Goal: Task Accomplishment & Management: Manage account settings

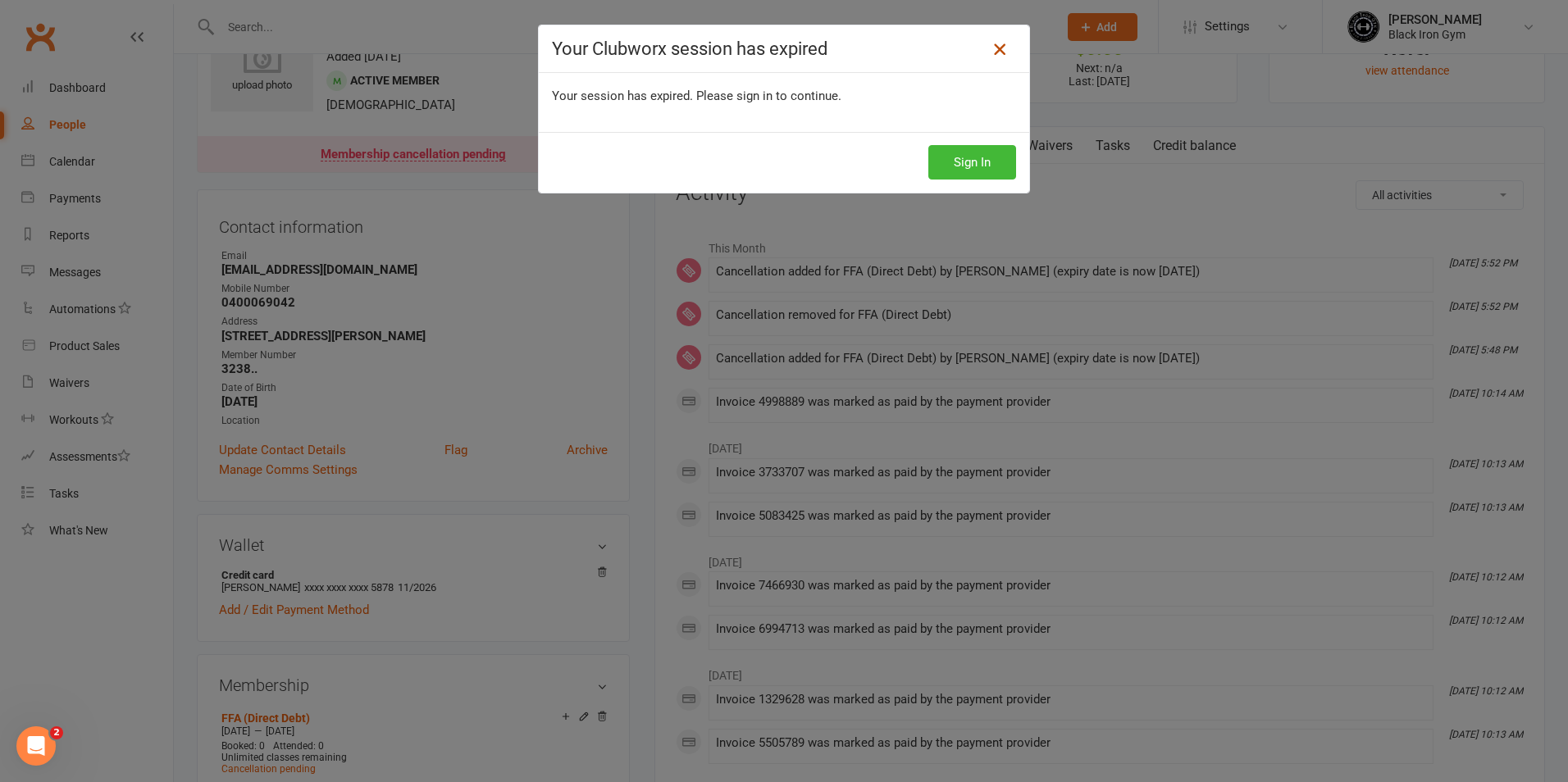
click at [990, 59] on link at bounding box center [1000, 49] width 26 height 26
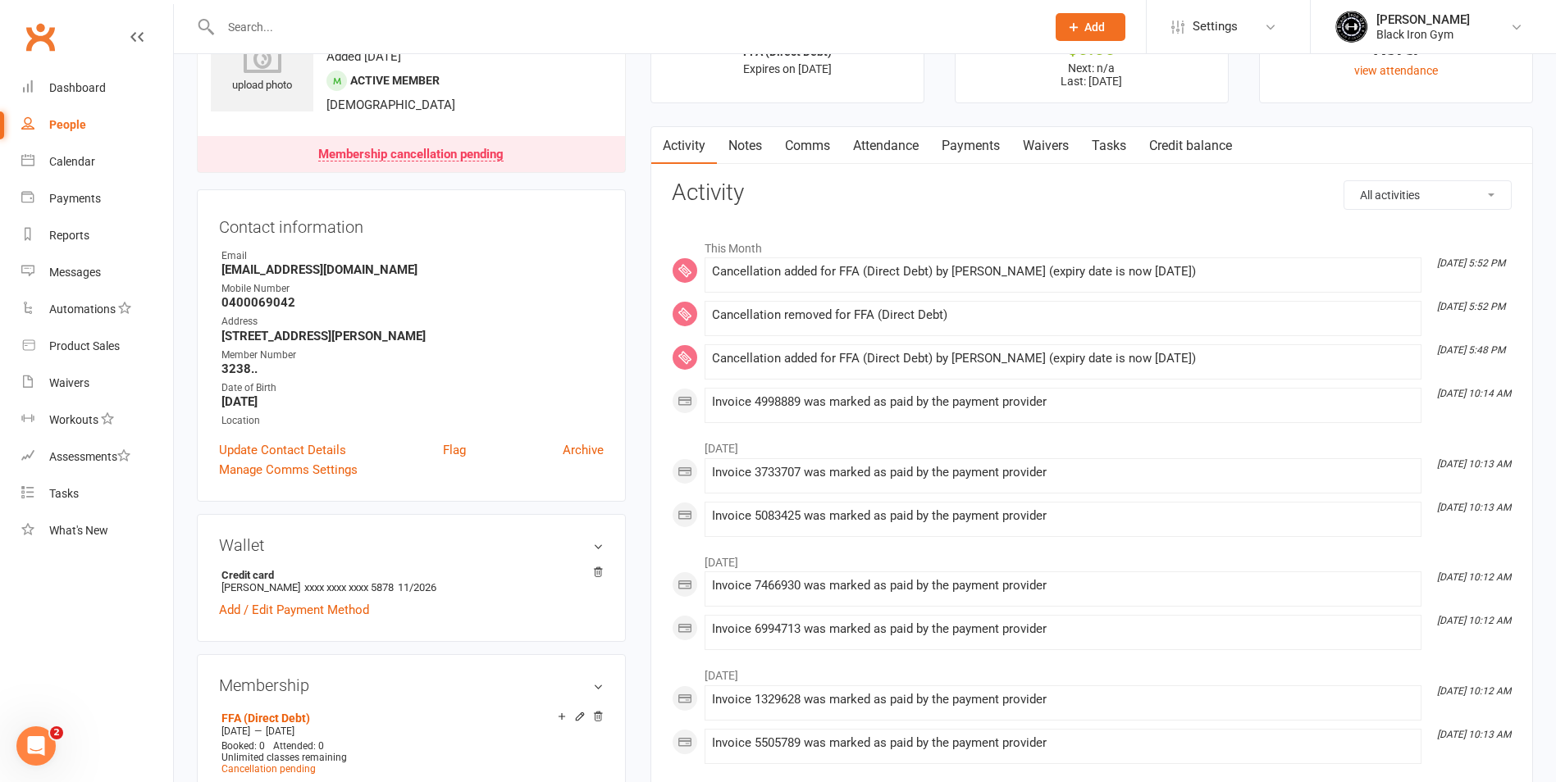
click at [415, 39] on div at bounding box center [615, 26] width 837 height 53
click at [420, 30] on input "text" at bounding box center [625, 27] width 819 height 23
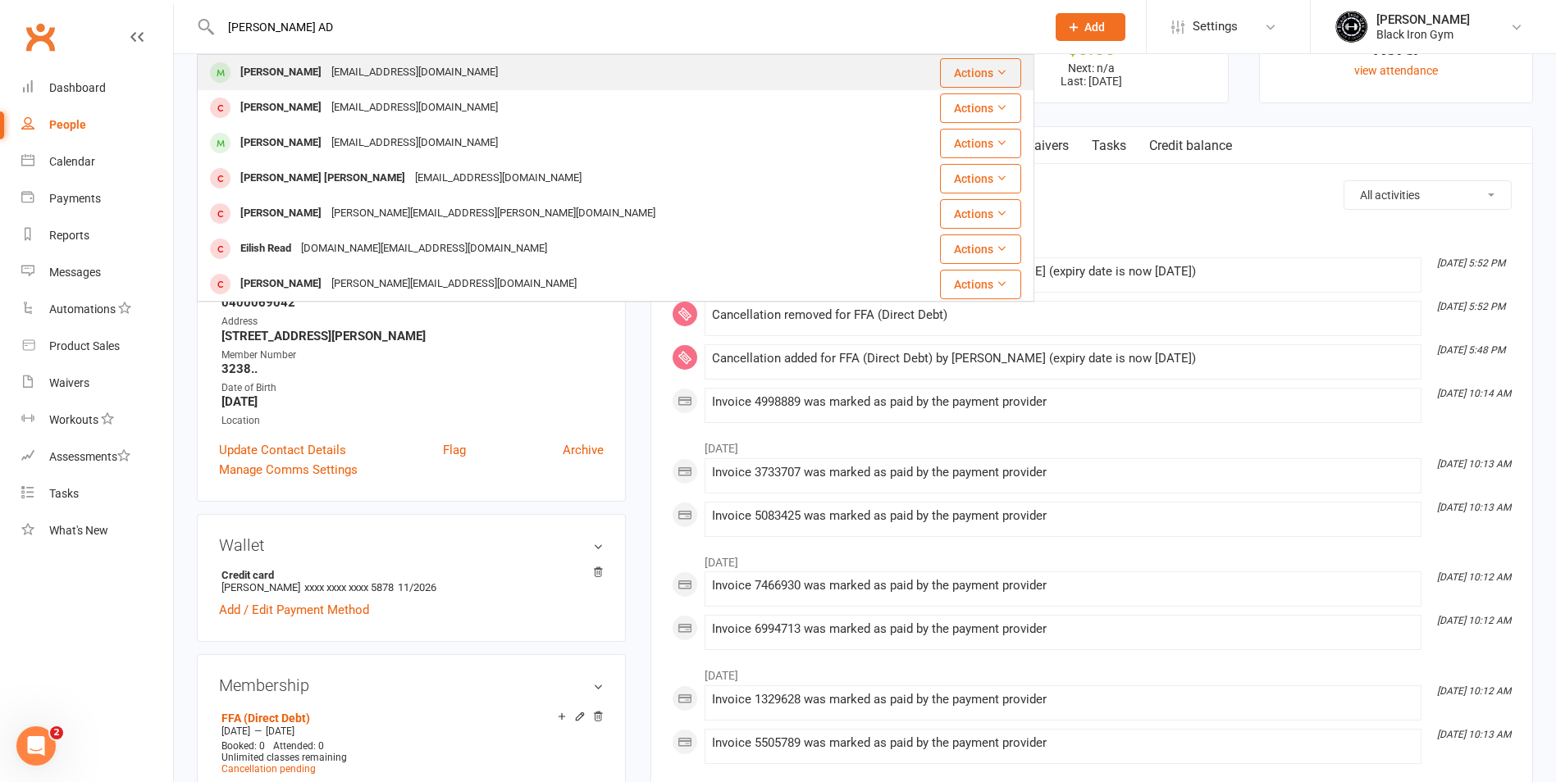
type input "[PERSON_NAME] AD"
click at [482, 80] on div "[PERSON_NAME] [EMAIL_ADDRESS][DOMAIN_NAME]" at bounding box center [545, 73] width 695 height 34
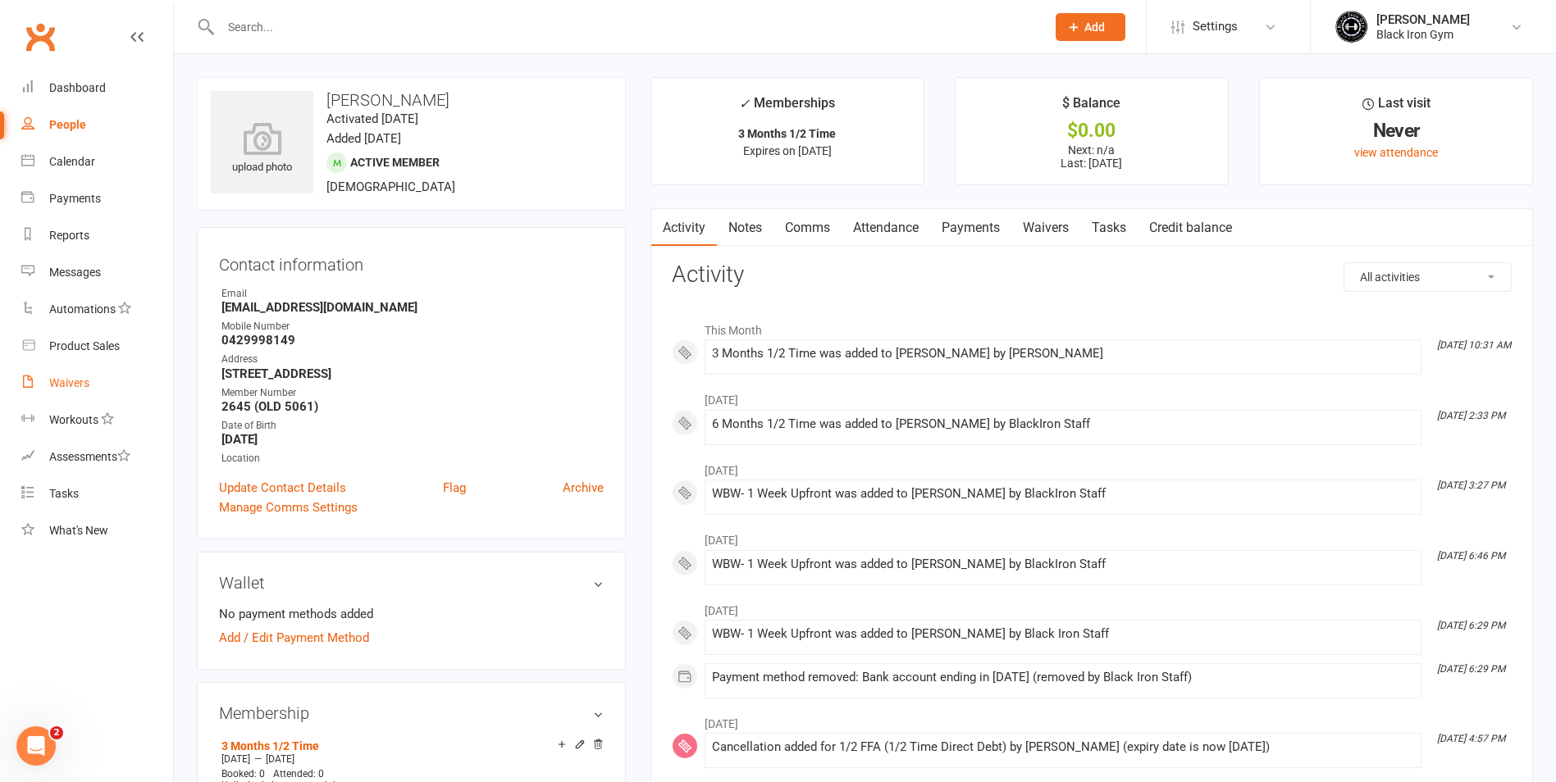
click at [80, 379] on div "Waivers" at bounding box center [69, 382] width 40 height 13
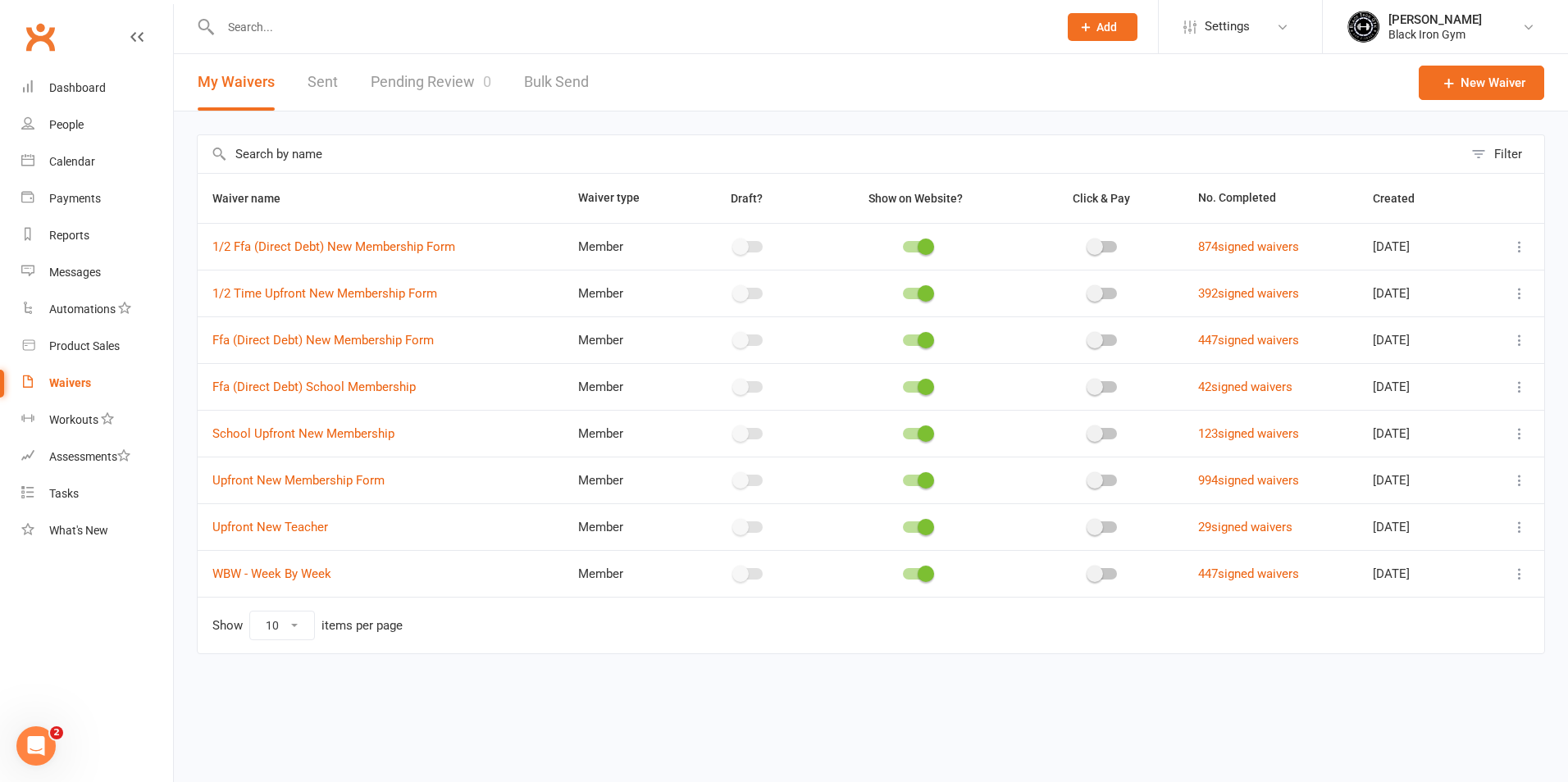
click at [401, 80] on link "Pending Review 0" at bounding box center [431, 82] width 121 height 57
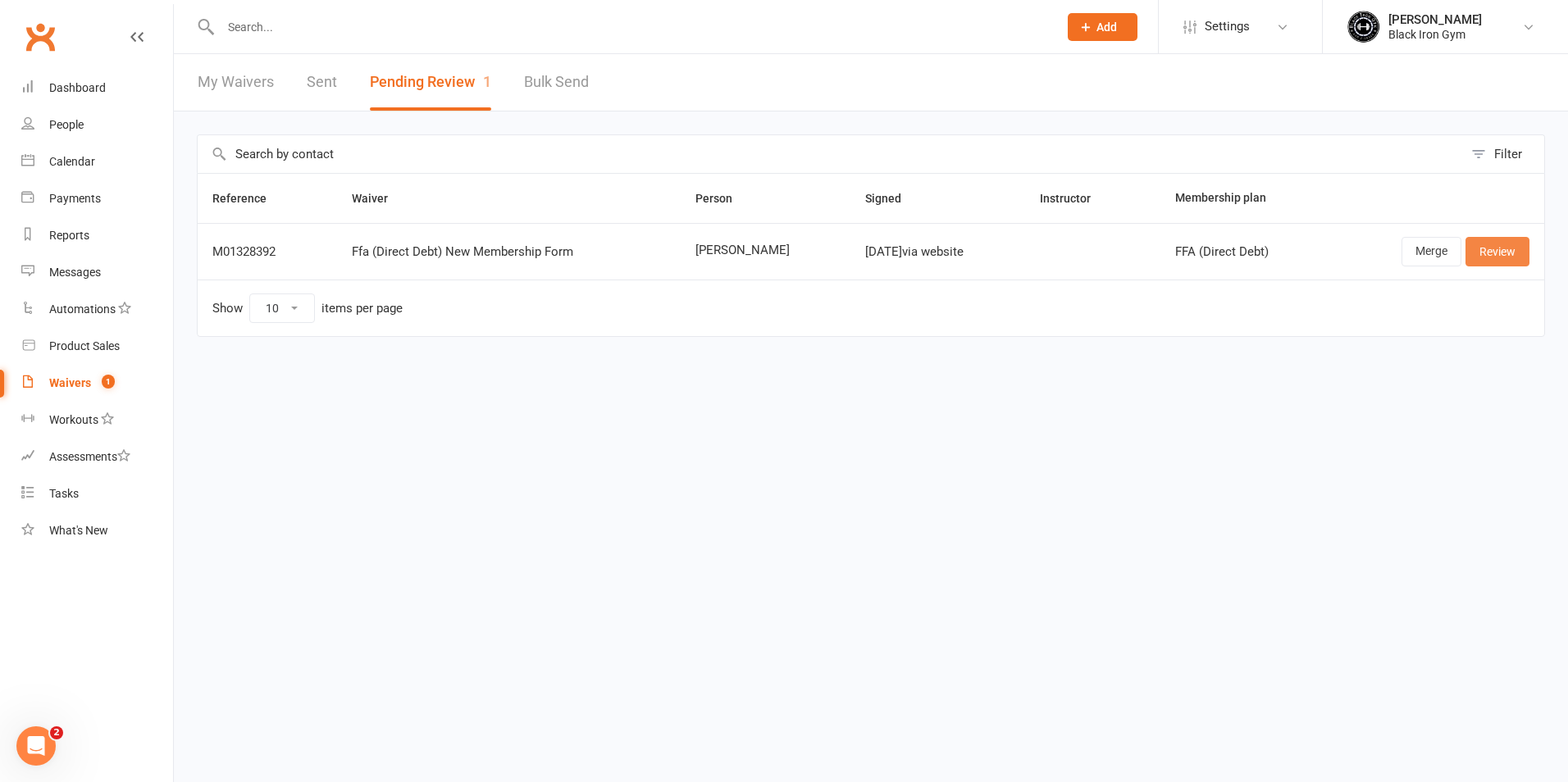
click at [1516, 262] on link "Review" at bounding box center [1498, 252] width 64 height 30
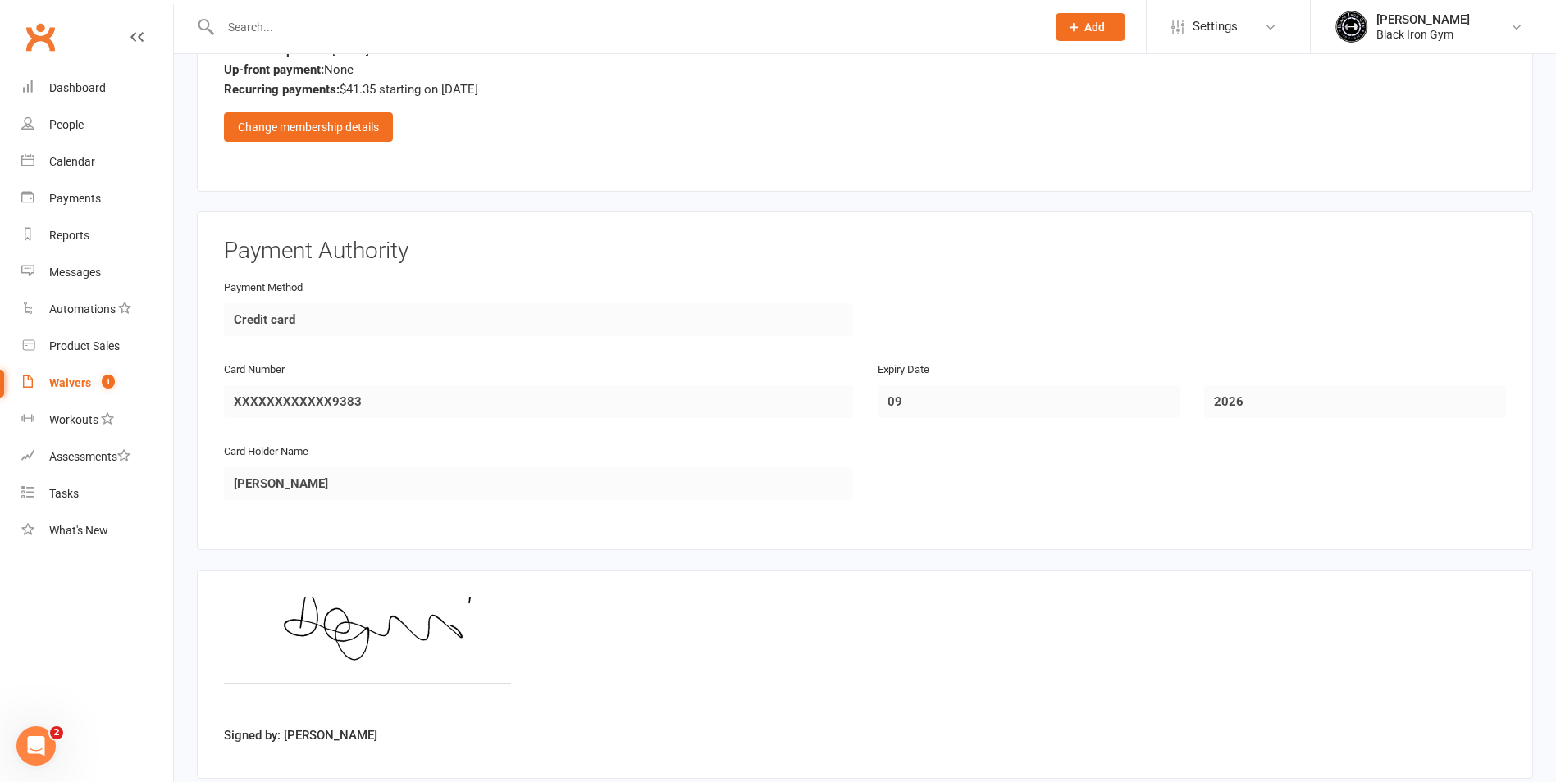
scroll to position [2045, 0]
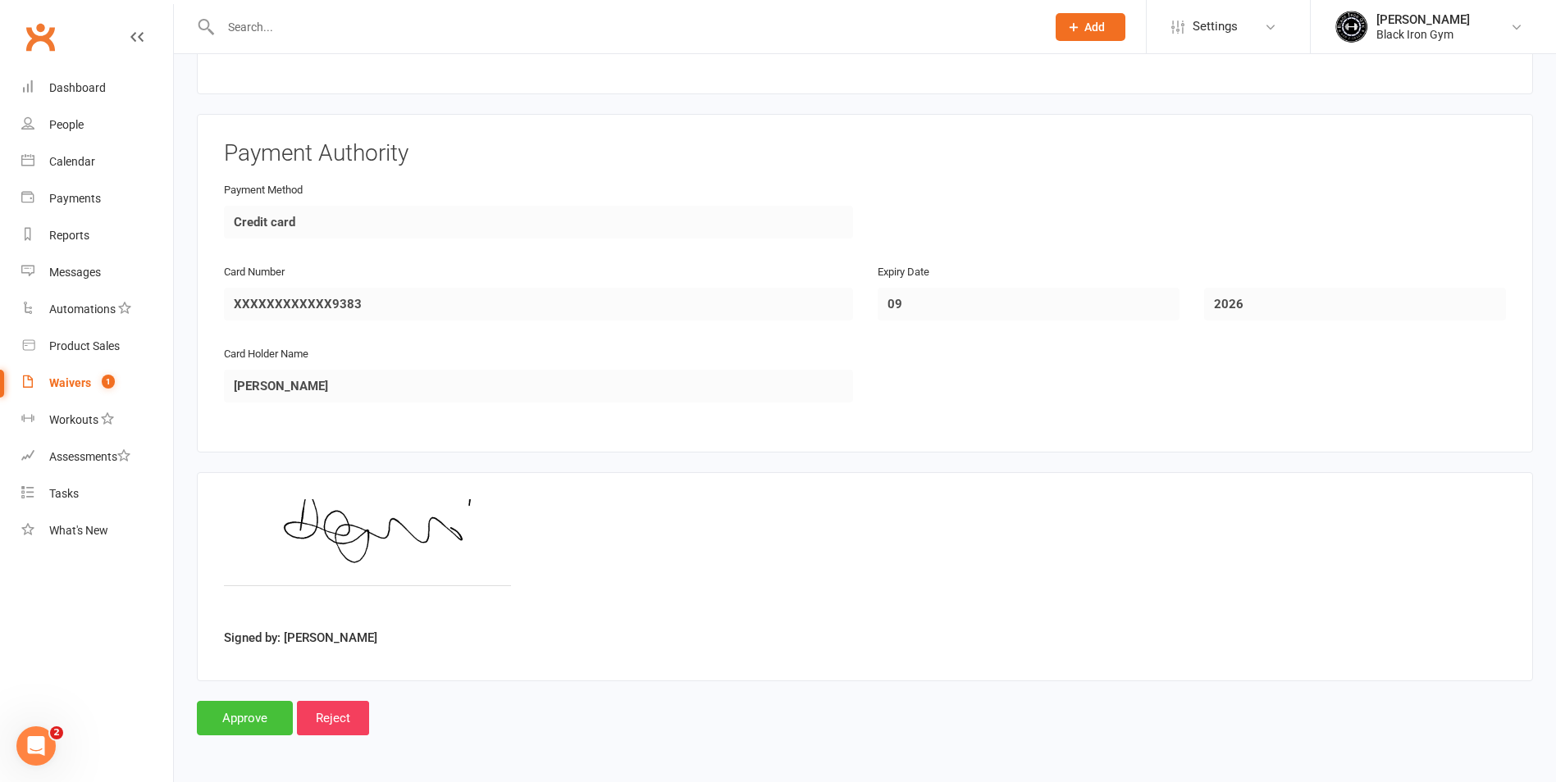
click at [256, 709] on input "Approve" at bounding box center [245, 718] width 96 height 34
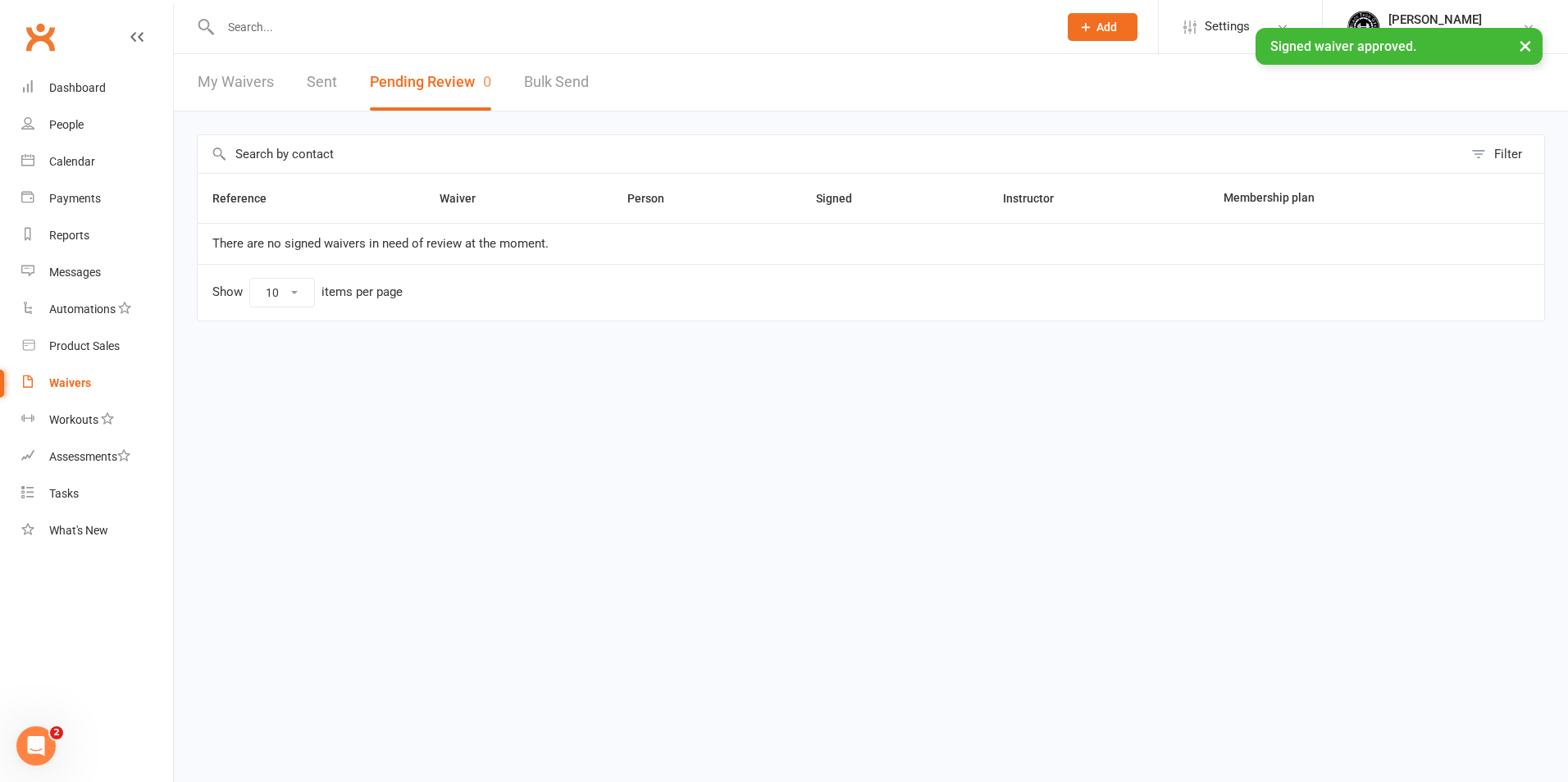
click at [337, 21] on input "text" at bounding box center [631, 27] width 831 height 23
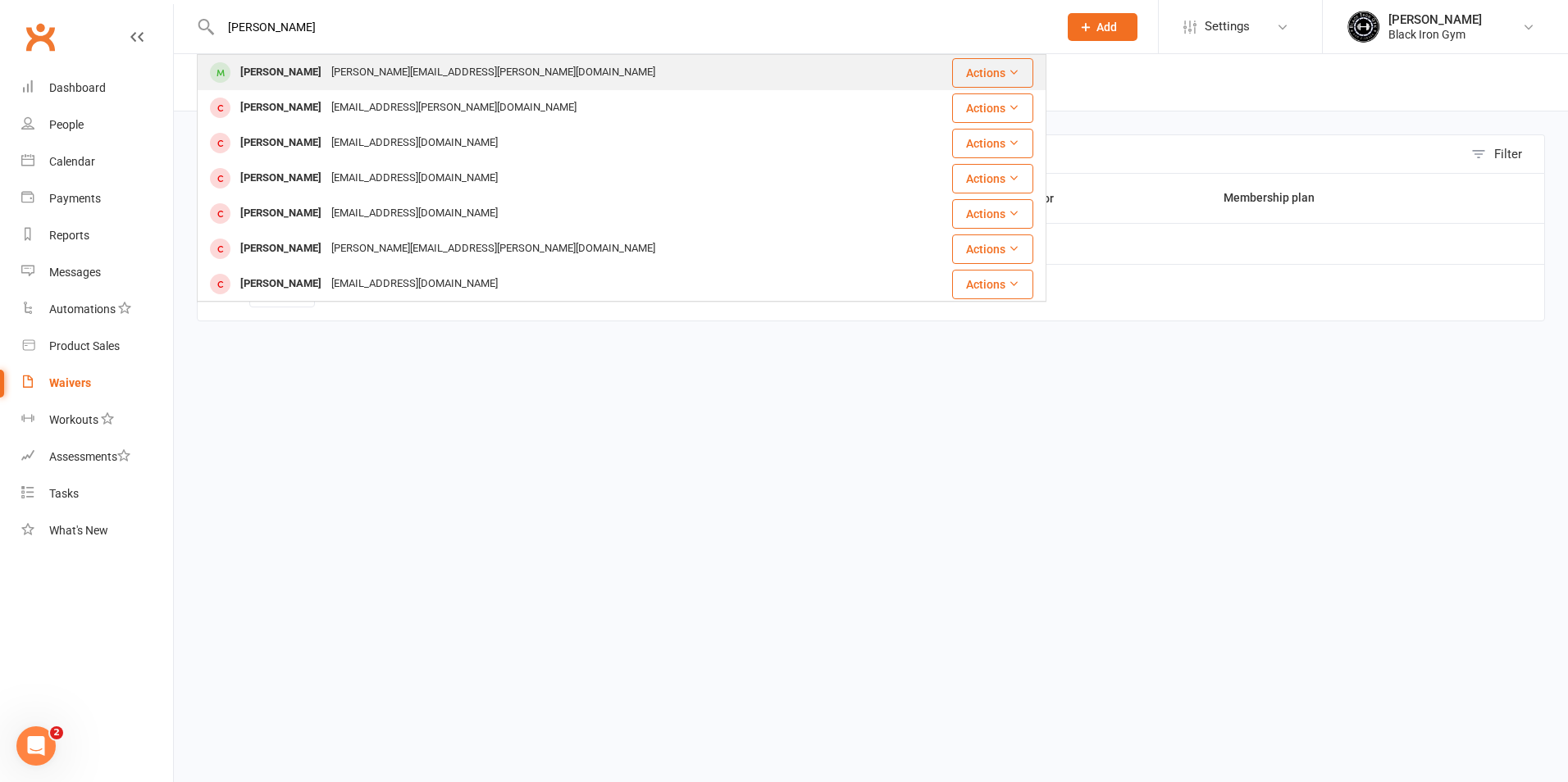
type input "[PERSON_NAME]"
click at [332, 71] on div "[PERSON_NAME][EMAIL_ADDRESS][PERSON_NAME][DOMAIN_NAME]" at bounding box center [493, 73] width 334 height 24
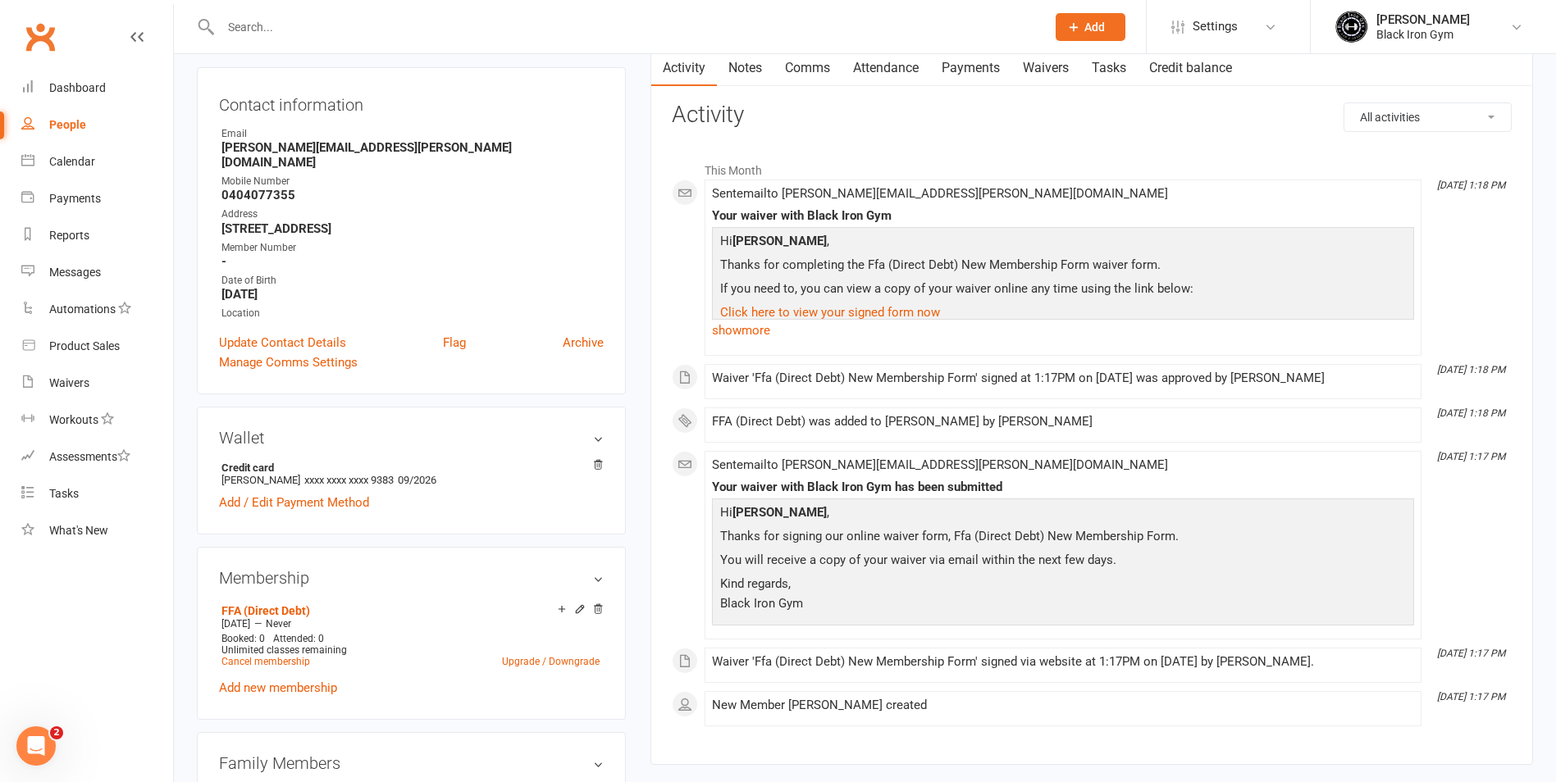
scroll to position [246, 0]
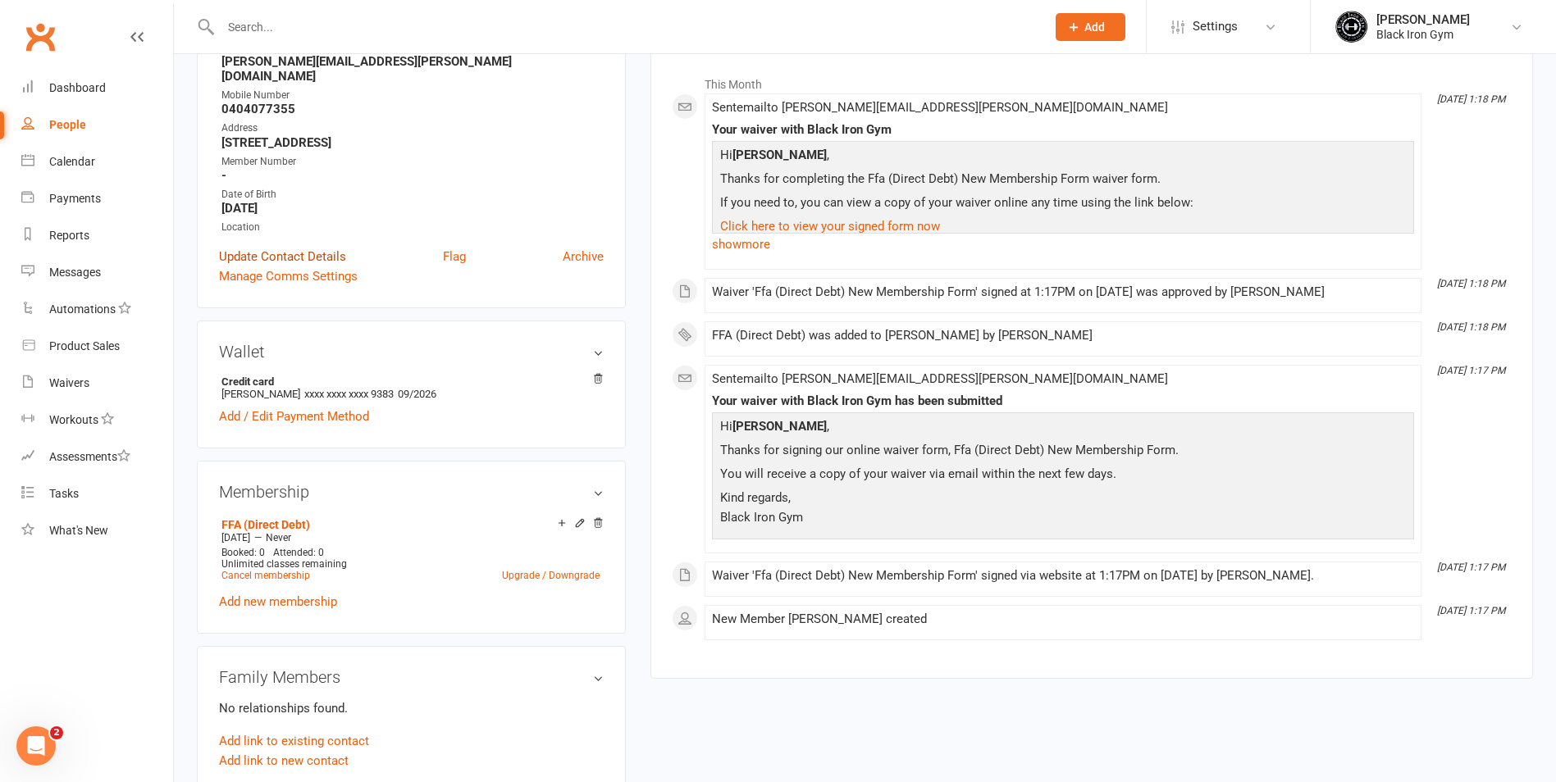
click at [281, 247] on link "Update Contact Details" at bounding box center [282, 257] width 127 height 20
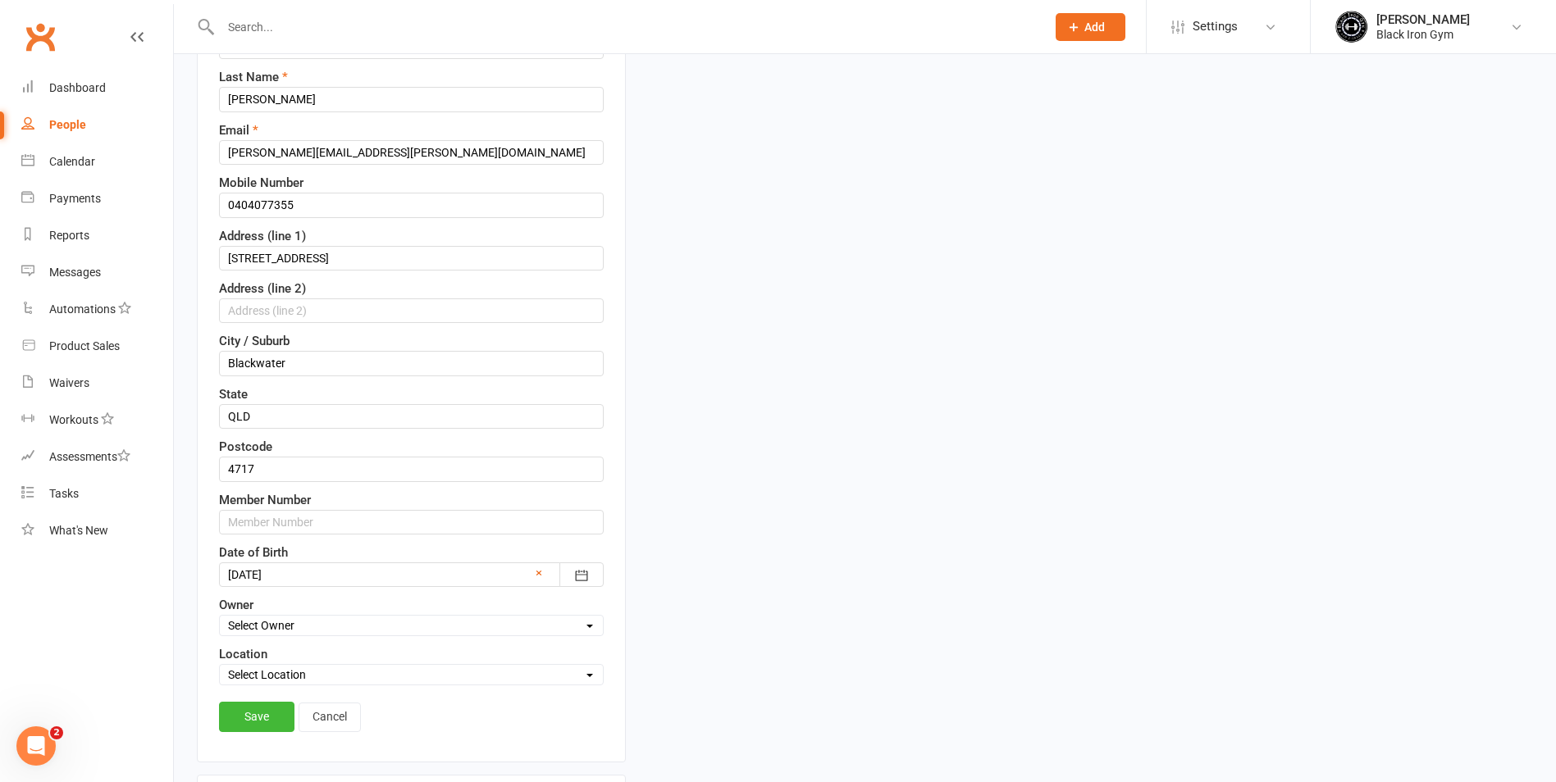
scroll to position [323, 0]
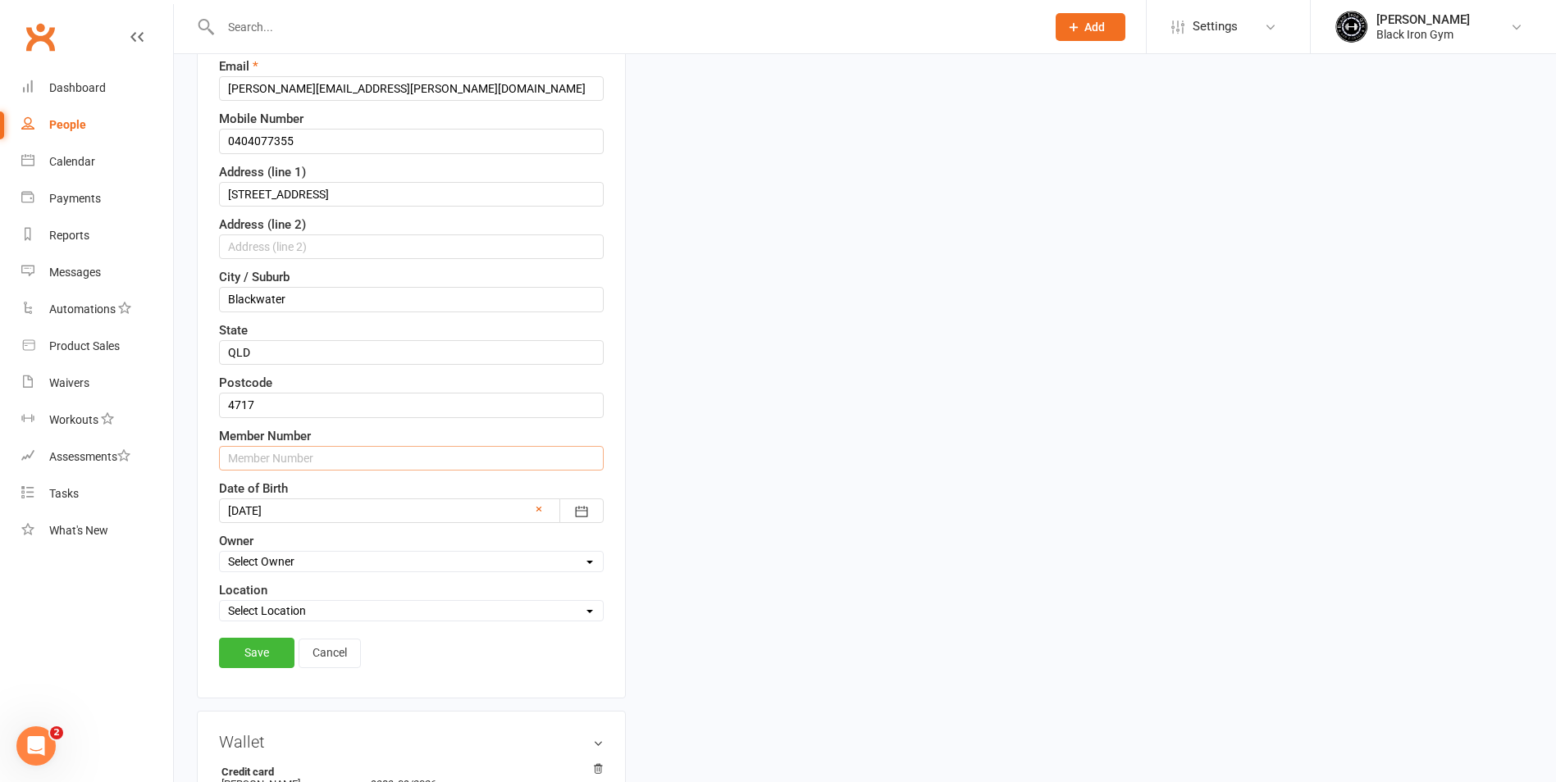
click at [303, 455] on input "text" at bounding box center [411, 458] width 385 height 25
type input "3609"
click at [266, 652] on link "Save" at bounding box center [256, 653] width 75 height 30
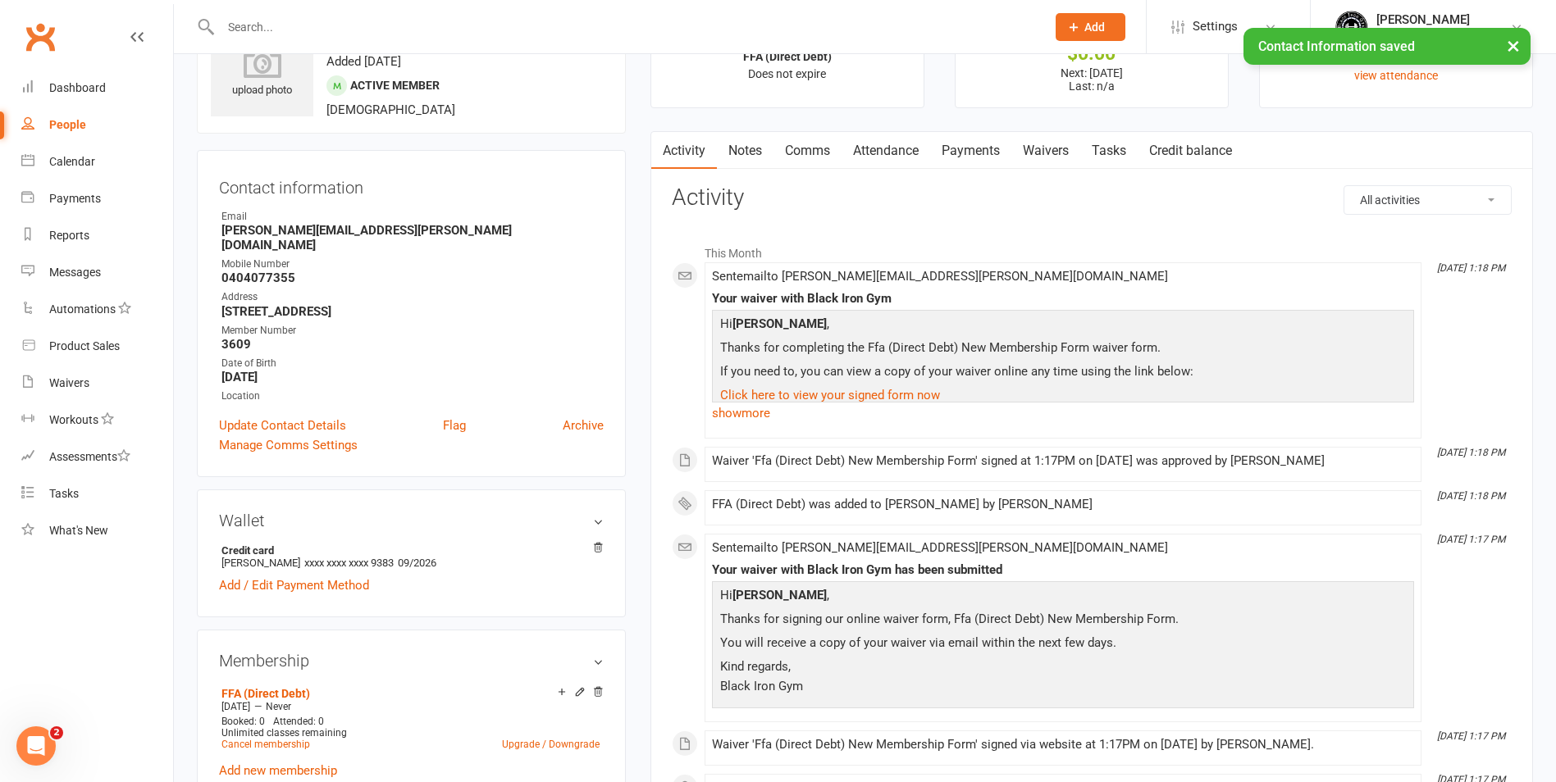
scroll to position [0, 0]
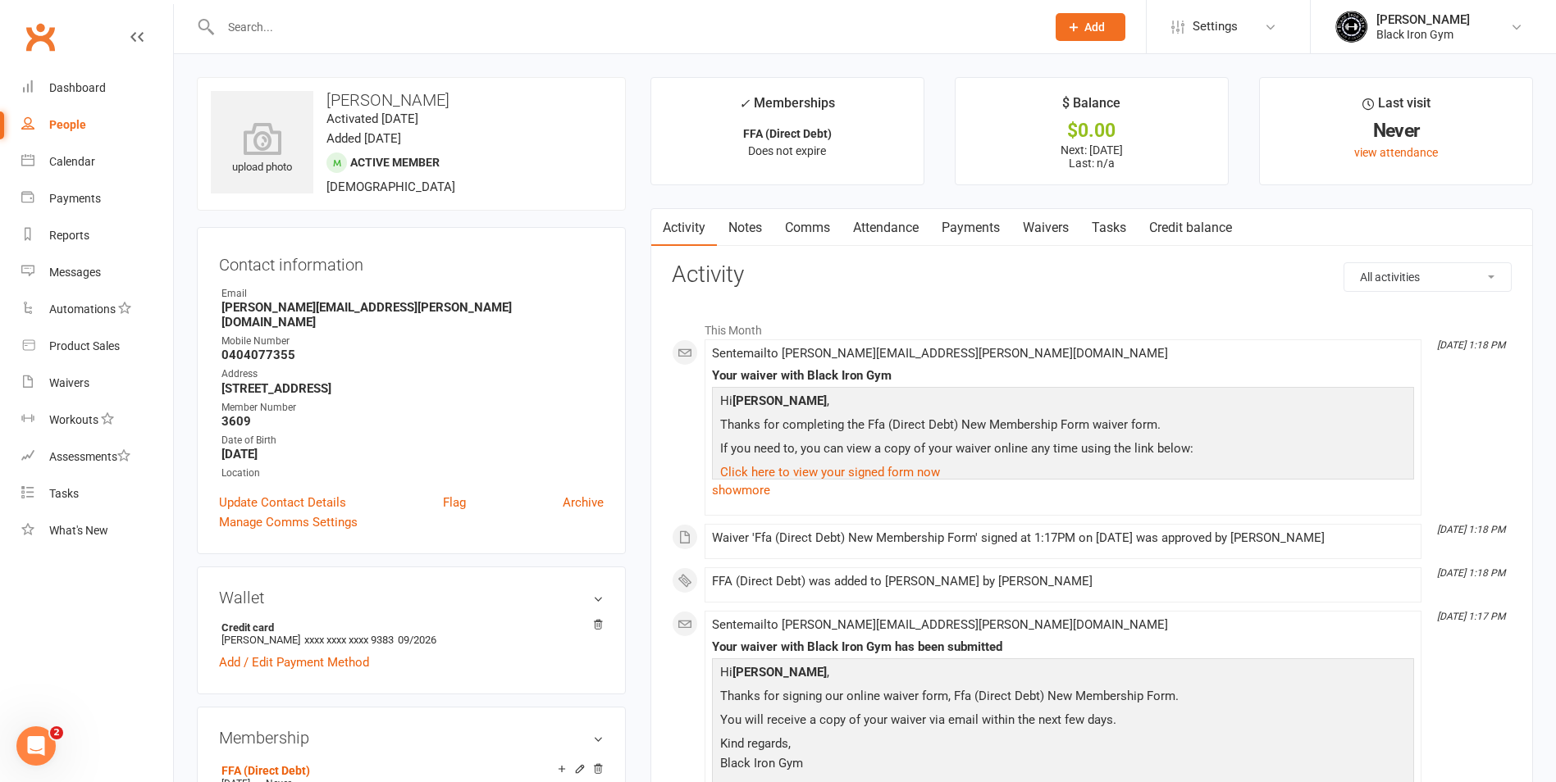
click at [338, 40] on div at bounding box center [615, 26] width 837 height 53
click at [359, 38] on input "text" at bounding box center [625, 27] width 819 height 23
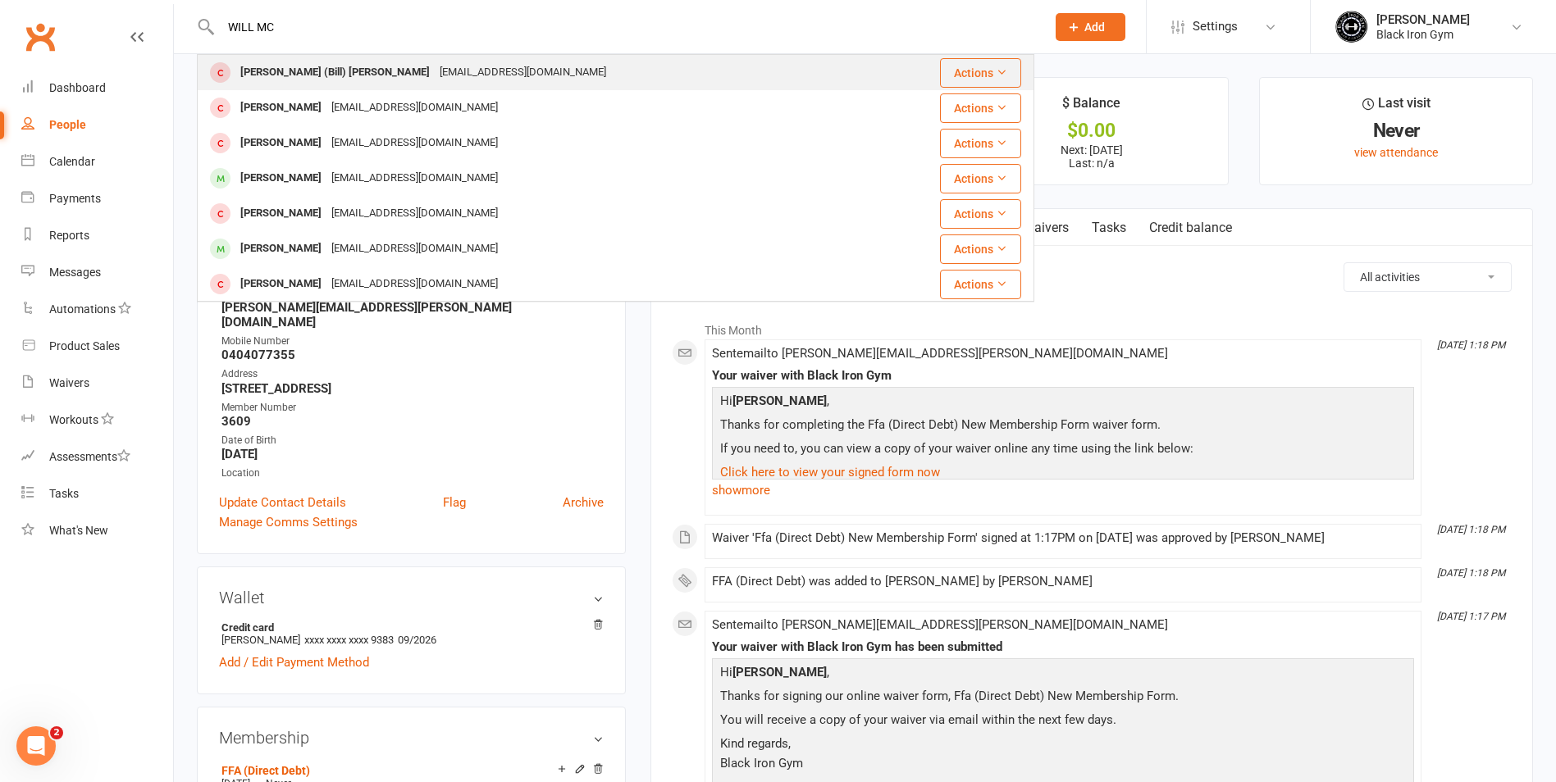
type input "WILL MC"
click at [435, 68] on div "[EMAIL_ADDRESS][DOMAIN_NAME]" at bounding box center [523, 73] width 176 height 24
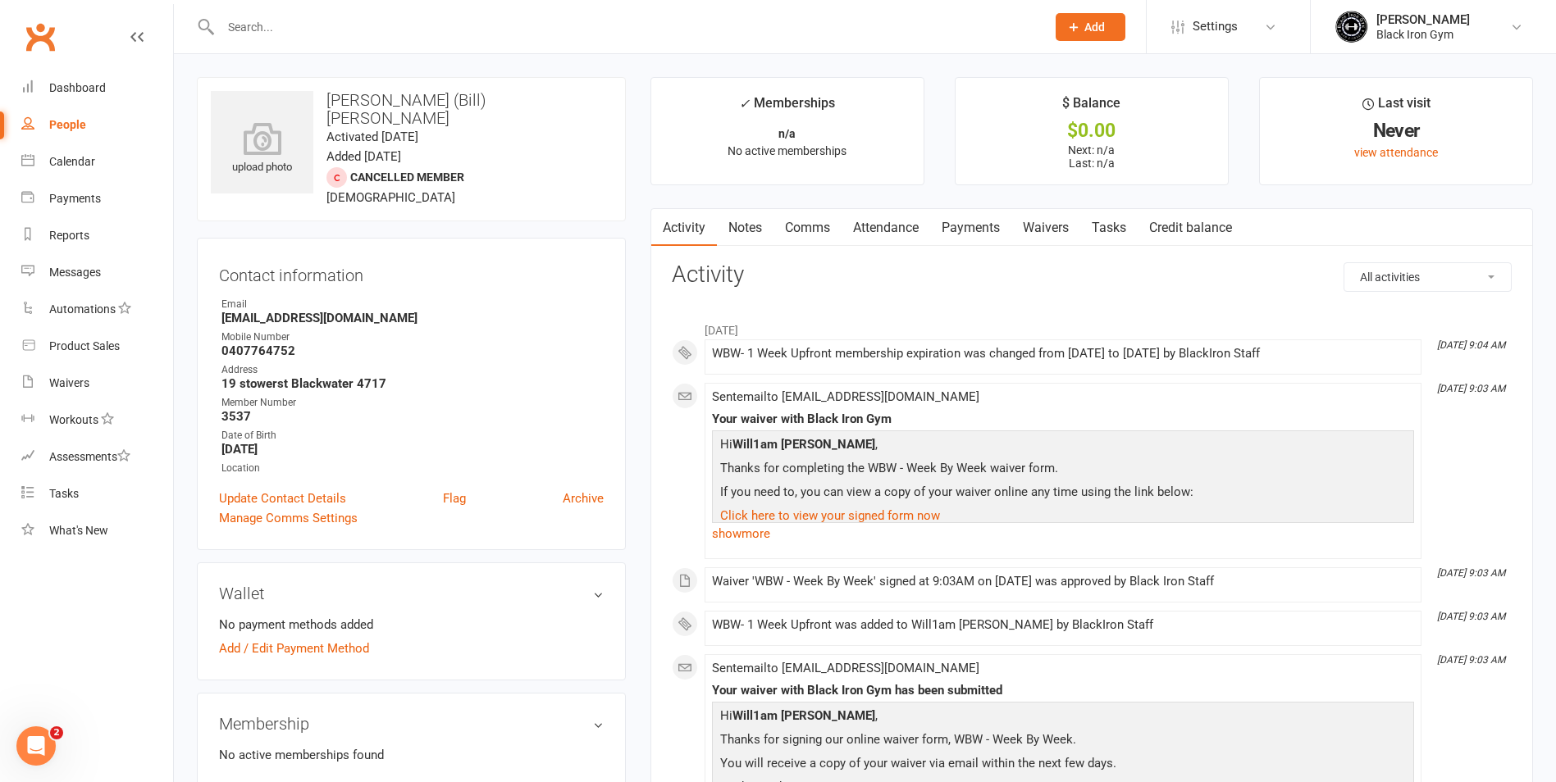
click at [261, 34] on input "text" at bounding box center [625, 27] width 819 height 23
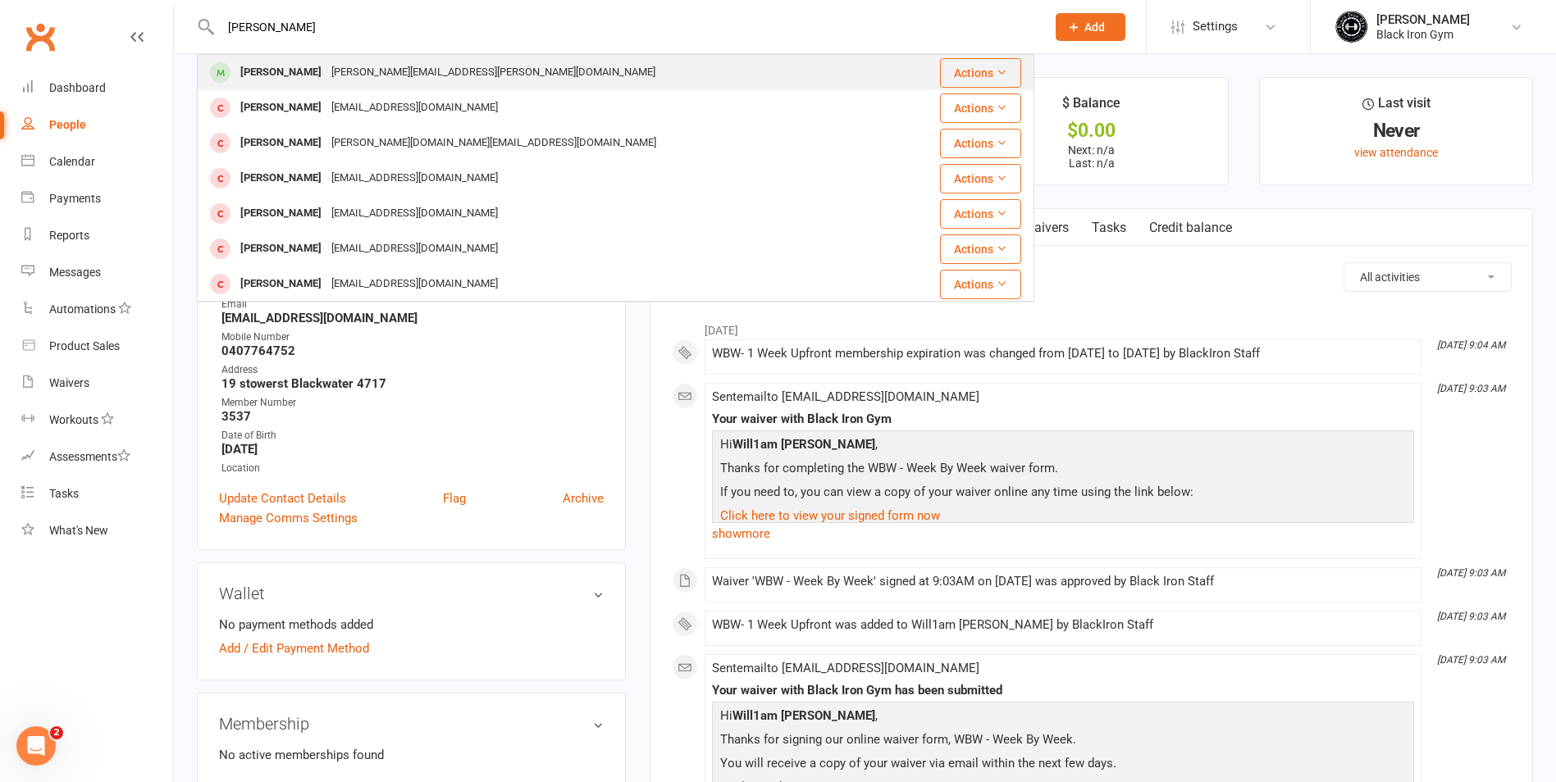
type input "[PERSON_NAME]"
click at [336, 64] on div "[PERSON_NAME][EMAIL_ADDRESS][PERSON_NAME][DOMAIN_NAME]" at bounding box center [493, 73] width 334 height 24
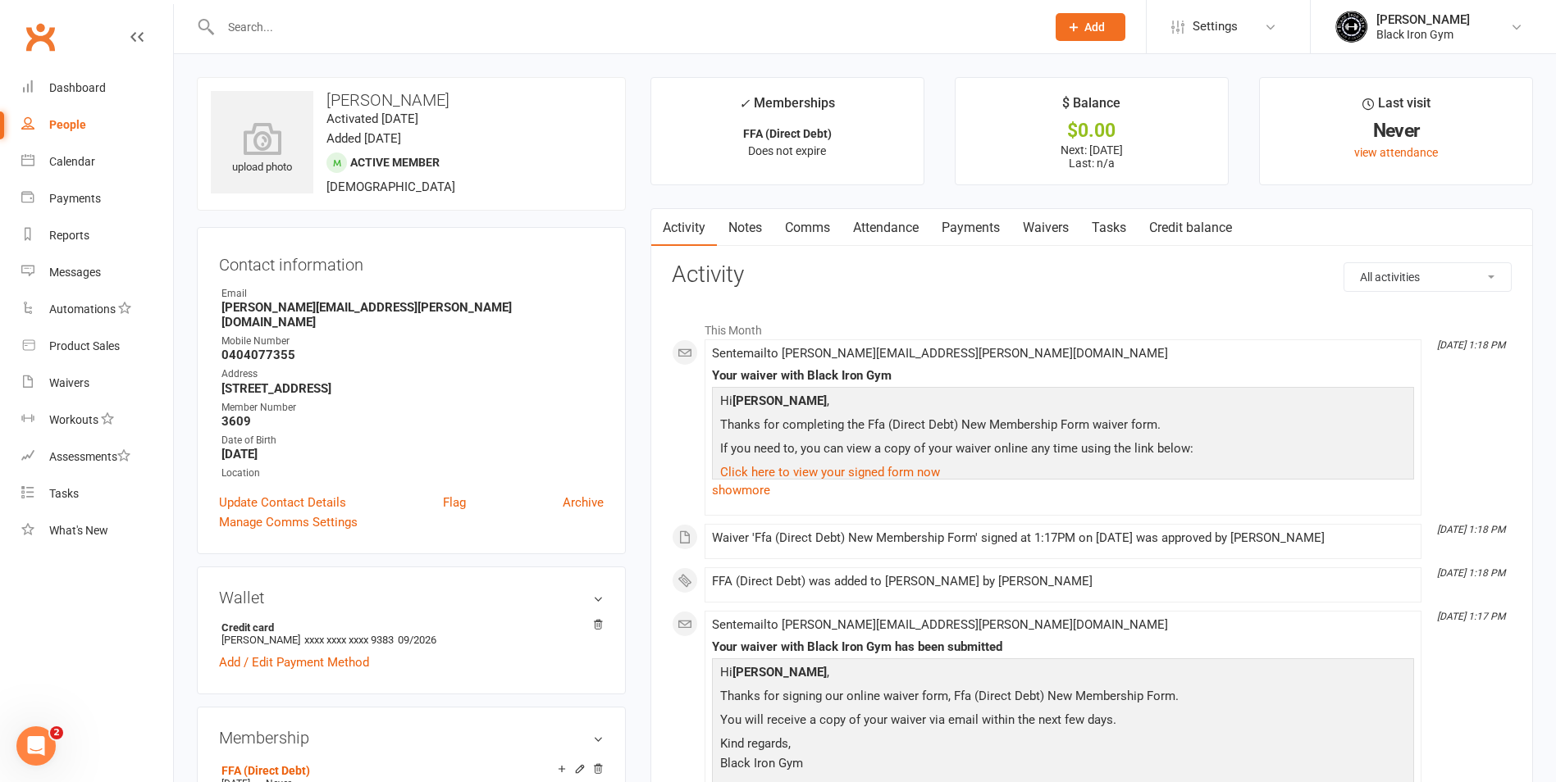
click at [566, 39] on div at bounding box center [615, 26] width 837 height 53
click at [578, 7] on div at bounding box center [615, 26] width 837 height 53
click at [554, 40] on div at bounding box center [615, 26] width 837 height 53
drag, startPoint x: 450, startPoint y: 30, endPoint x: 439, endPoint y: 29, distance: 11.5
click at [449, 30] on input "text" at bounding box center [625, 27] width 819 height 23
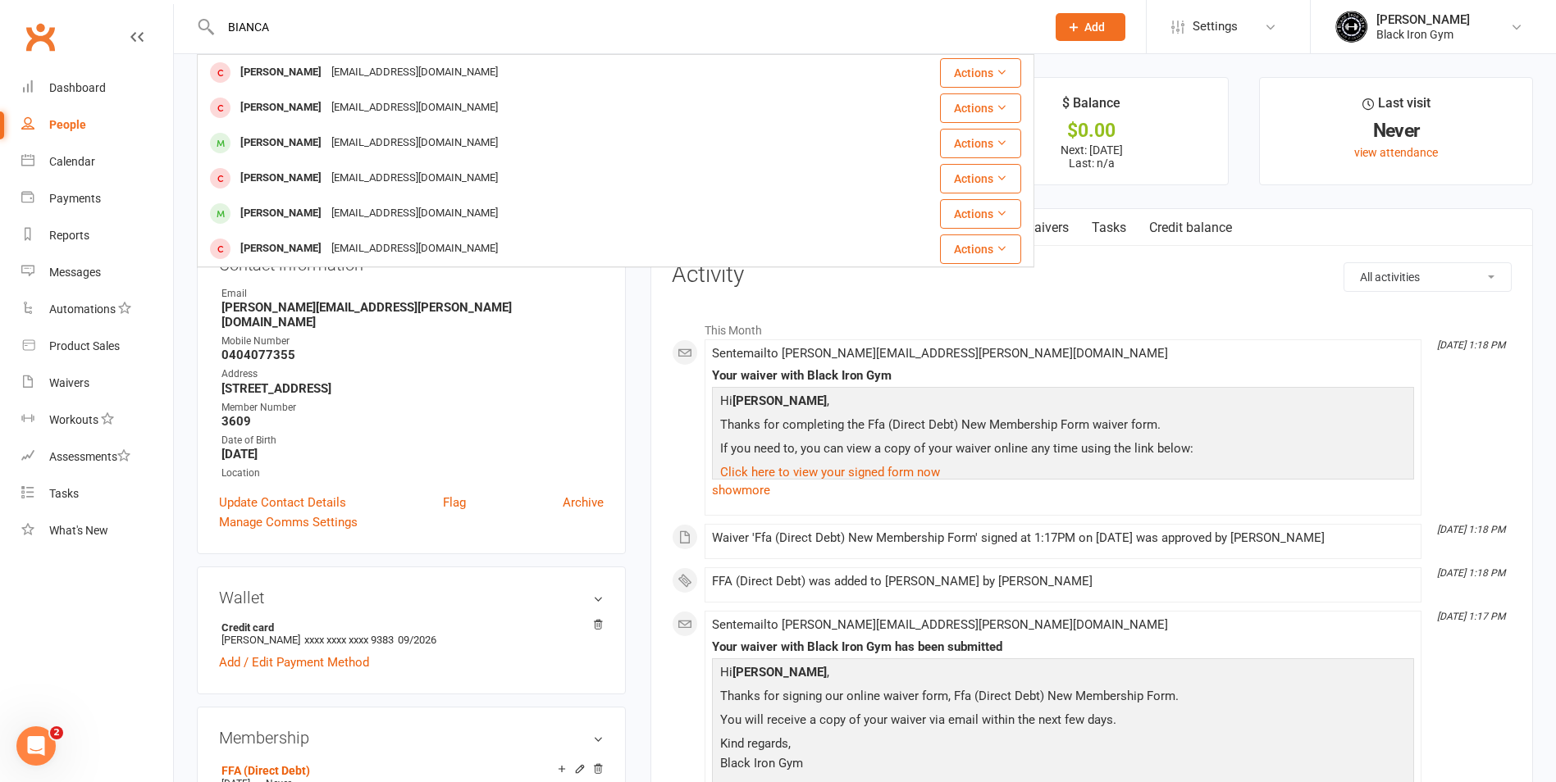
type input "BIANCA"
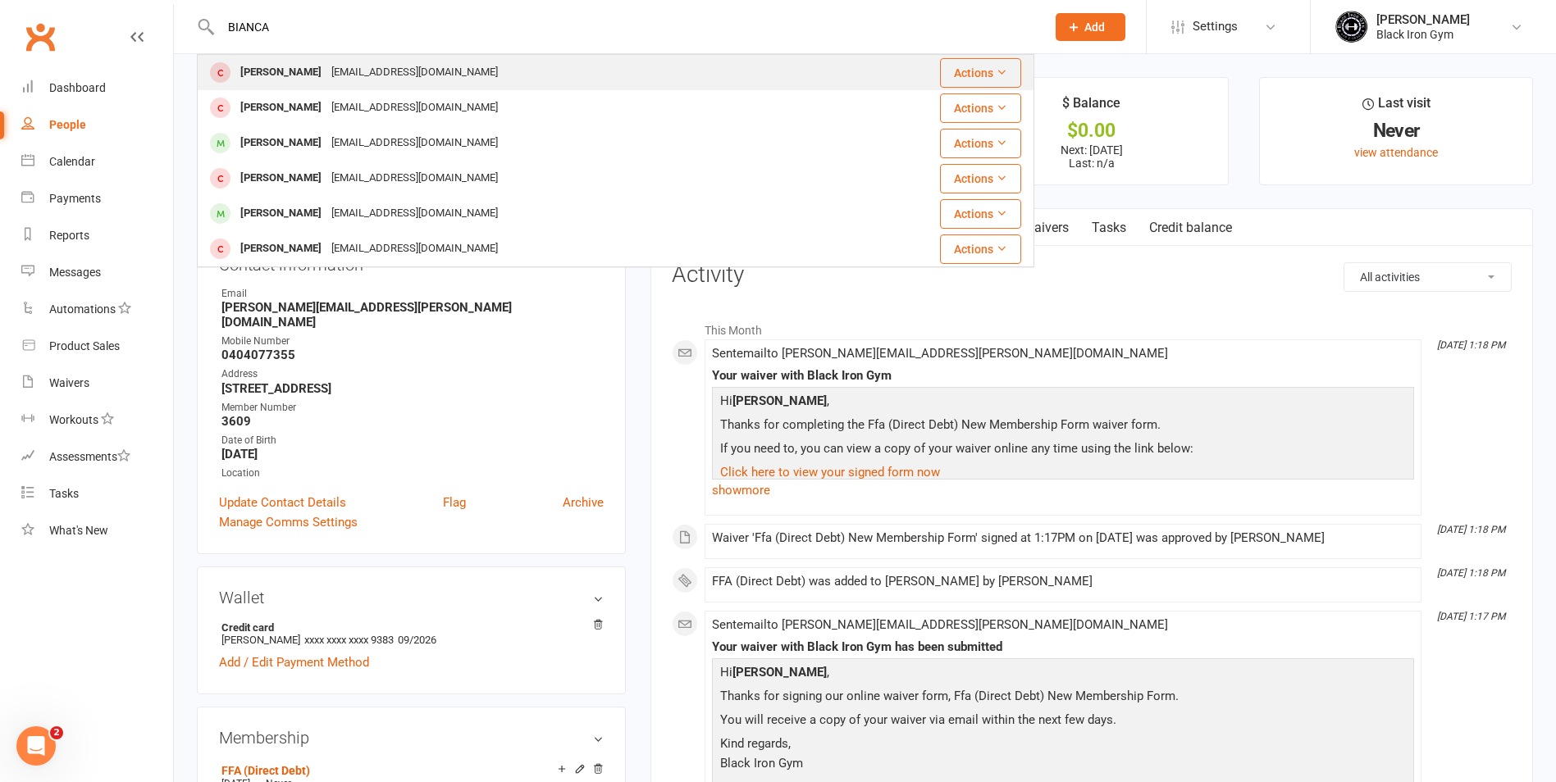
click at [376, 73] on div "[EMAIL_ADDRESS][DOMAIN_NAME]" at bounding box center [414, 73] width 176 height 24
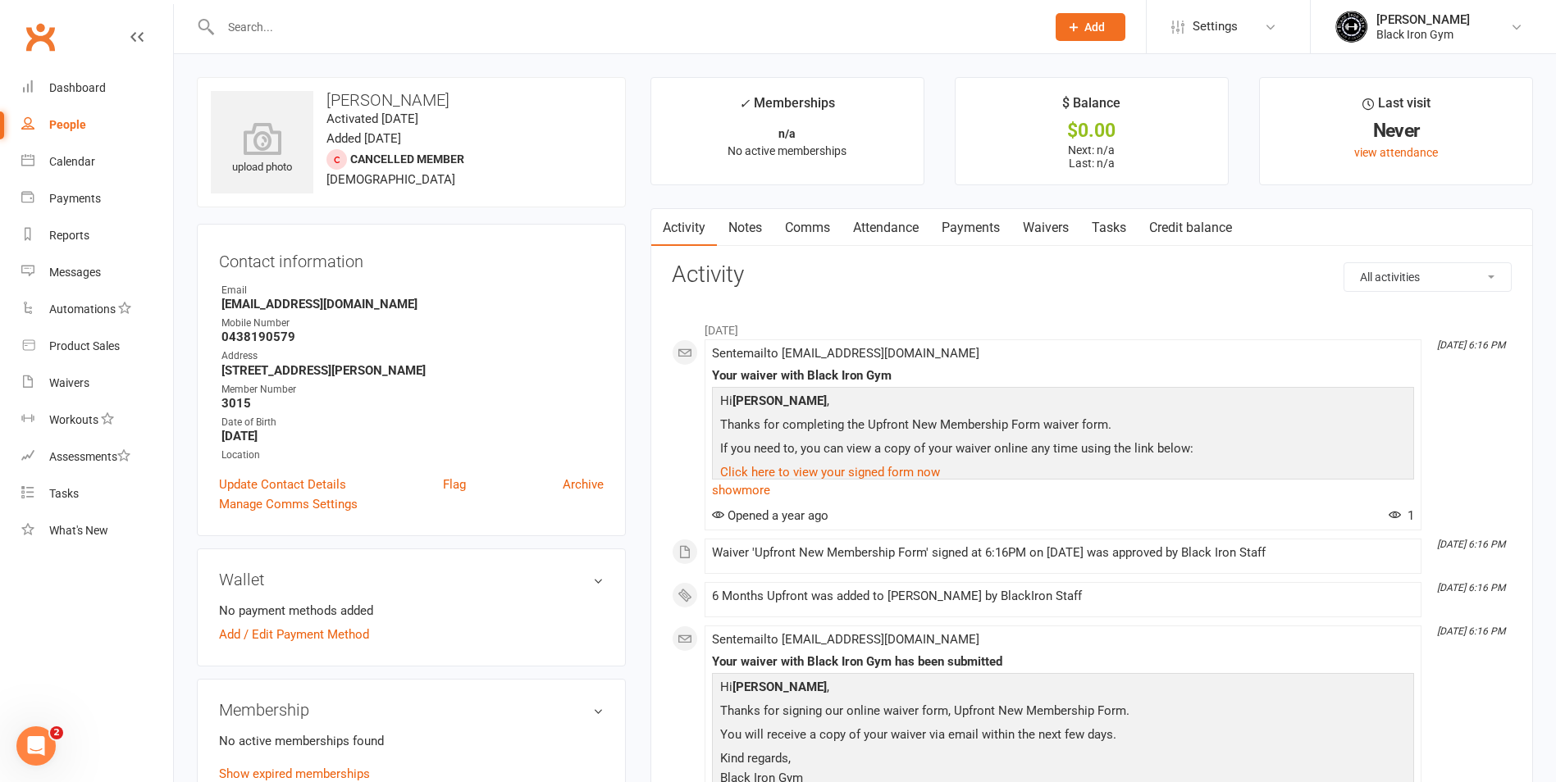
click at [964, 222] on link "Payments" at bounding box center [970, 228] width 81 height 38
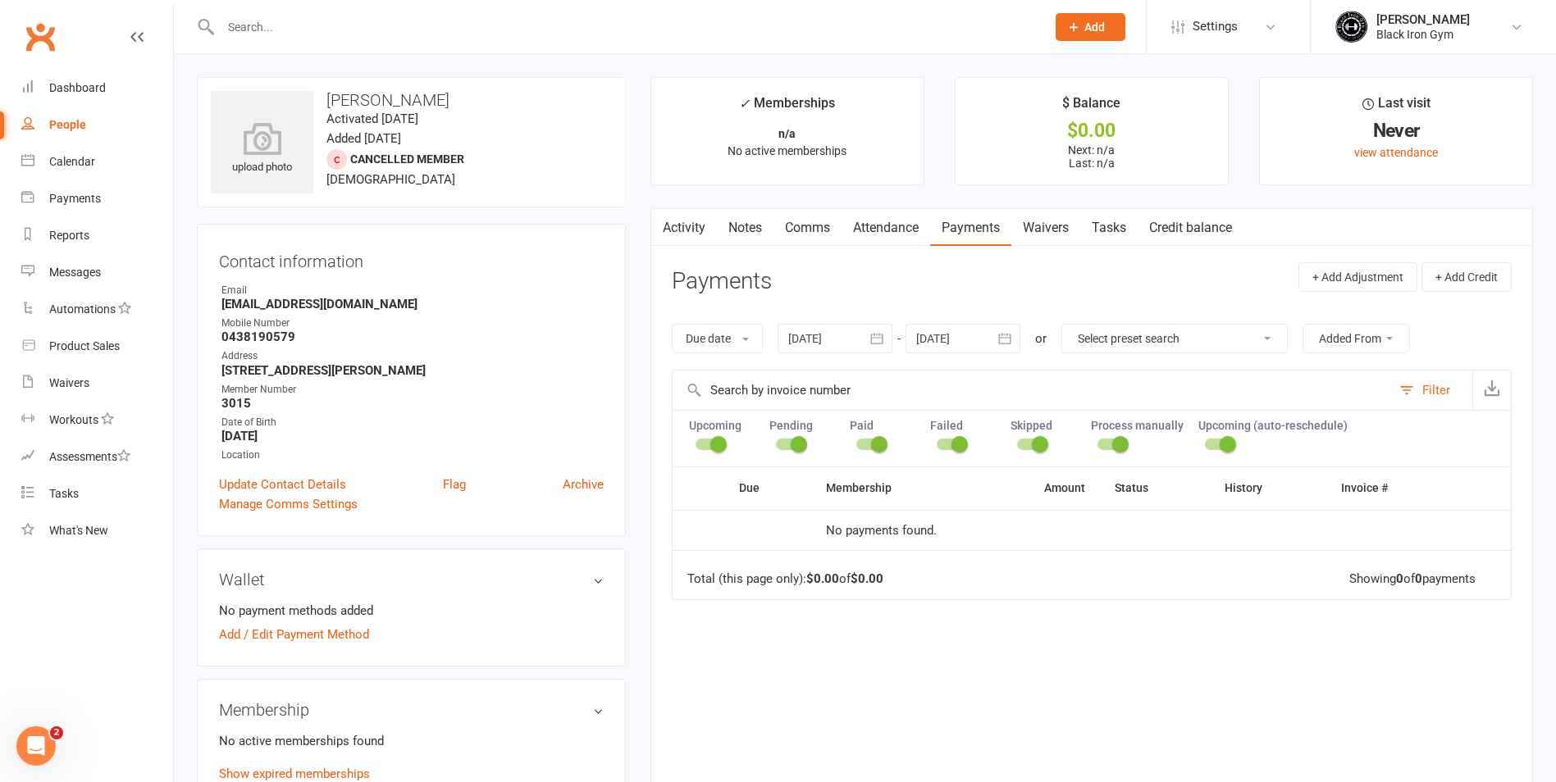
click at [335, 35] on input "text" at bounding box center [625, 27] width 819 height 23
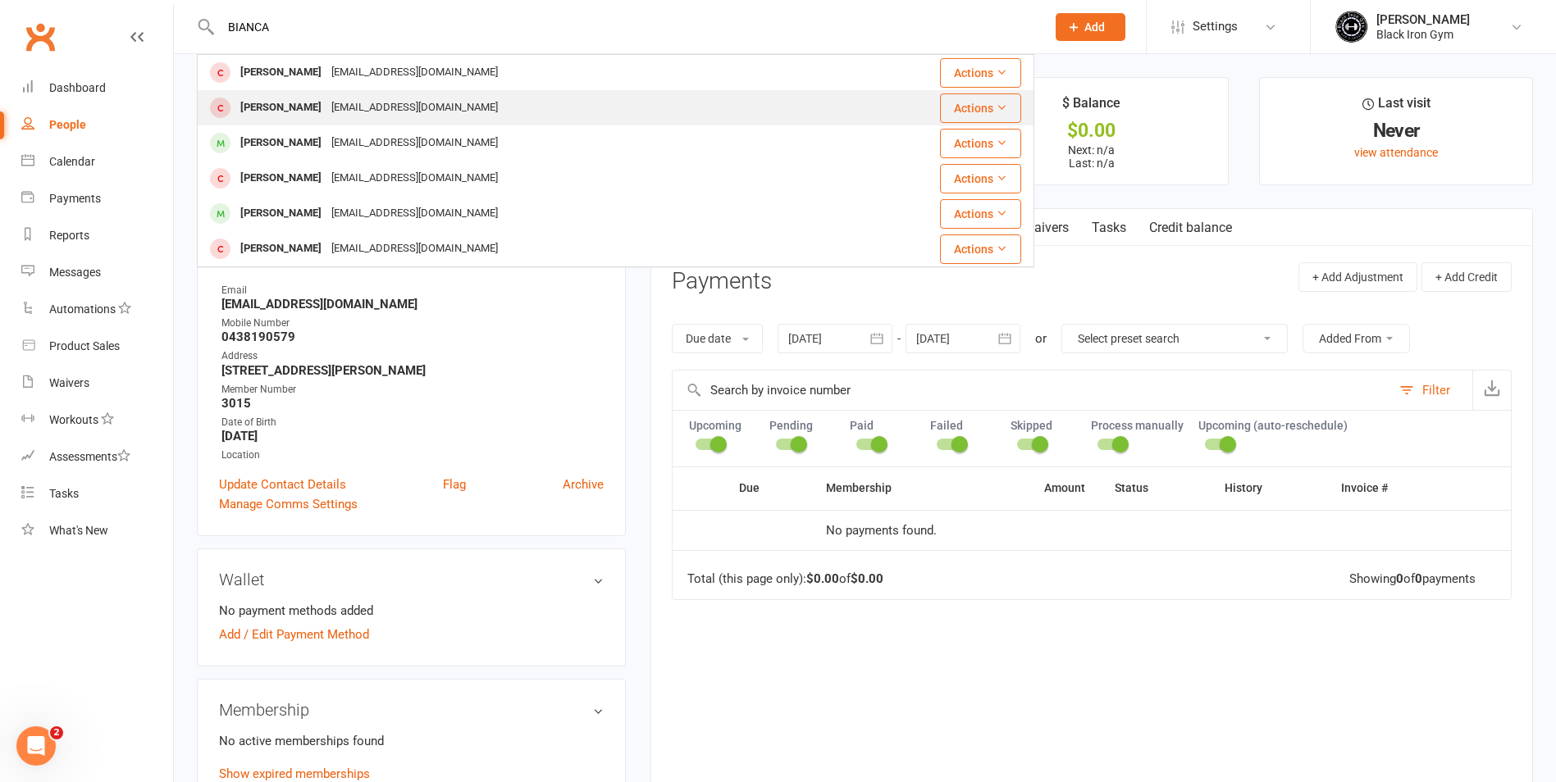
type input "BIANCA"
click at [487, 103] on div "[PERSON_NAME] [EMAIL_ADDRESS][DOMAIN_NAME]" at bounding box center [518, 108] width 641 height 34
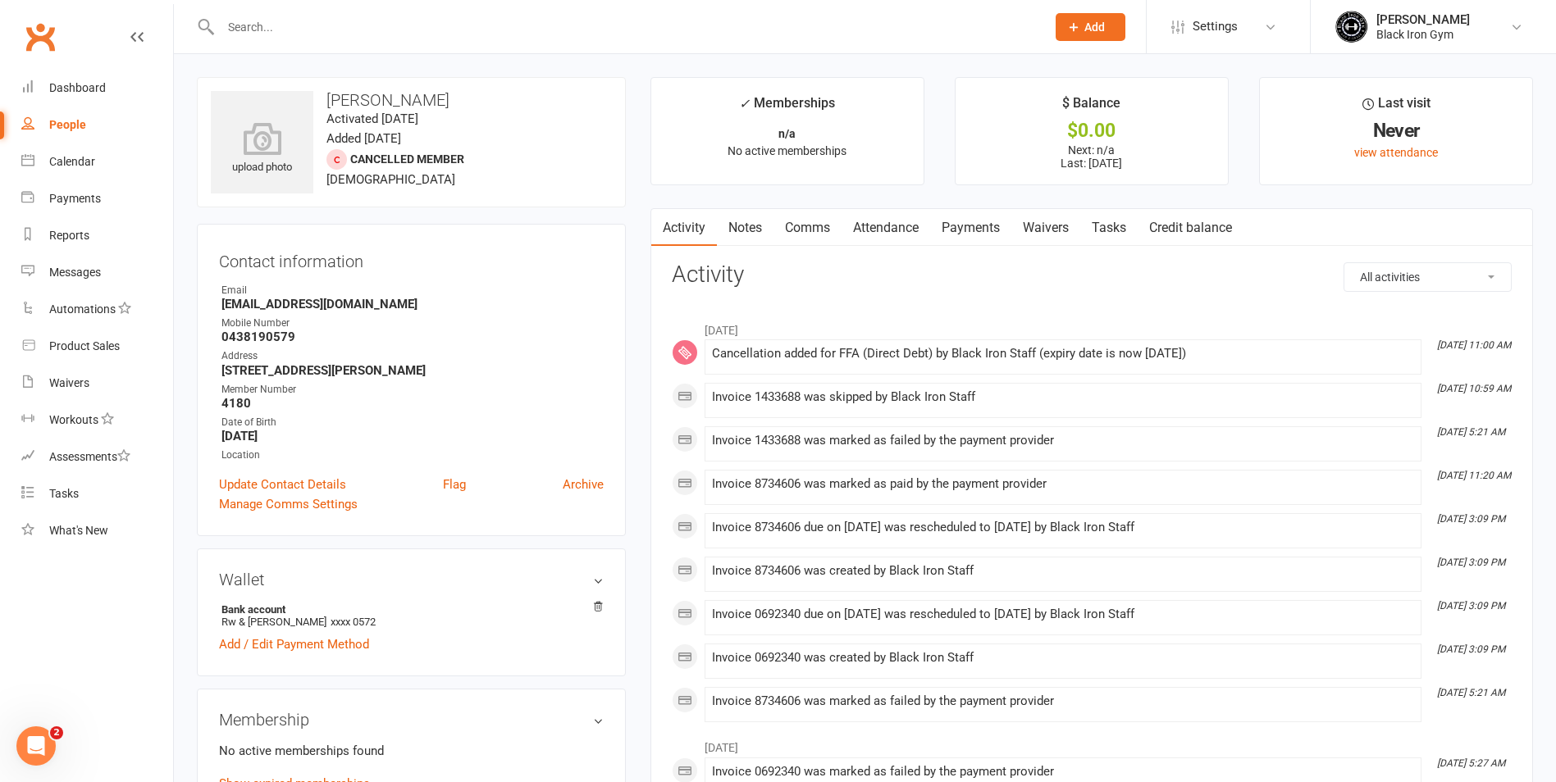
click at [275, 19] on input "text" at bounding box center [625, 27] width 819 height 23
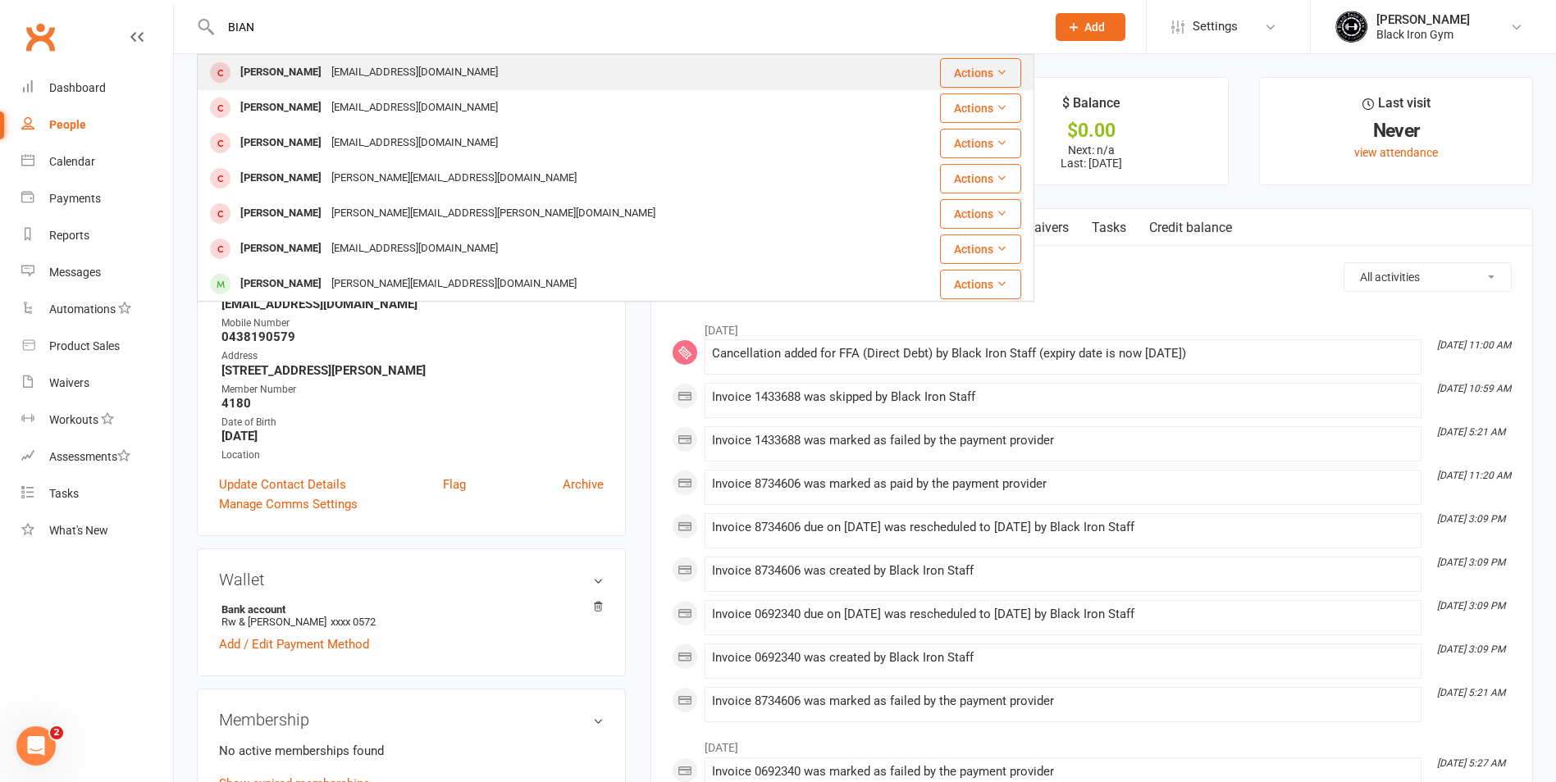
type input "BIAN"
click at [356, 66] on div "[EMAIL_ADDRESS][DOMAIN_NAME]" at bounding box center [414, 73] width 176 height 24
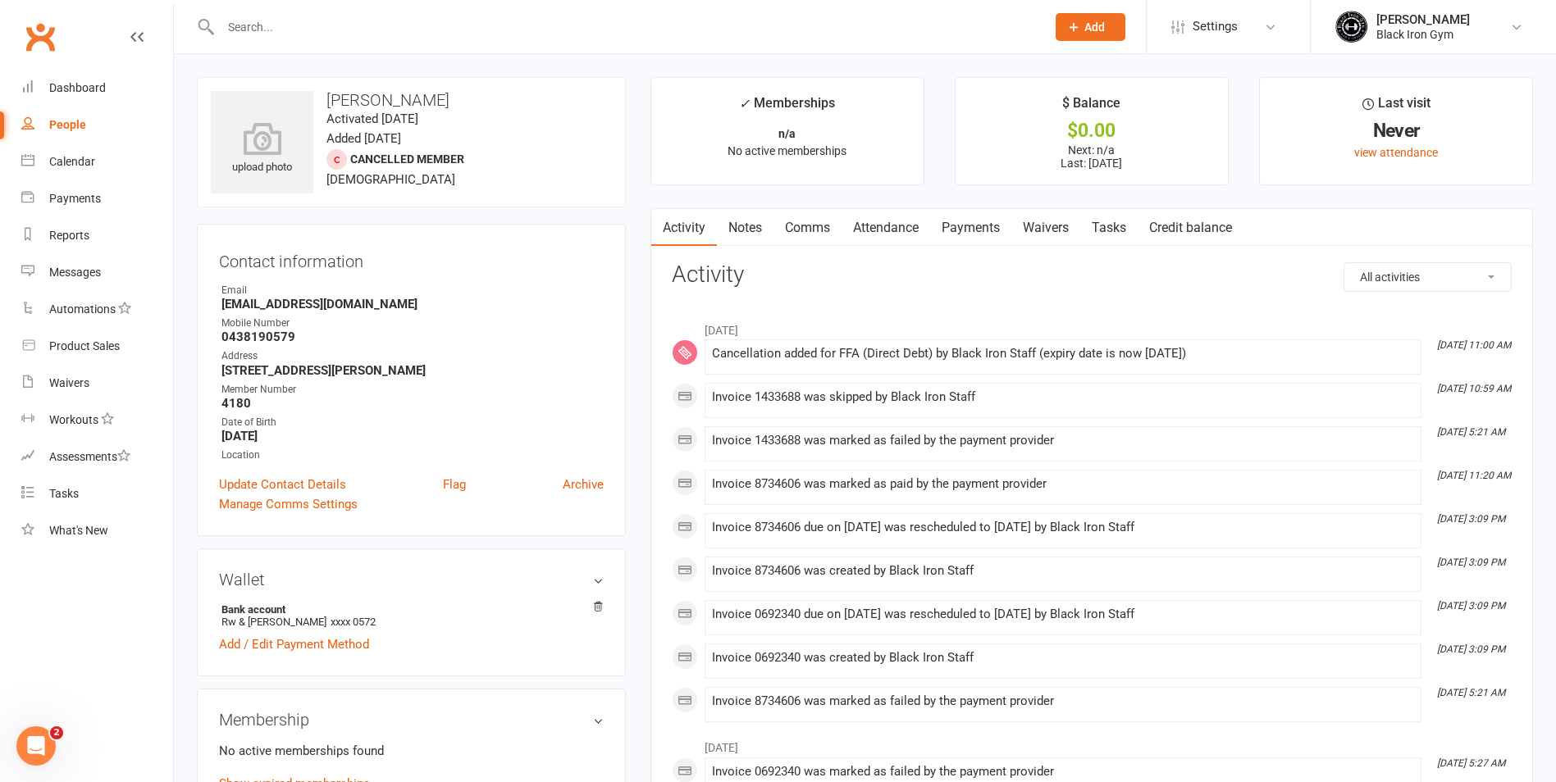
click at [273, 5] on div at bounding box center [615, 26] width 837 height 53
click at [265, 24] on input "text" at bounding box center [625, 27] width 819 height 23
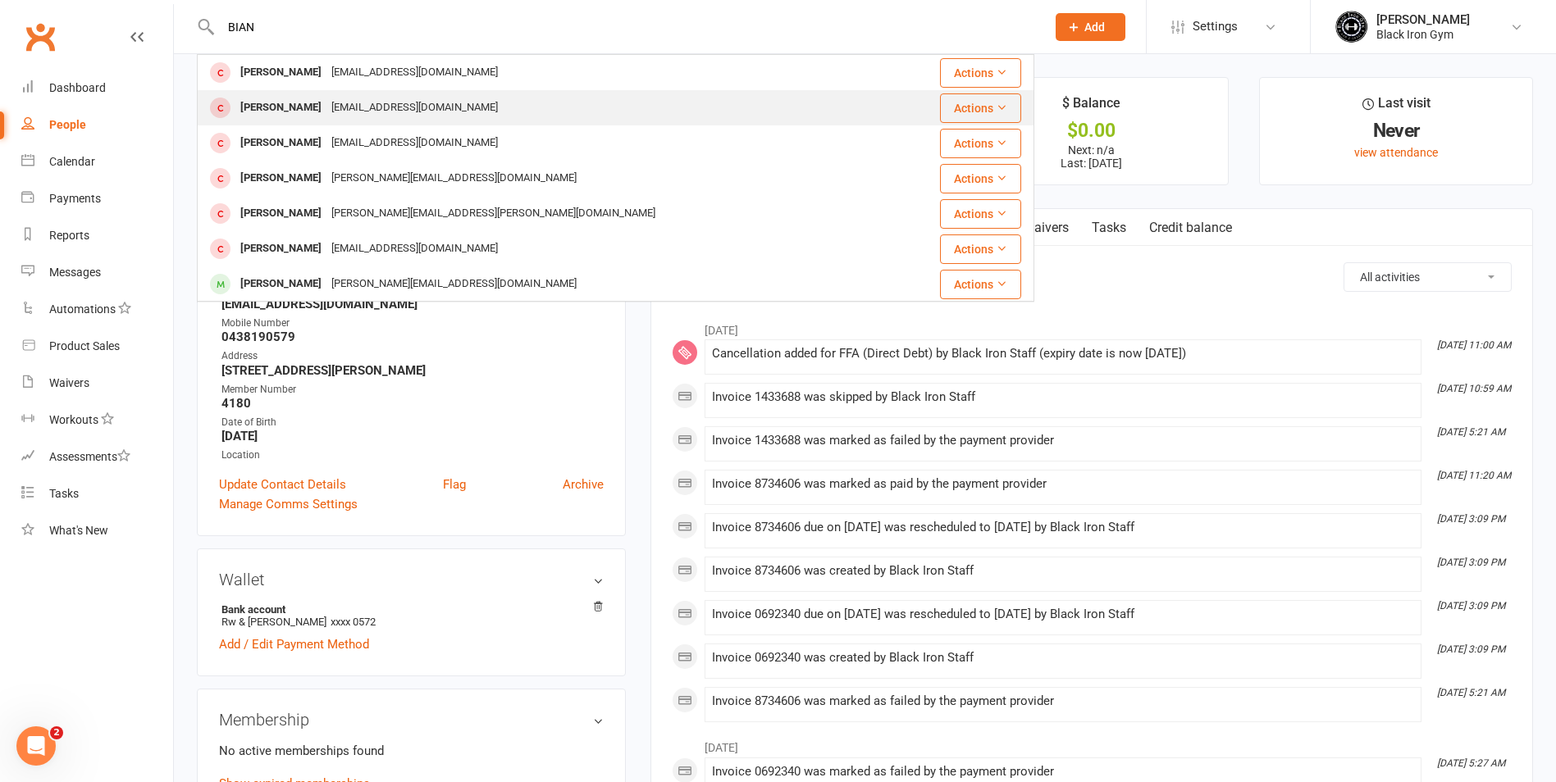
type input "BIAN"
click at [250, 98] on div "[PERSON_NAME]" at bounding box center [280, 108] width 91 height 24
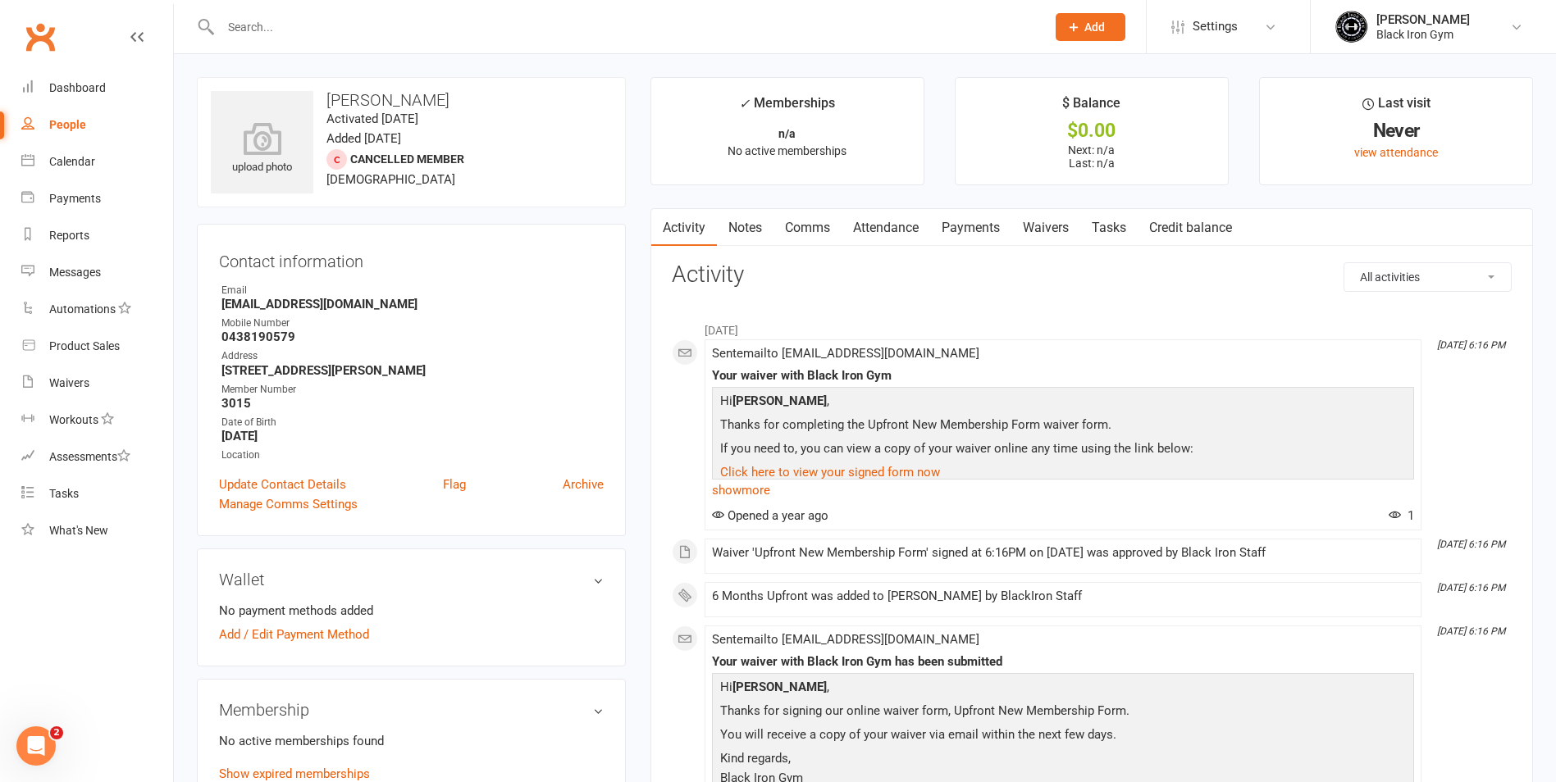
click at [739, 216] on link "Notes" at bounding box center [745, 228] width 57 height 38
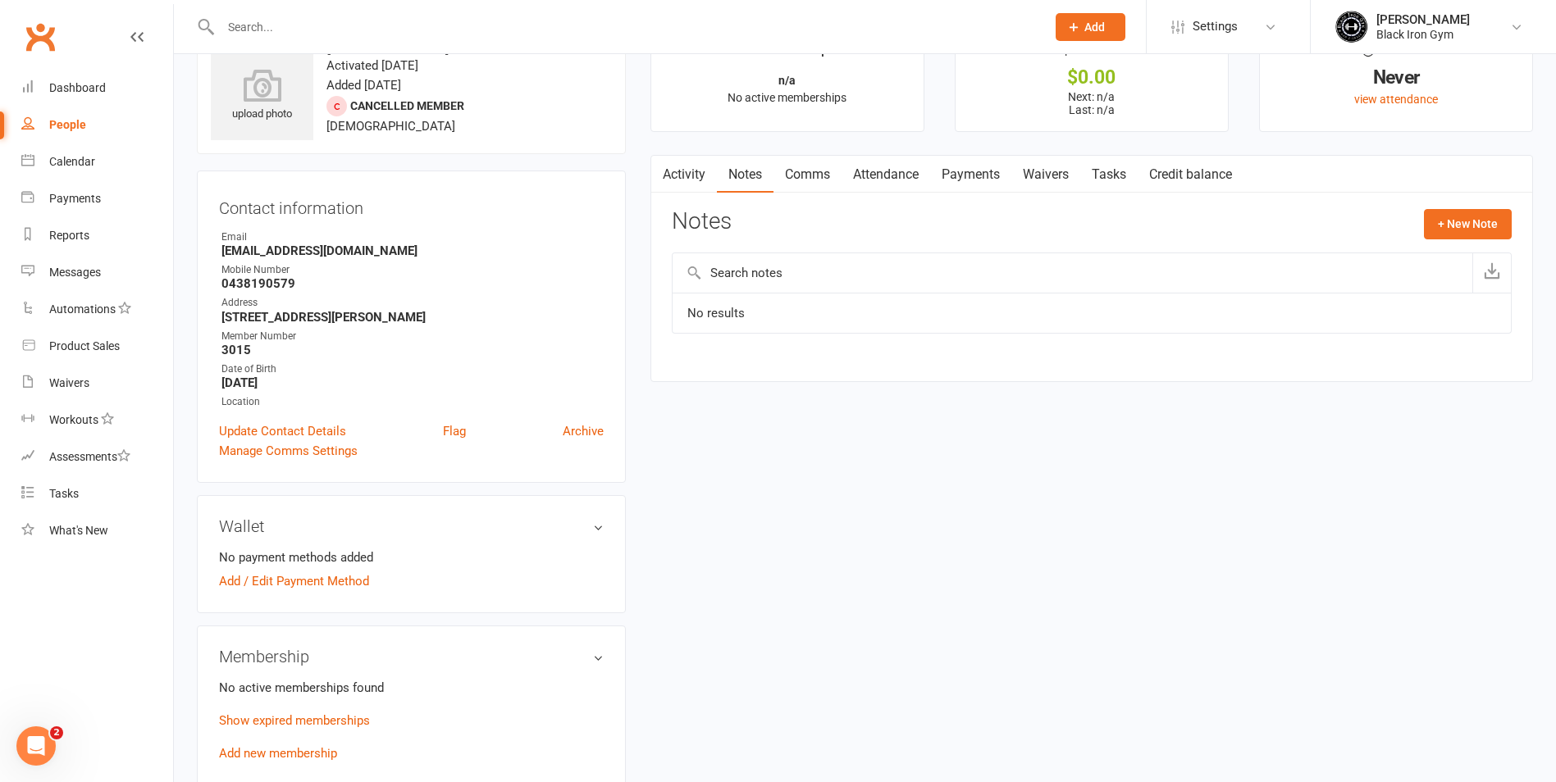
scroll to position [82, 0]
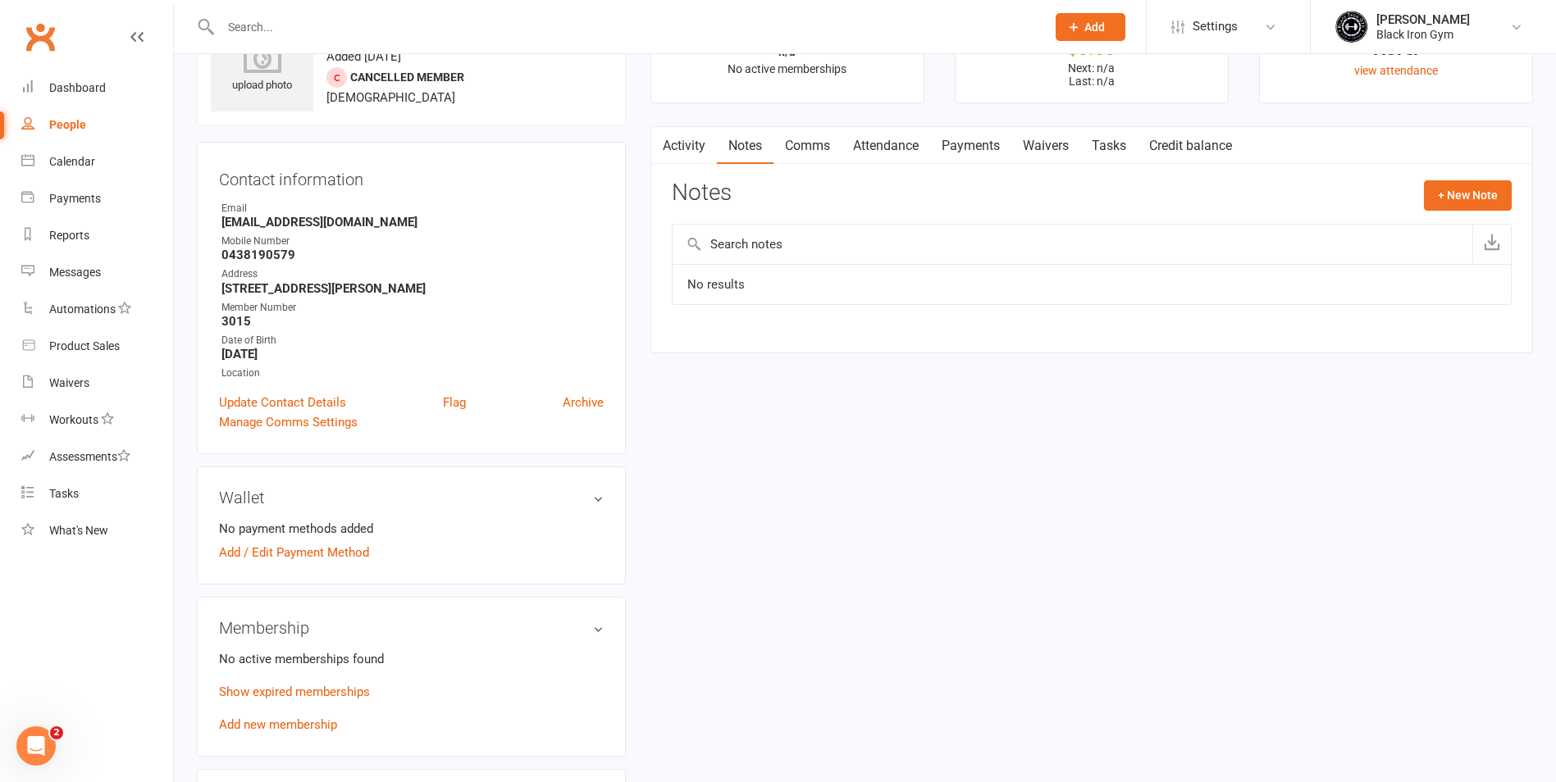
click at [326, 26] on input "text" at bounding box center [625, 27] width 819 height 23
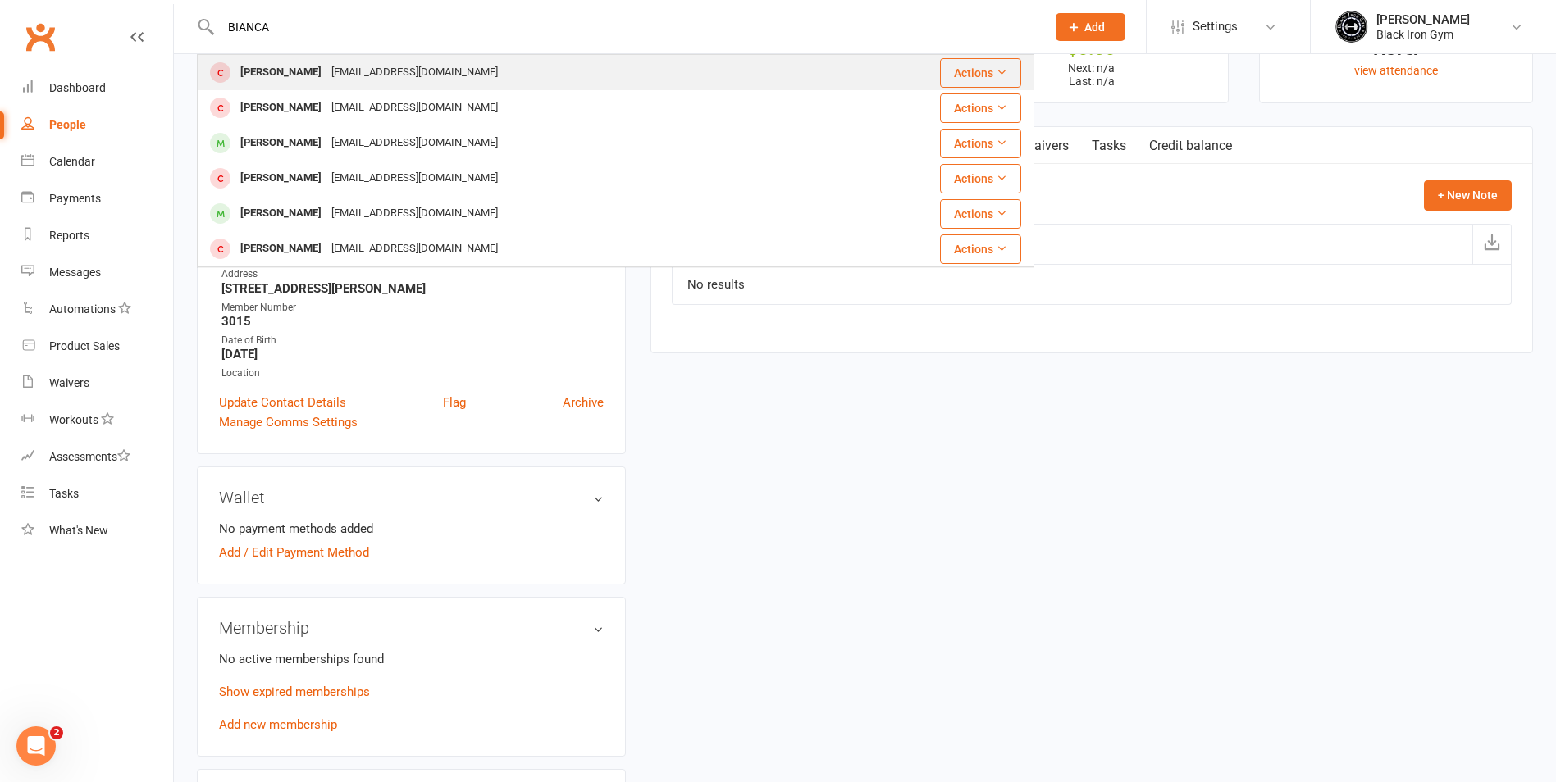
type input "BIANCA"
click at [331, 69] on div "[EMAIL_ADDRESS][DOMAIN_NAME]" at bounding box center [414, 73] width 176 height 24
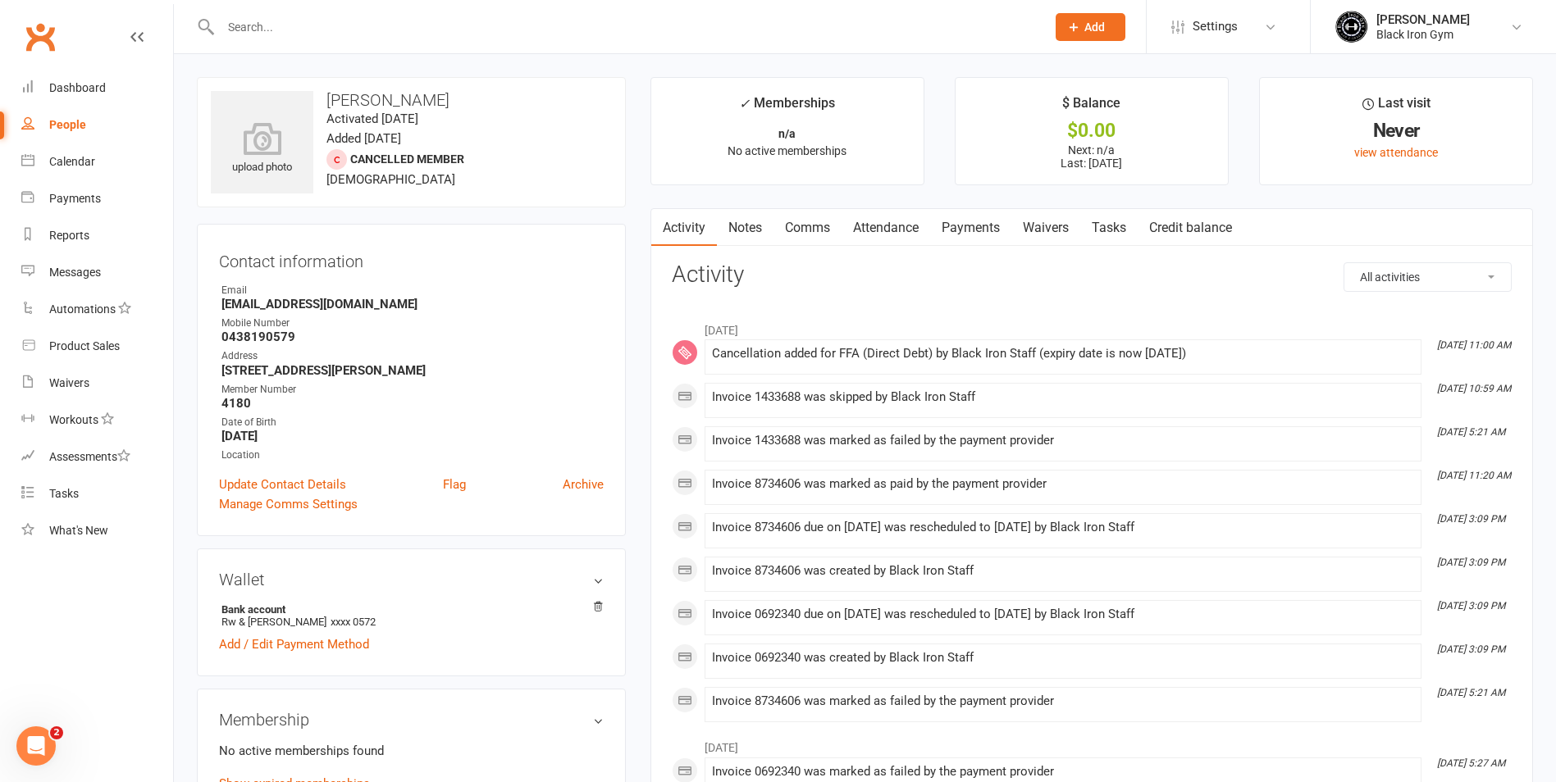
click at [272, 38] on input "text" at bounding box center [625, 27] width 819 height 23
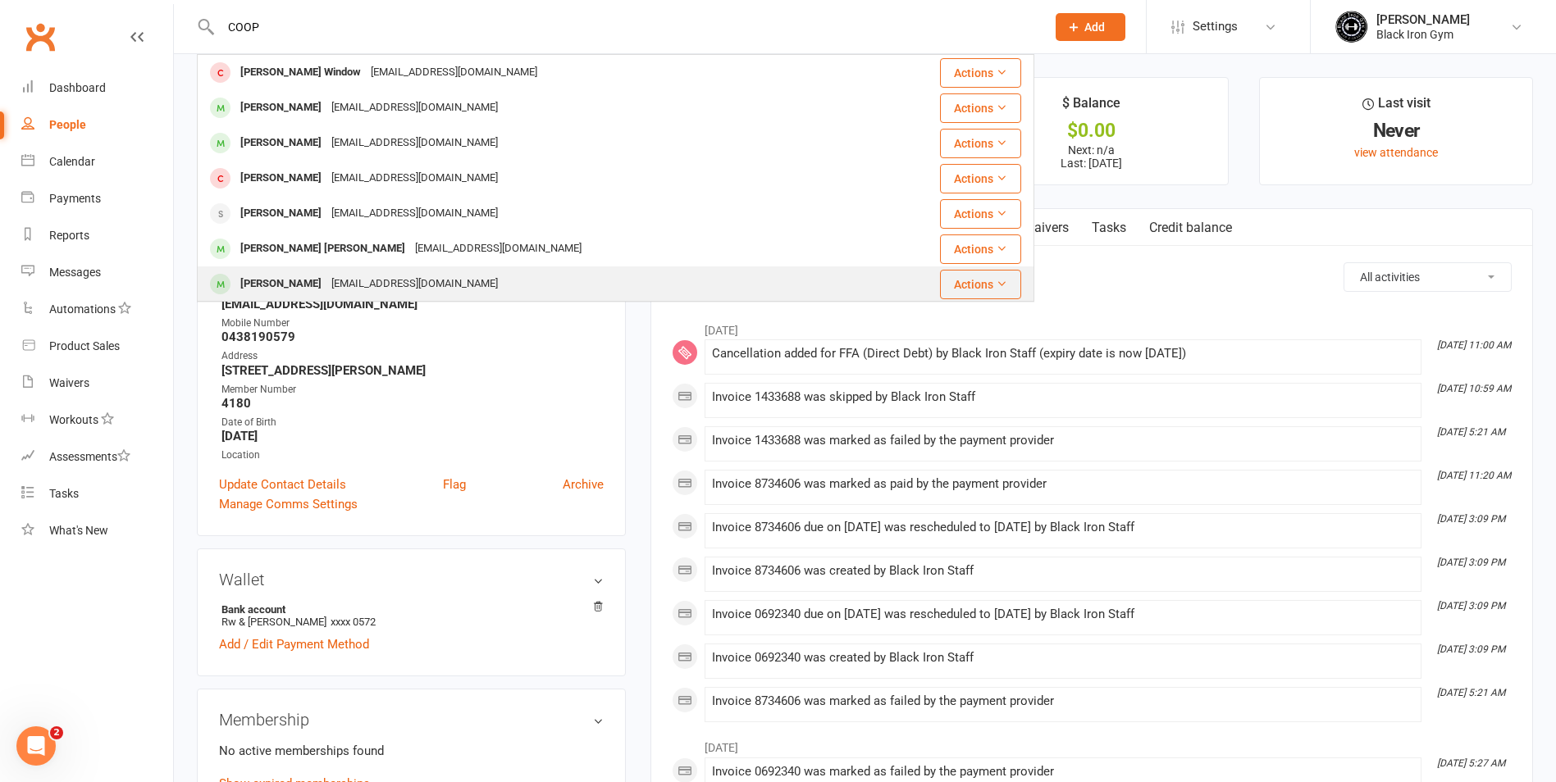
type input "COOP"
click at [276, 286] on div "[PERSON_NAME]" at bounding box center [280, 284] width 91 height 24
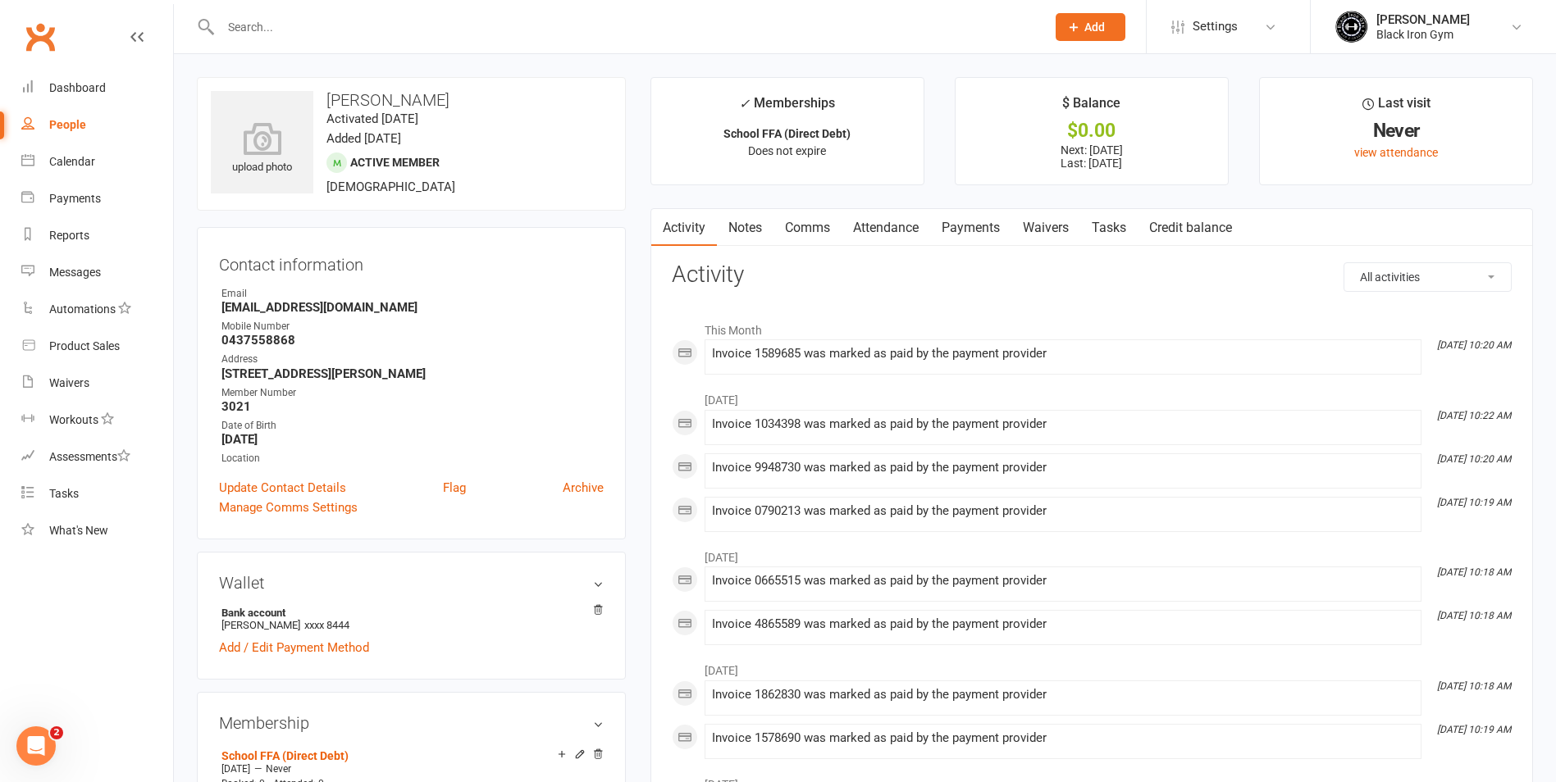
click at [402, 30] on input "text" at bounding box center [625, 27] width 819 height 23
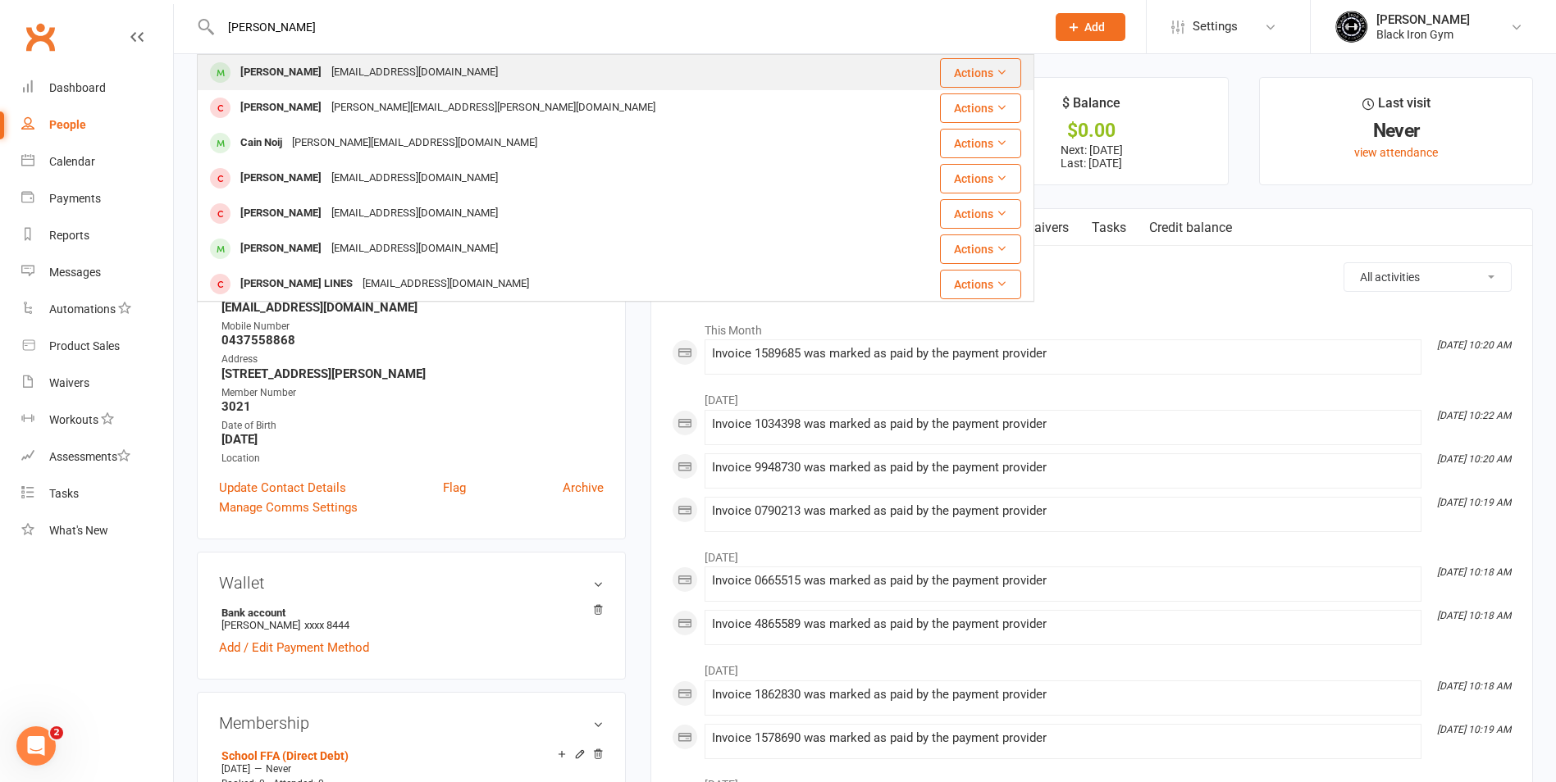
type input "[PERSON_NAME]"
click at [388, 89] on div "[PERSON_NAME] [EMAIL_ADDRESS][DOMAIN_NAME]" at bounding box center [545, 73] width 695 height 34
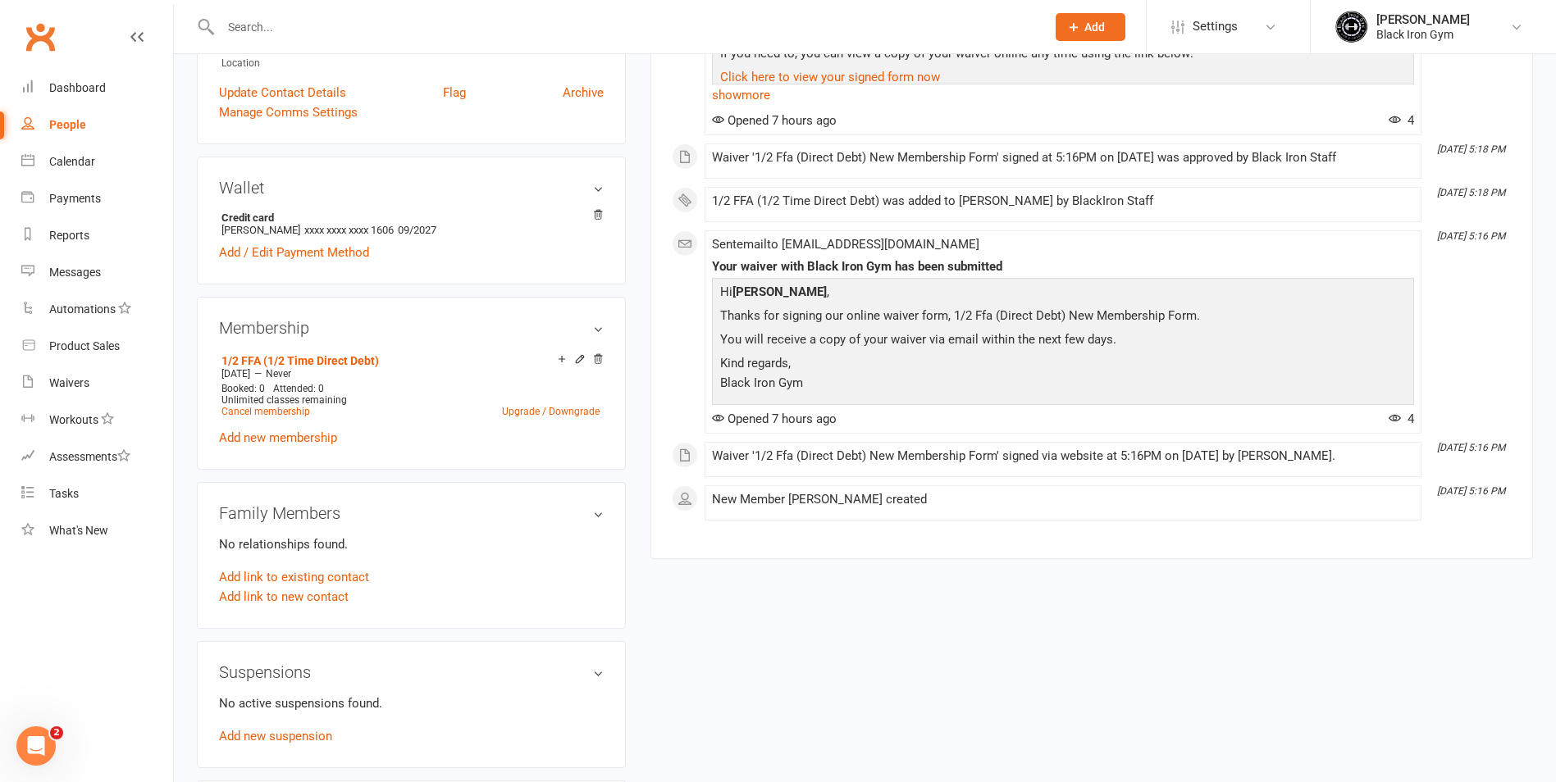
scroll to position [410, 0]
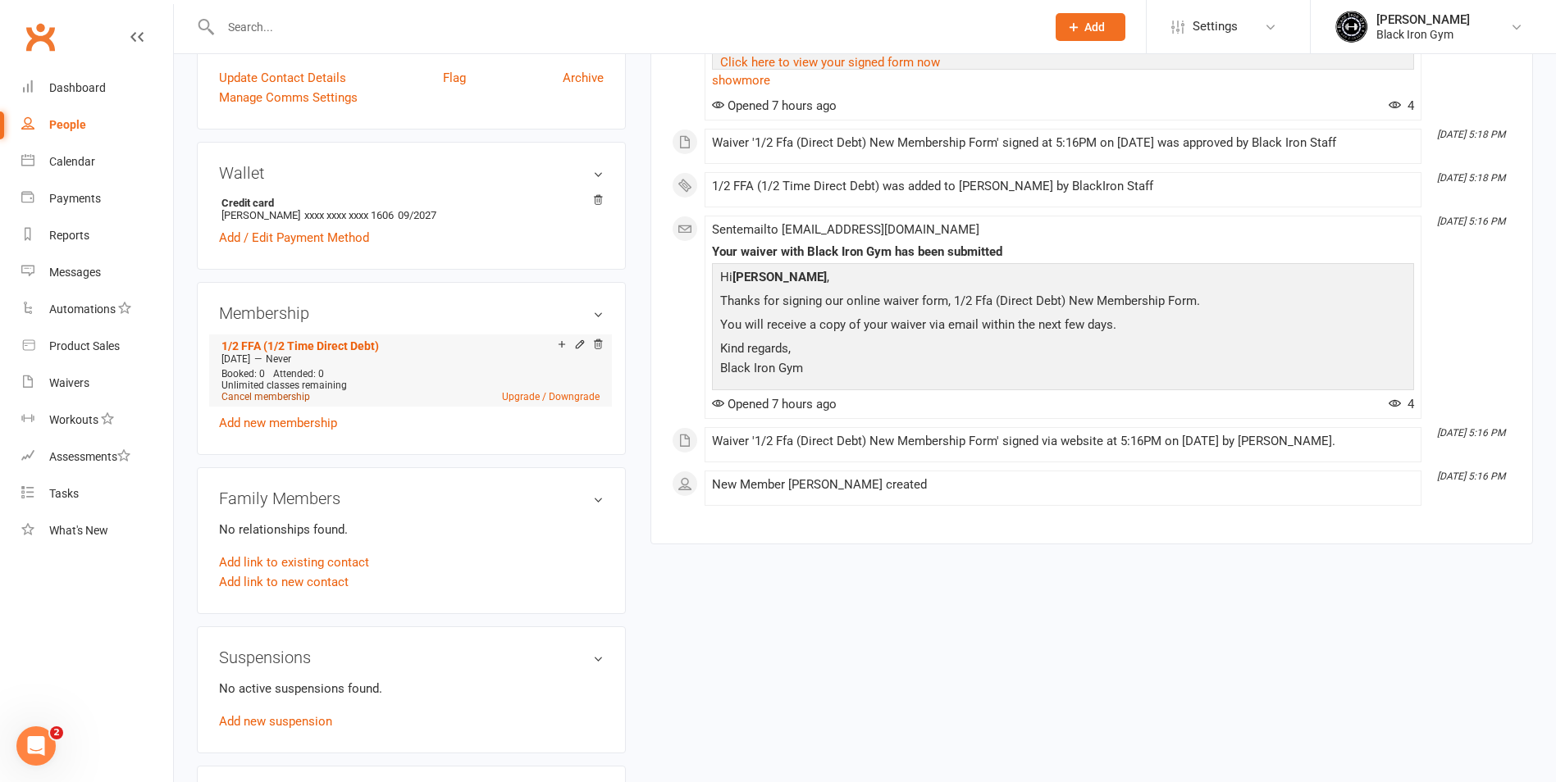
click at [297, 398] on link "Cancel membership" at bounding box center [265, 396] width 89 height 11
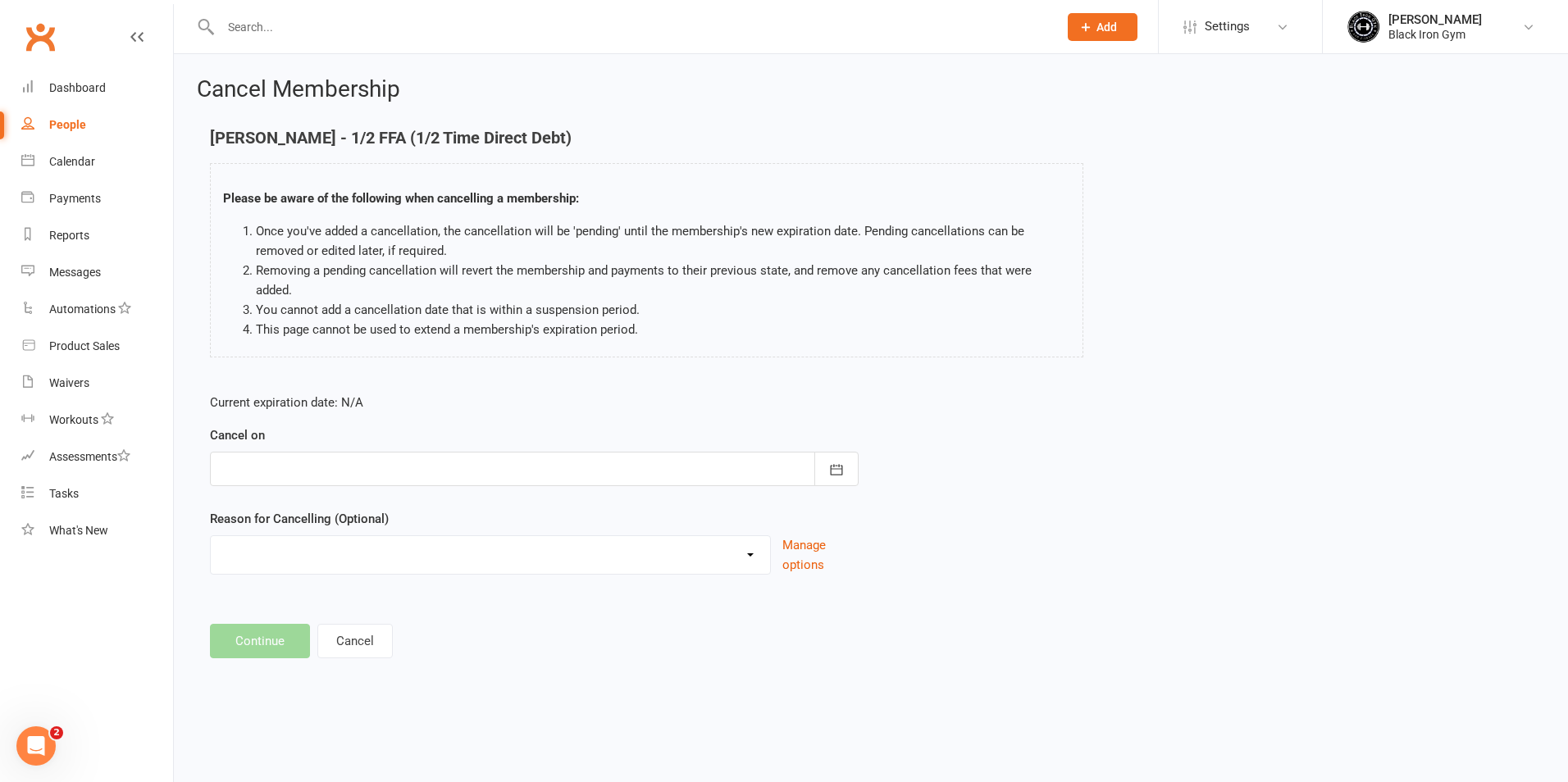
click at [348, 455] on div at bounding box center [534, 469] width 649 height 34
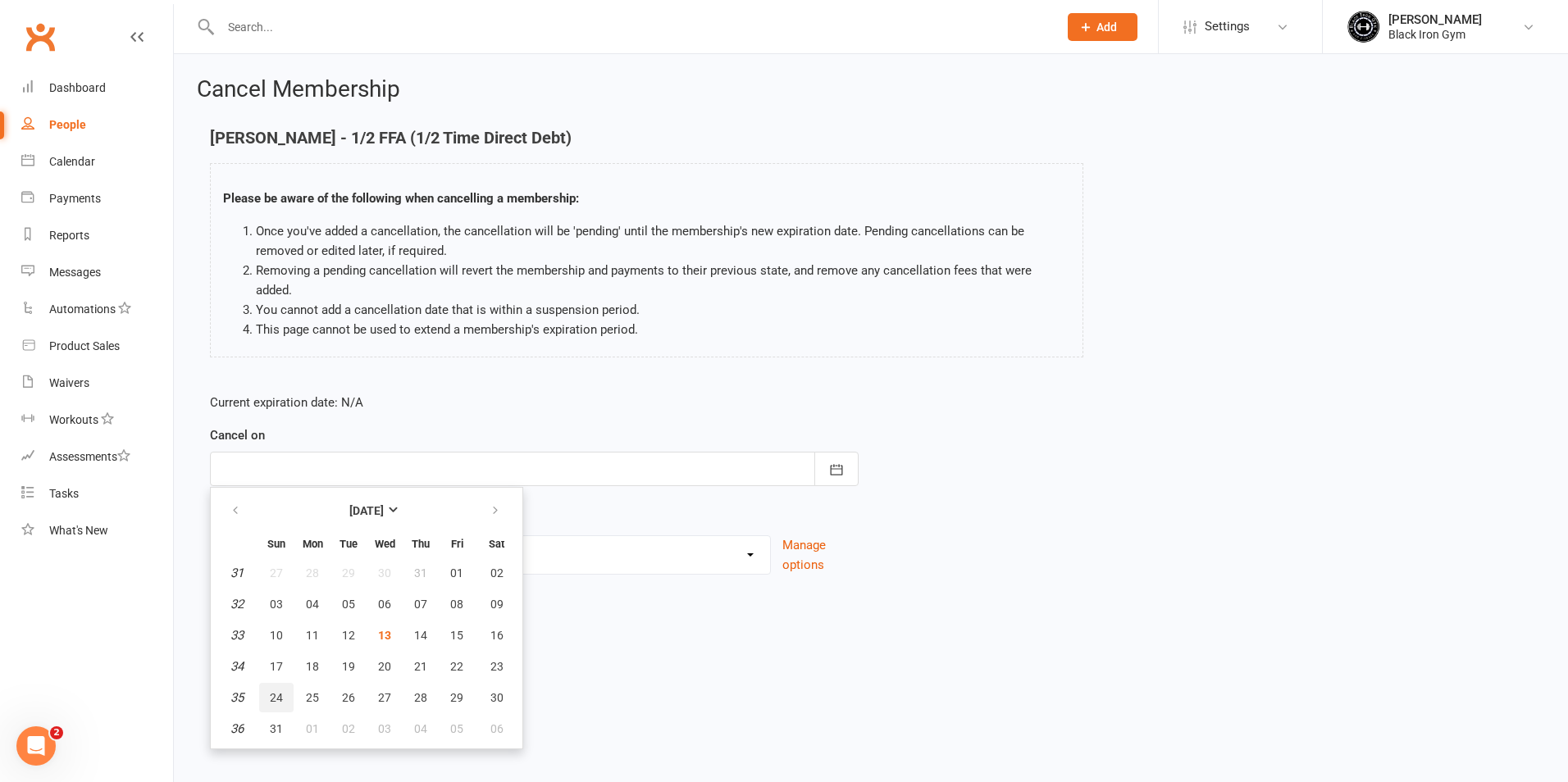
click at [282, 683] on button "24" at bounding box center [276, 698] width 34 height 30
type input "[DATE]"
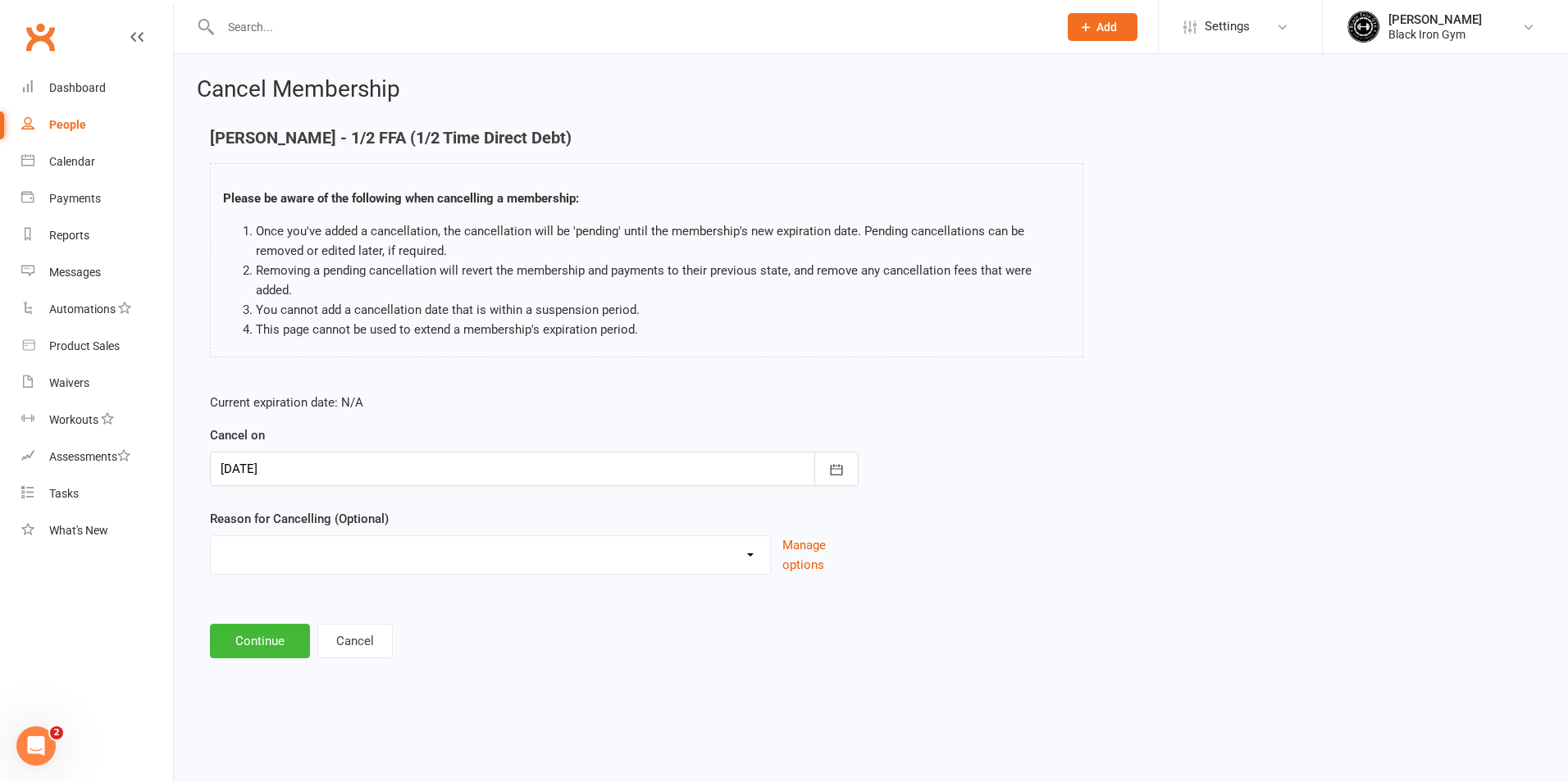
click at [714, 542] on select "CHANGED TO UPFRONT CHANGED TO WHITEHAVEN 12 MONTHS EMAILED EXCESSIVE DEFULTS NO…" at bounding box center [490, 552] width 559 height 33
select select "2"
click at [211, 536] on select "CHANGED TO UPFRONT CHANGED TO WHITEHAVEN 12 MONTHS EMAILED EXCESSIVE DEFULTS NO…" at bounding box center [490, 552] width 559 height 33
click at [238, 624] on button "Continue" at bounding box center [260, 641] width 100 height 34
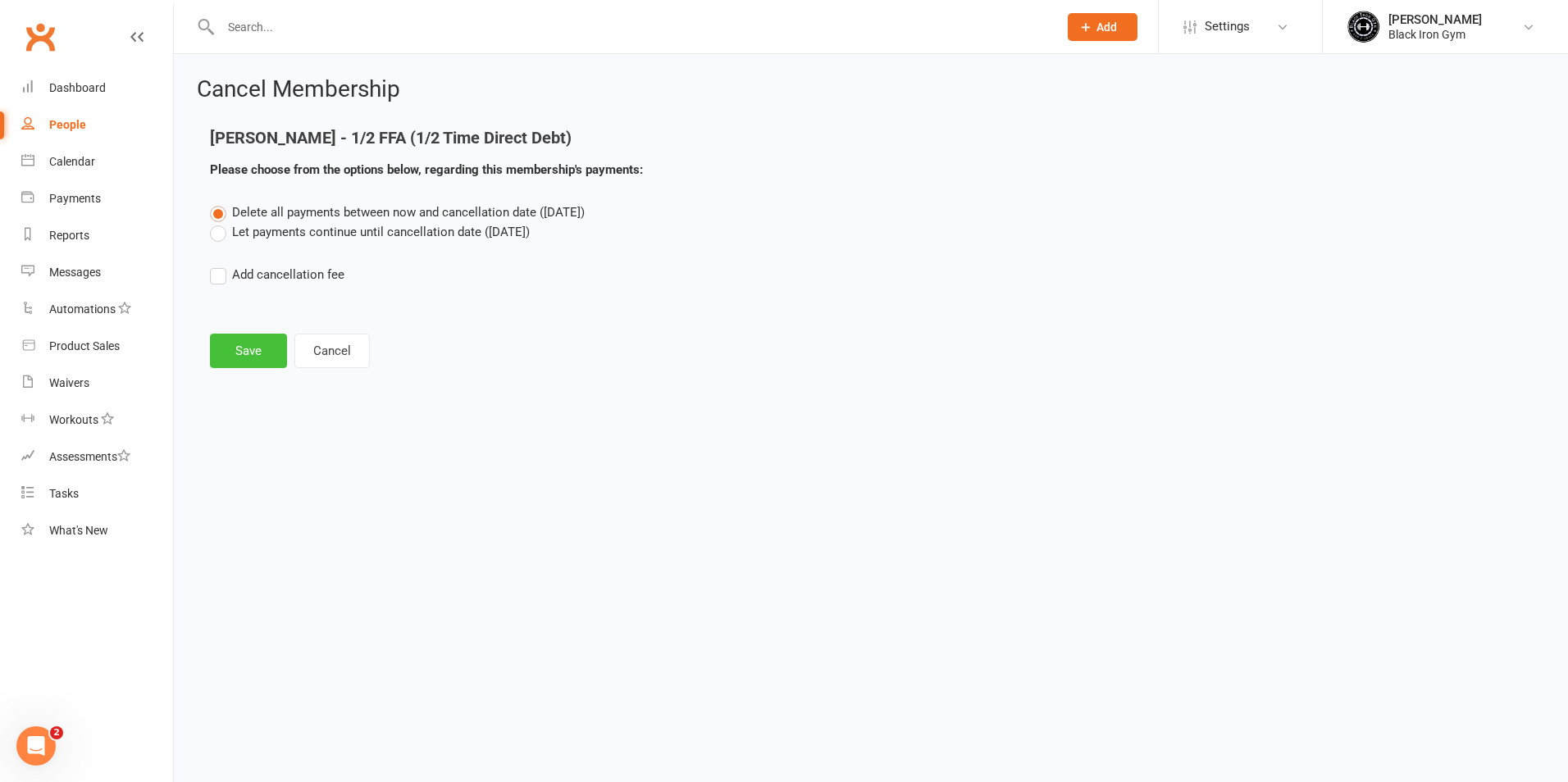
click at [276, 353] on button "Save" at bounding box center [248, 351] width 77 height 34
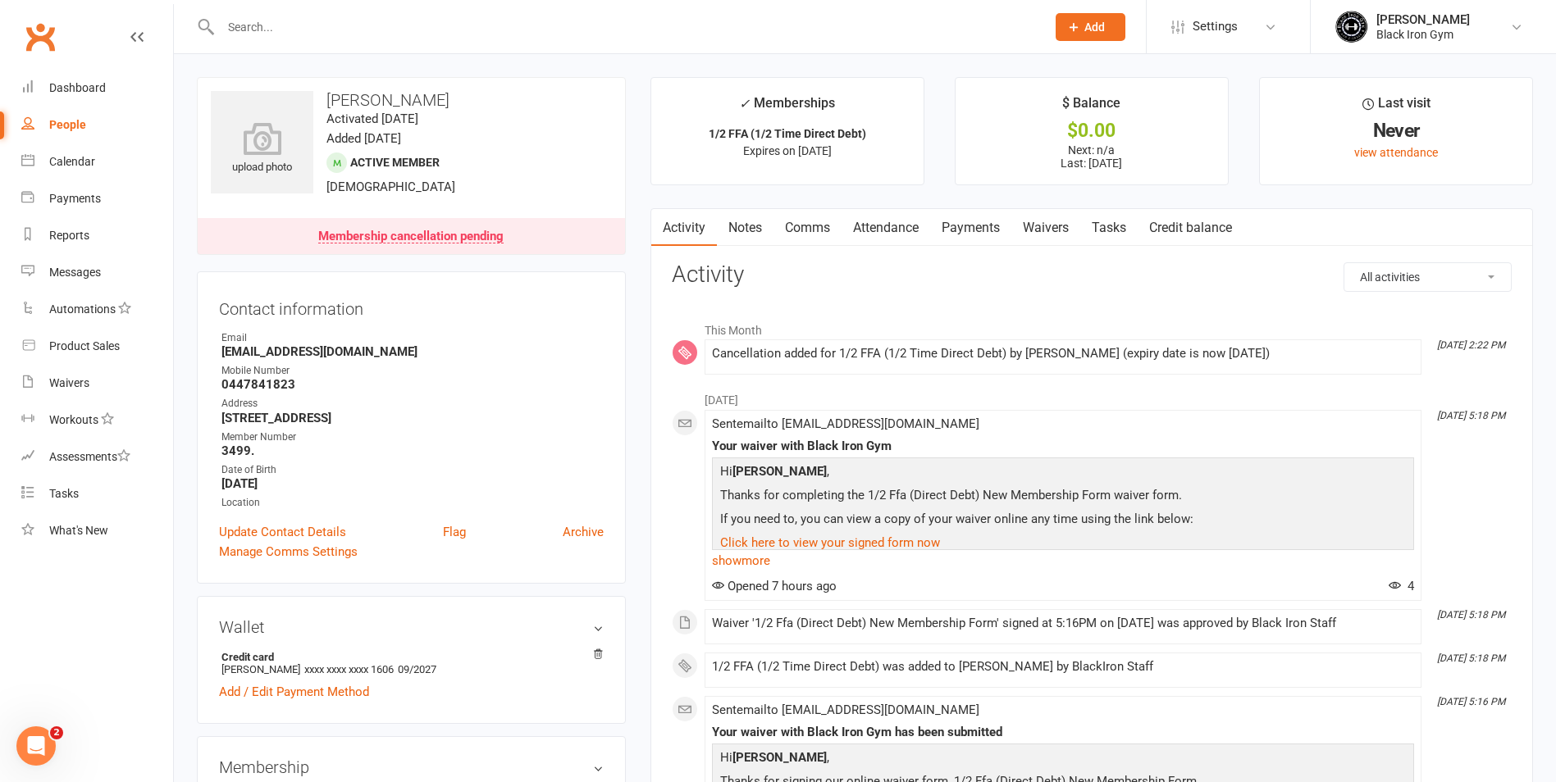
click at [984, 230] on link "Payments" at bounding box center [970, 228] width 81 height 38
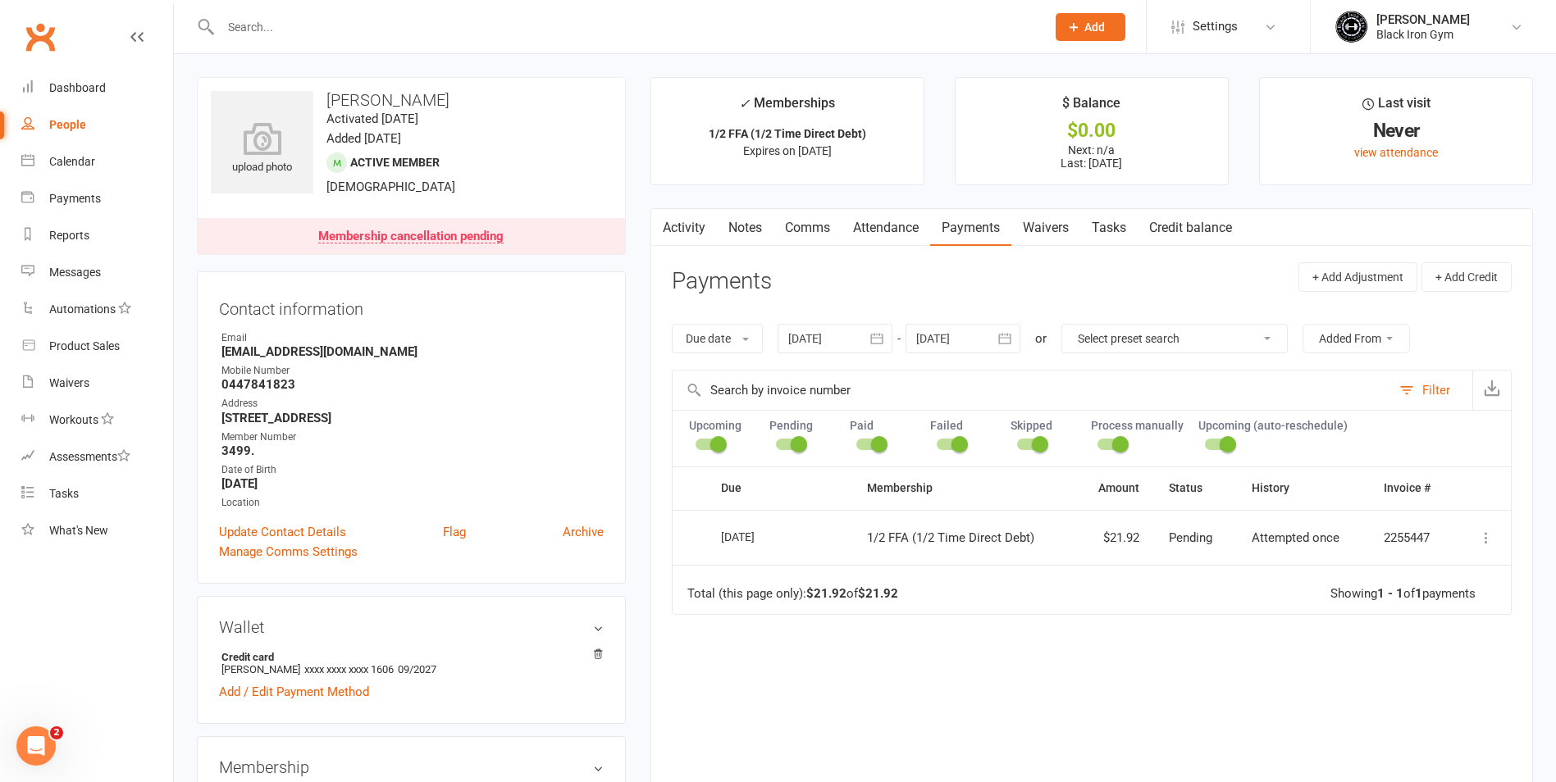
click at [329, 28] on input "text" at bounding box center [625, 27] width 819 height 23
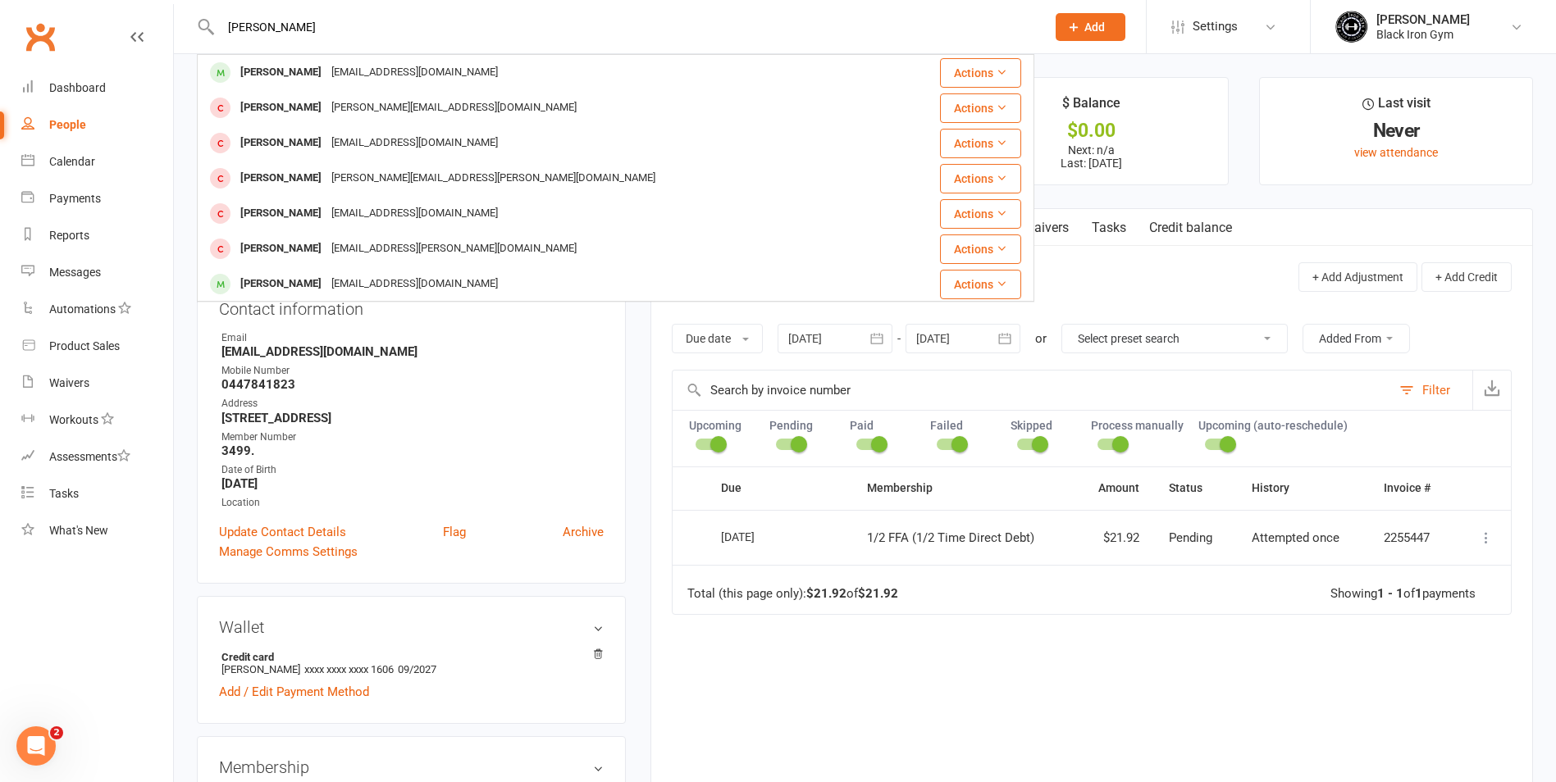
type input "[PERSON_NAME]"
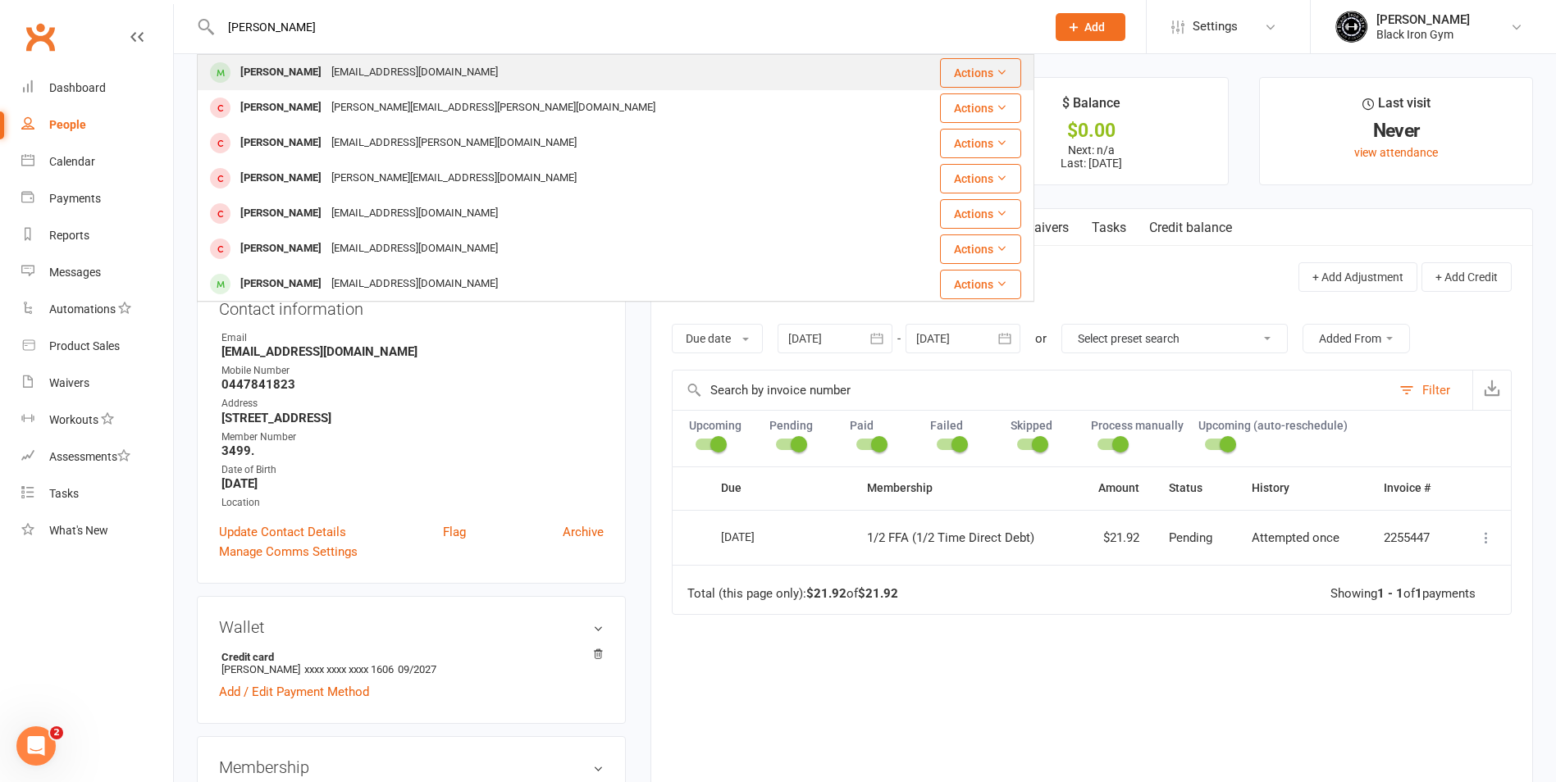
click at [355, 71] on div "[EMAIL_ADDRESS][DOMAIN_NAME]" at bounding box center [414, 73] width 176 height 24
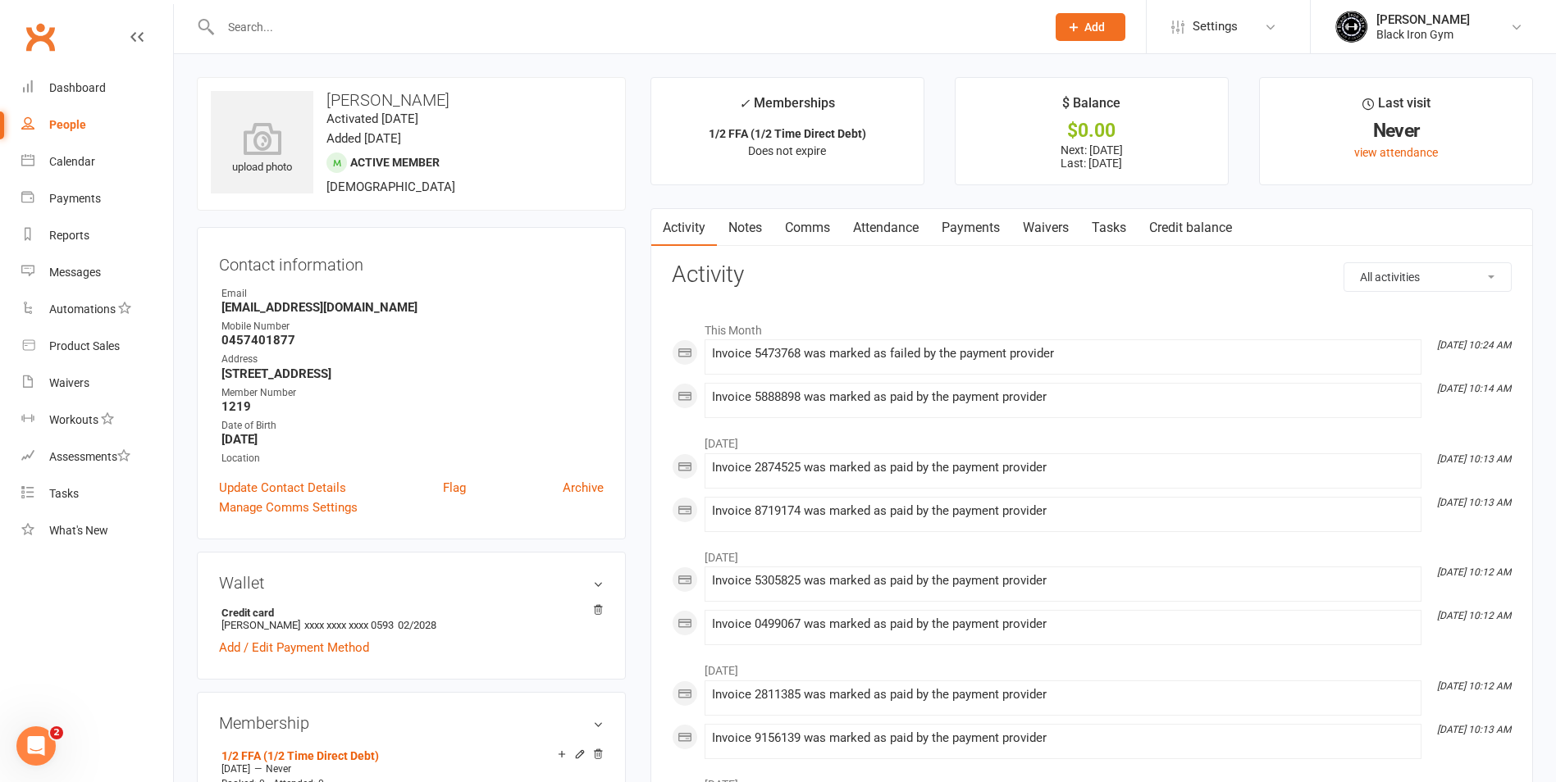
click at [979, 225] on link "Payments" at bounding box center [970, 228] width 81 height 38
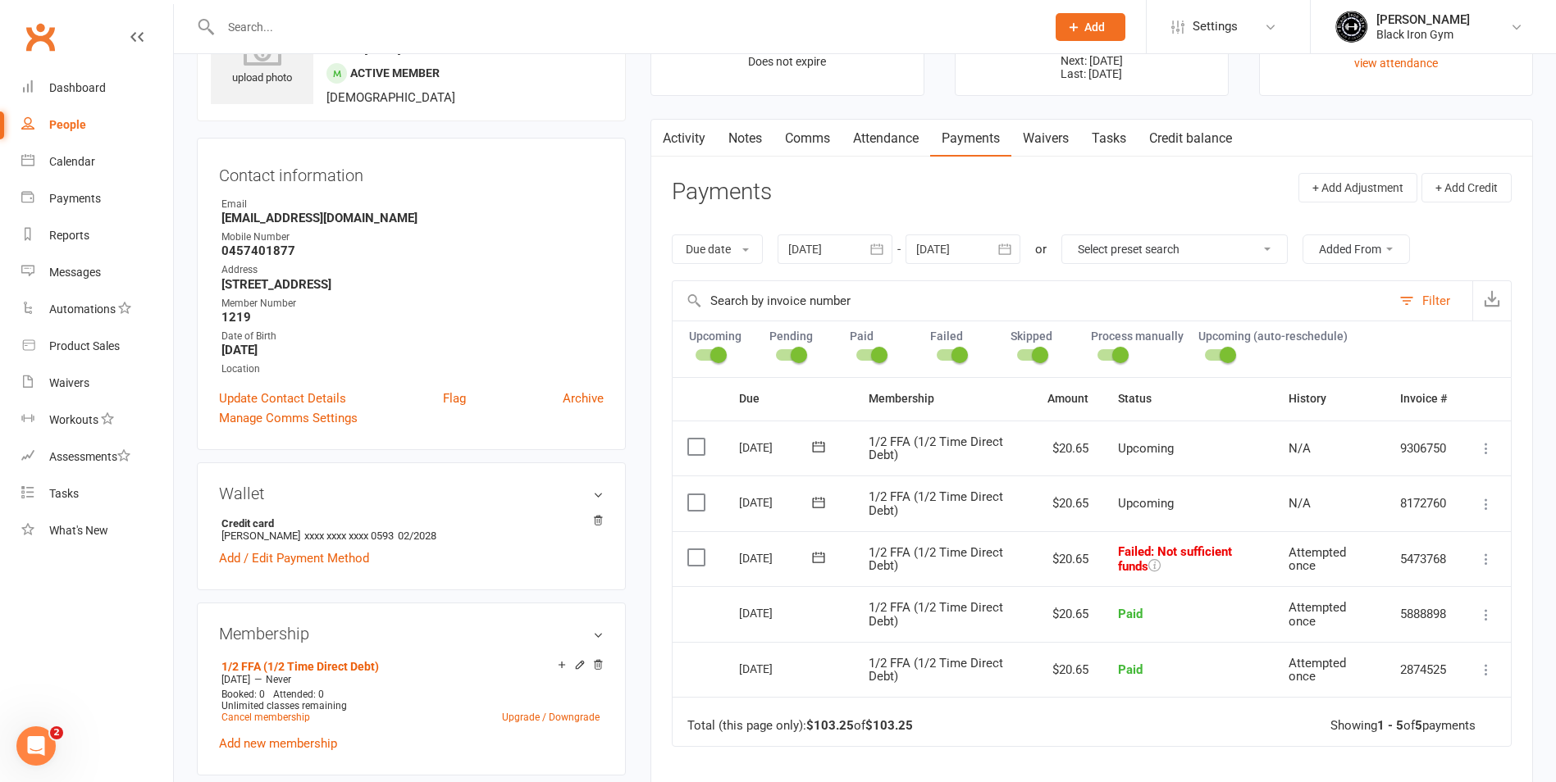
scroll to position [82, 0]
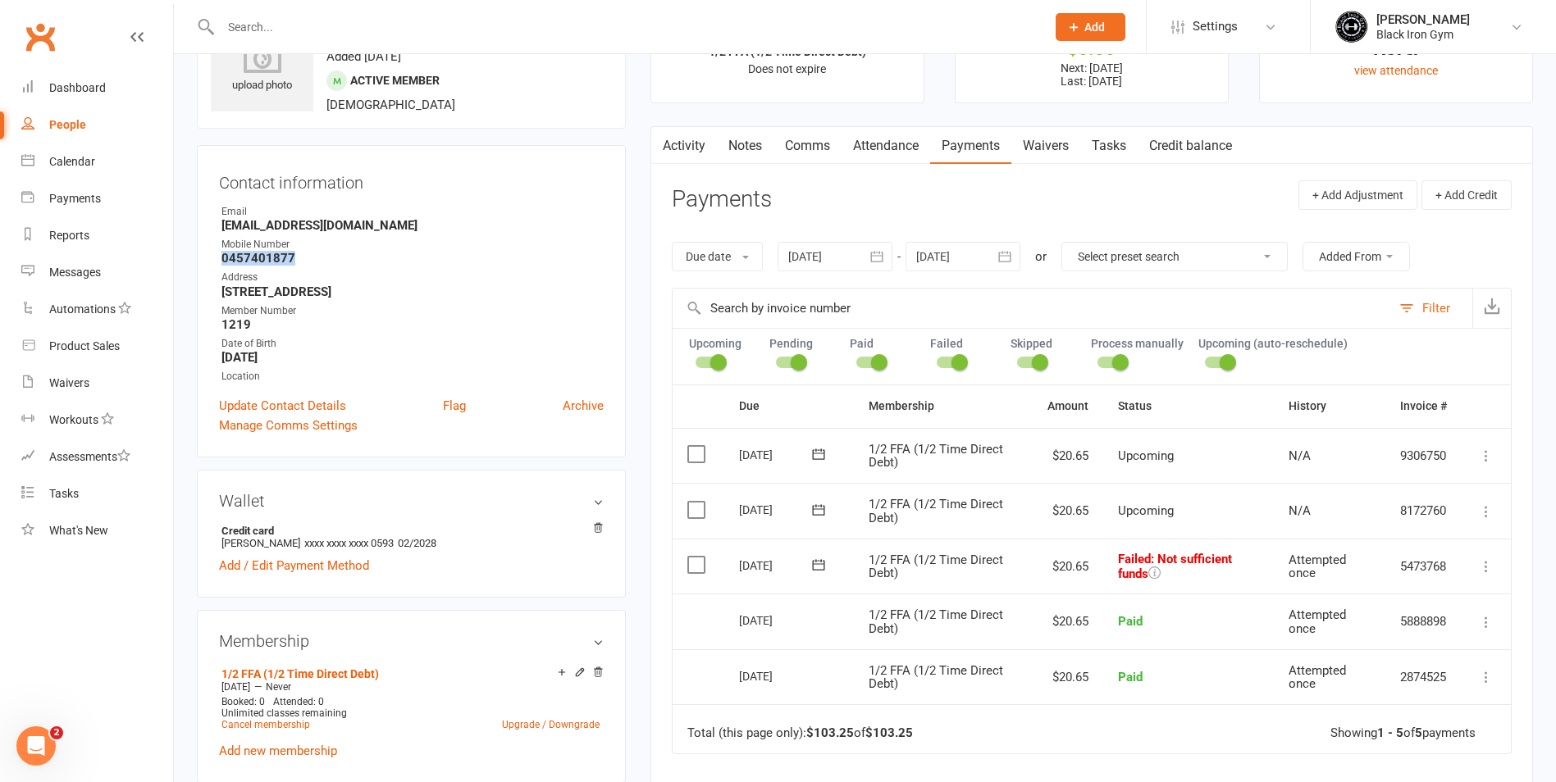
drag, startPoint x: 220, startPoint y: 257, endPoint x: 353, endPoint y: 260, distance: 132.9
click at [353, 260] on li "Mobile Number [PHONE_NUMBER]" at bounding box center [411, 251] width 385 height 29
click at [810, 564] on icon at bounding box center [818, 565] width 16 height 16
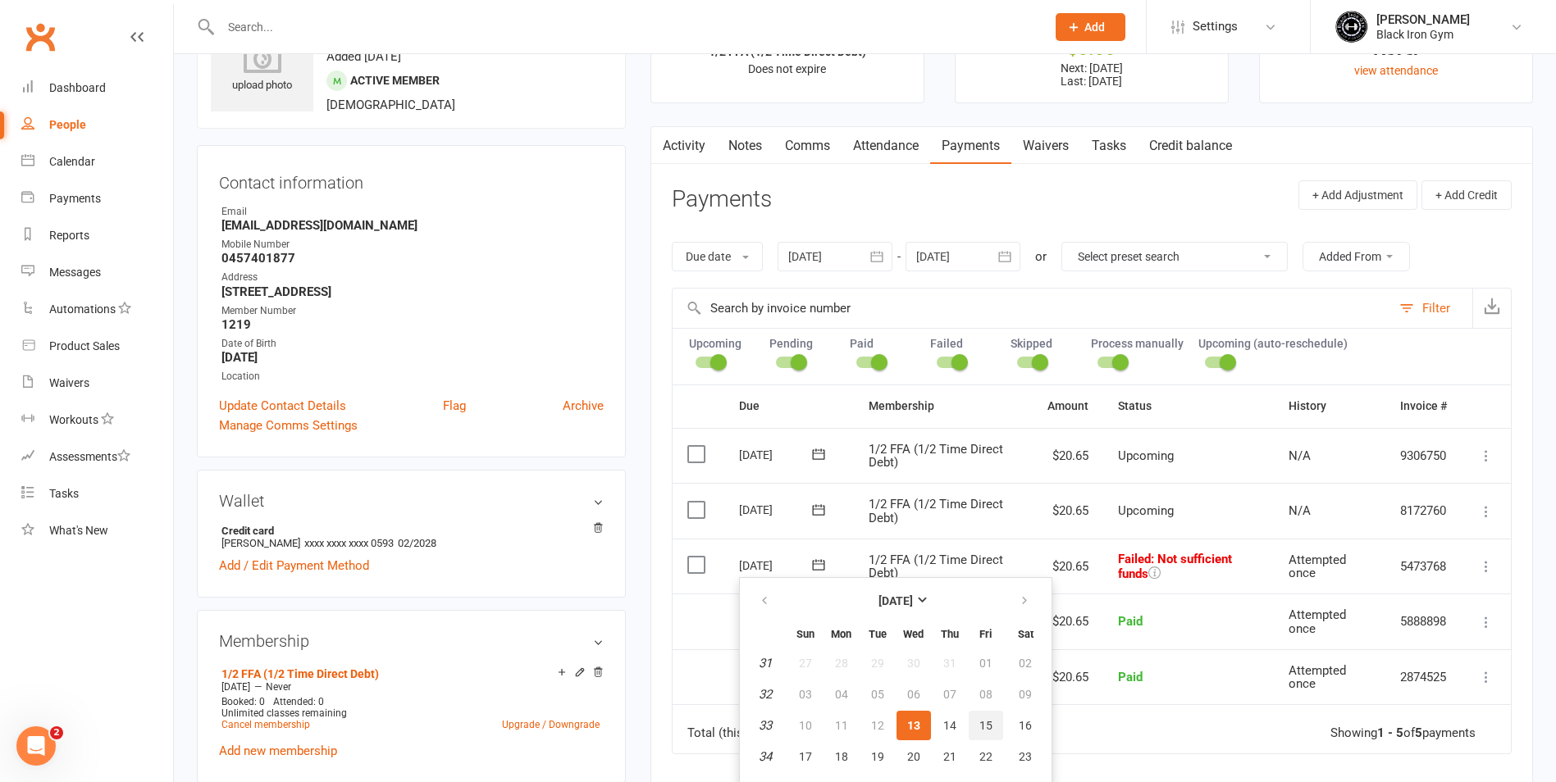
click at [992, 727] on button "15" at bounding box center [986, 726] width 34 height 30
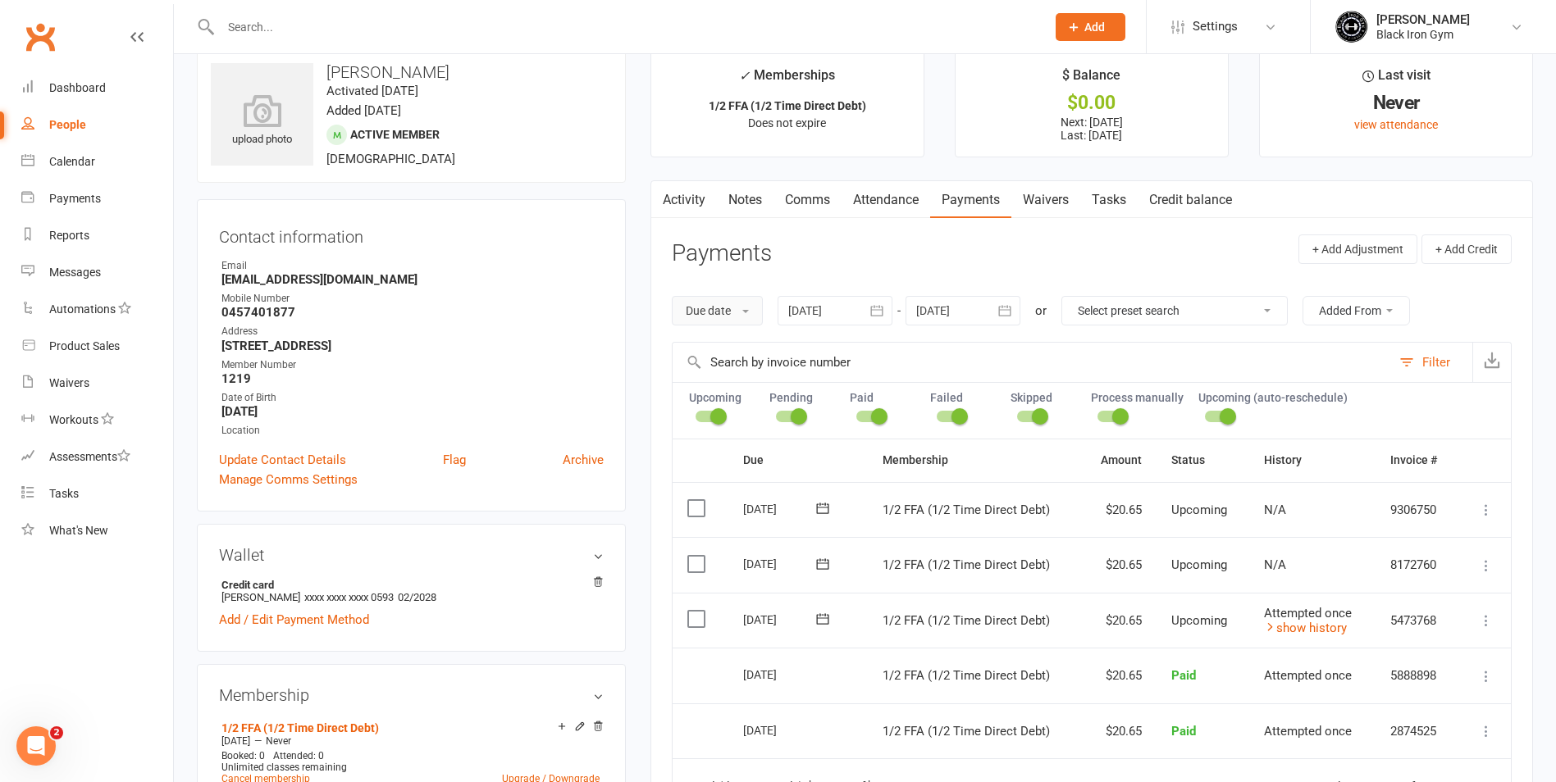
scroll to position [0, 0]
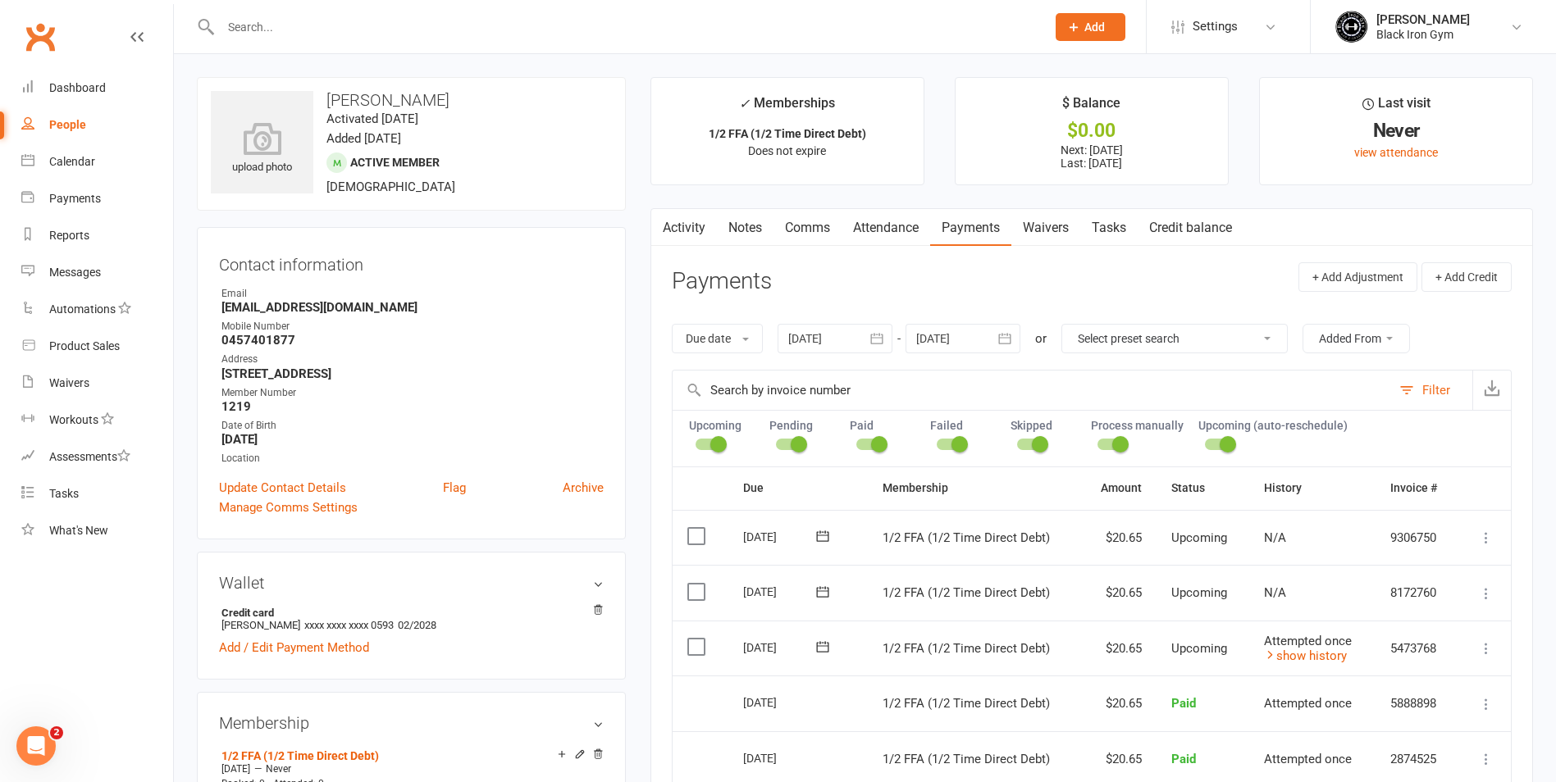
click at [245, 29] on input "text" at bounding box center [625, 27] width 819 height 23
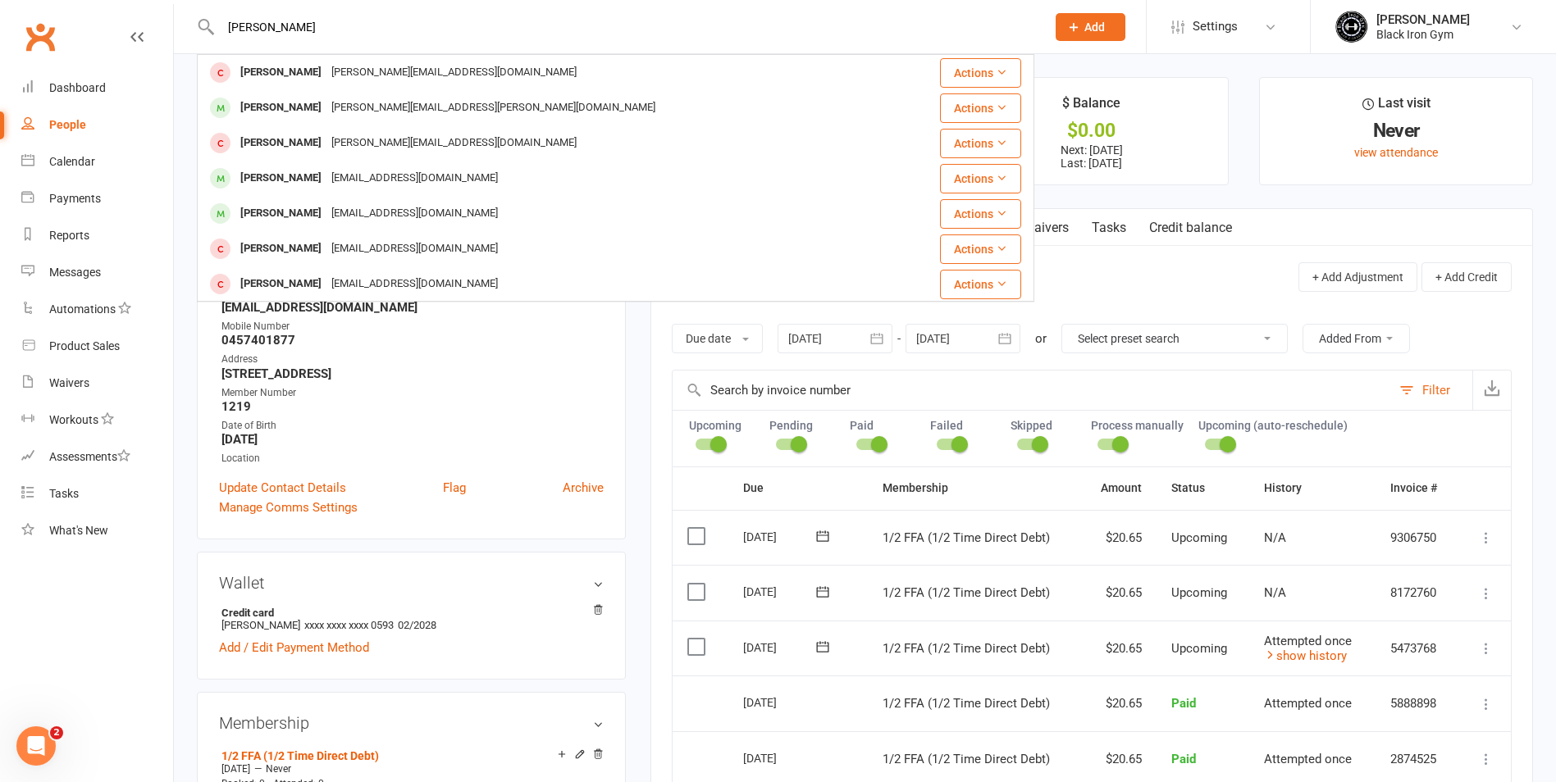
type input "[PERSON_NAME]"
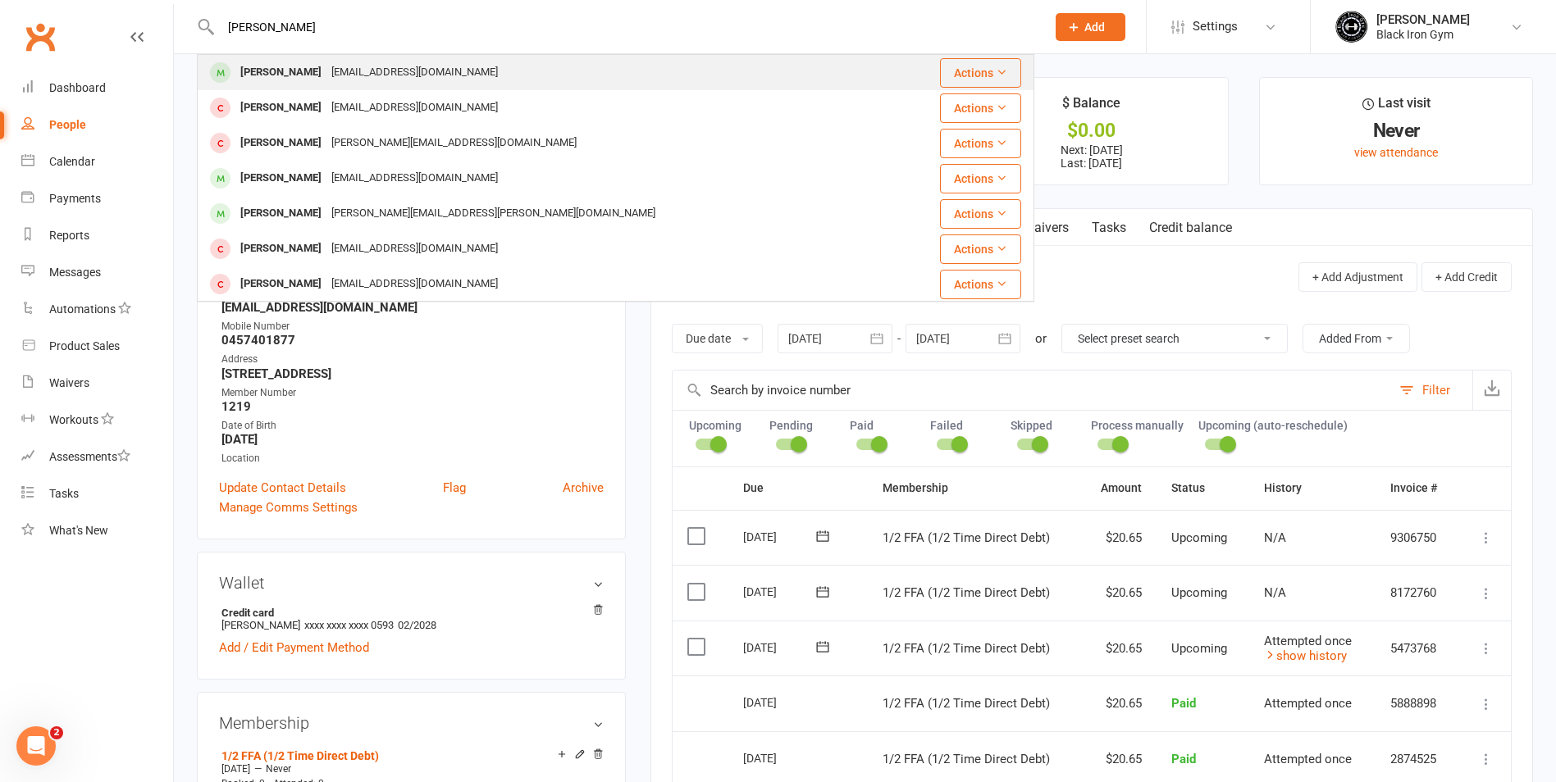
click at [367, 71] on div "[EMAIL_ADDRESS][DOMAIN_NAME]" at bounding box center [414, 73] width 176 height 24
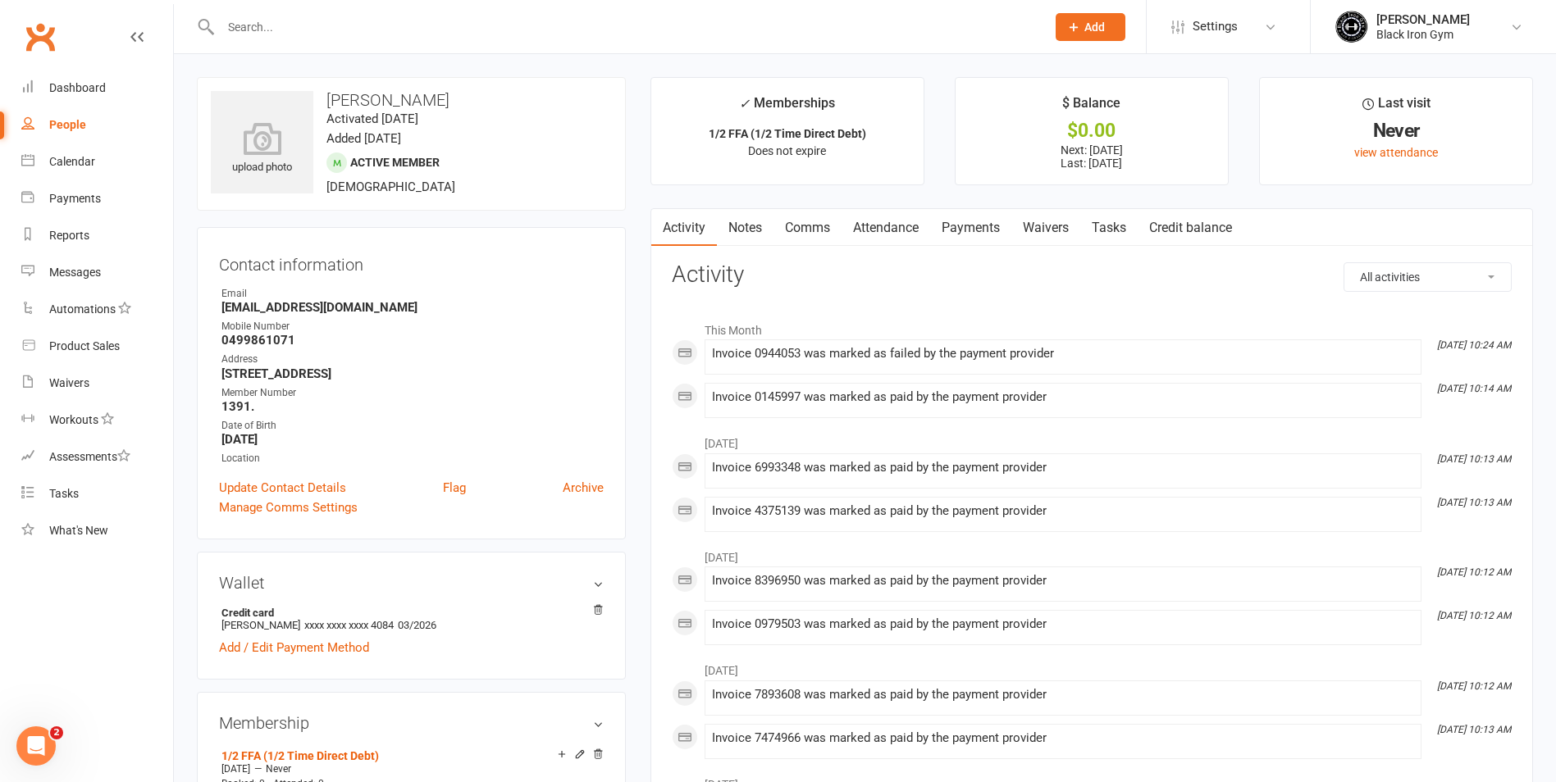
click at [971, 221] on link "Payments" at bounding box center [970, 228] width 81 height 38
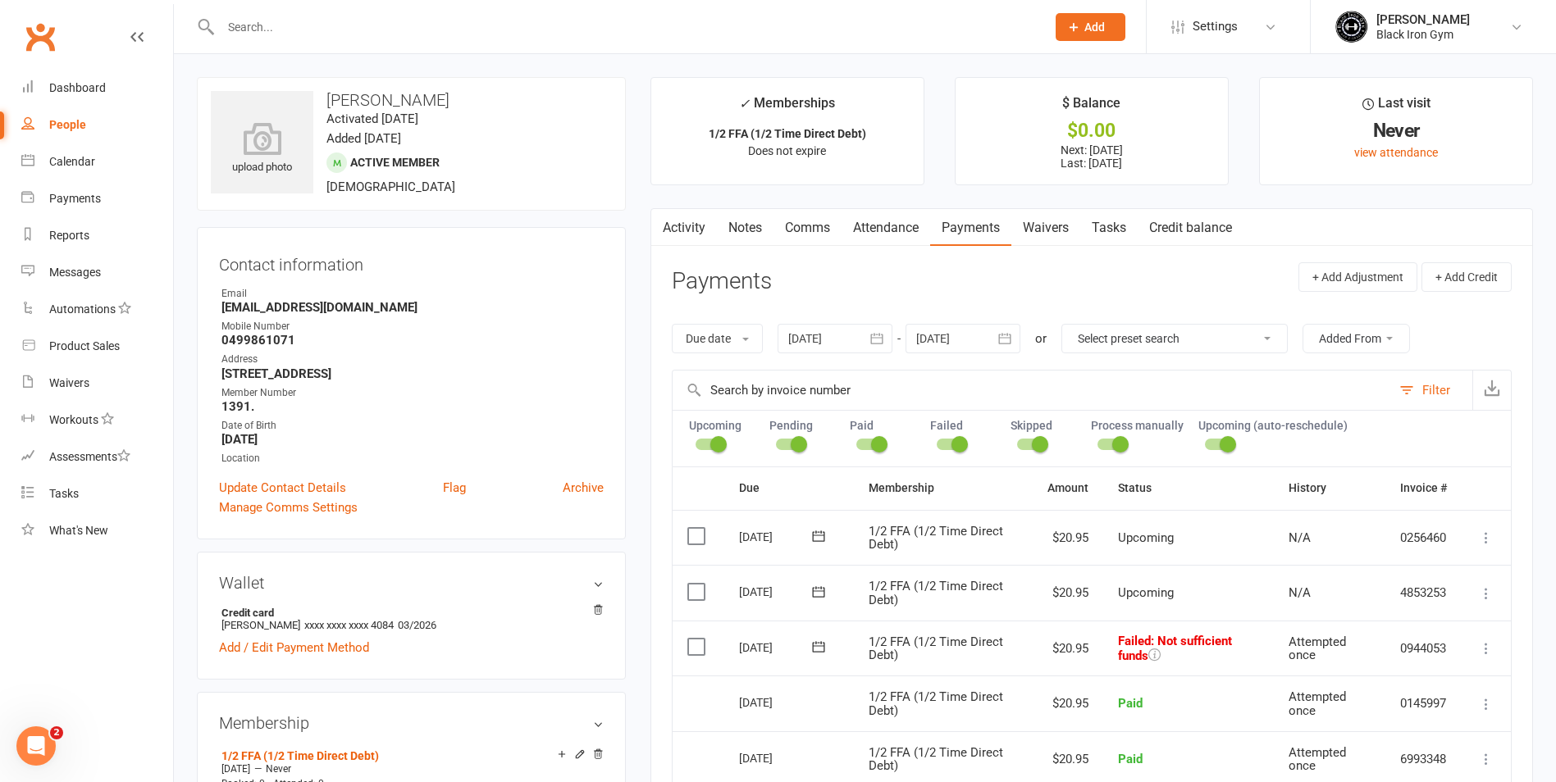
click at [814, 647] on icon at bounding box center [818, 647] width 16 height 16
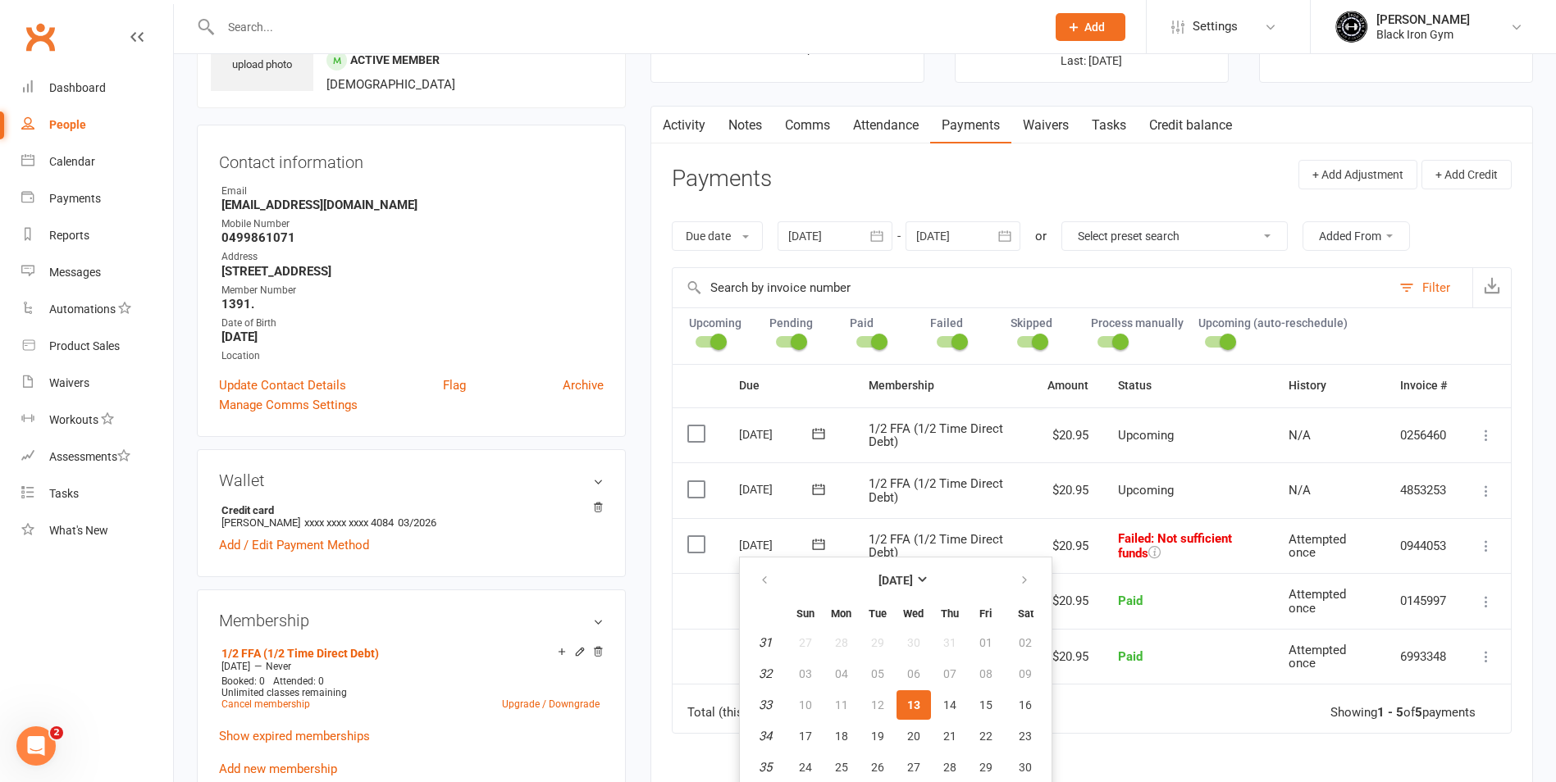
scroll to position [328, 0]
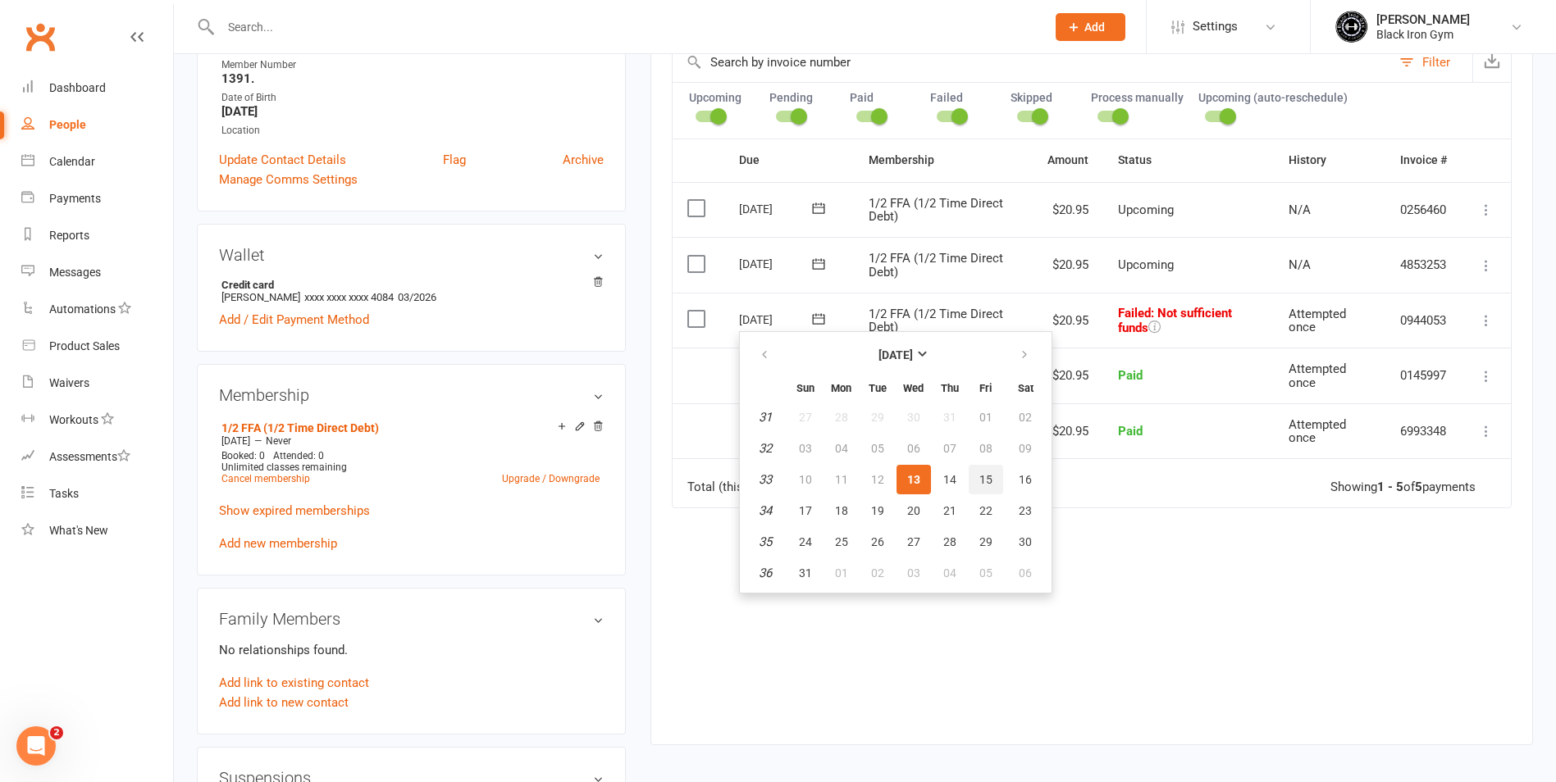
click at [996, 482] on button "15" at bounding box center [986, 480] width 34 height 30
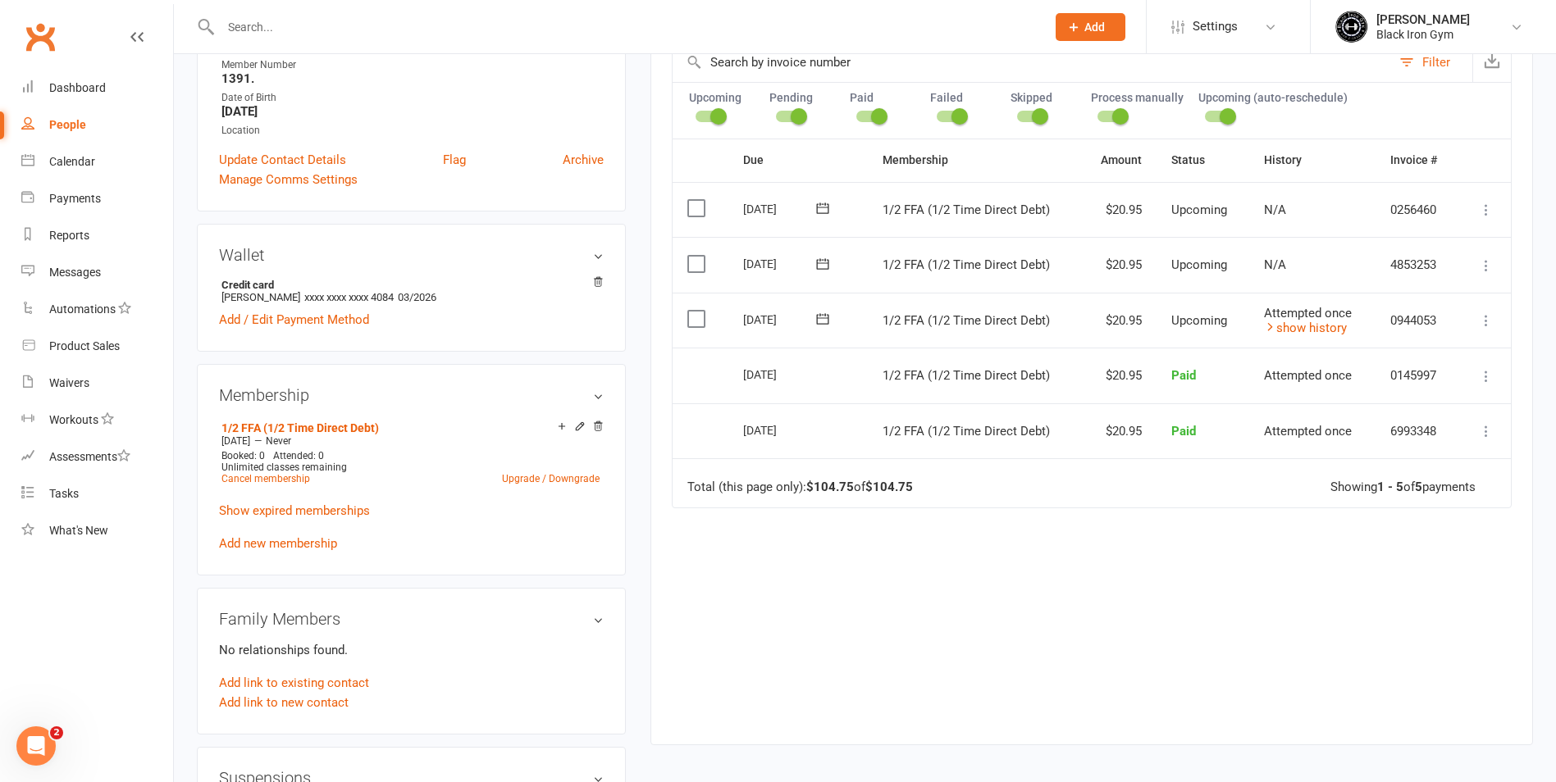
scroll to position [0, 0]
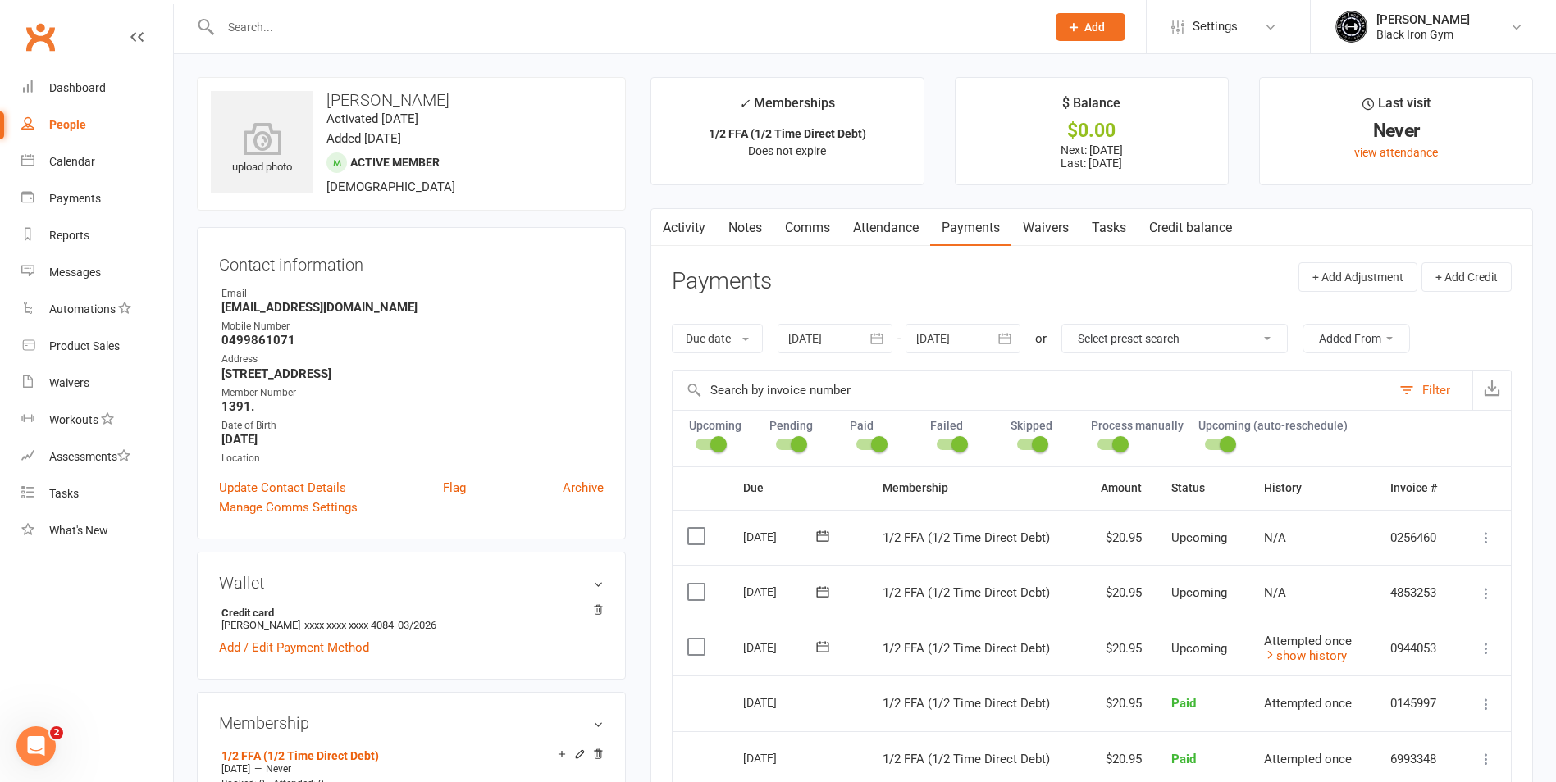
click at [454, 22] on input "text" at bounding box center [625, 27] width 819 height 23
type input "C"
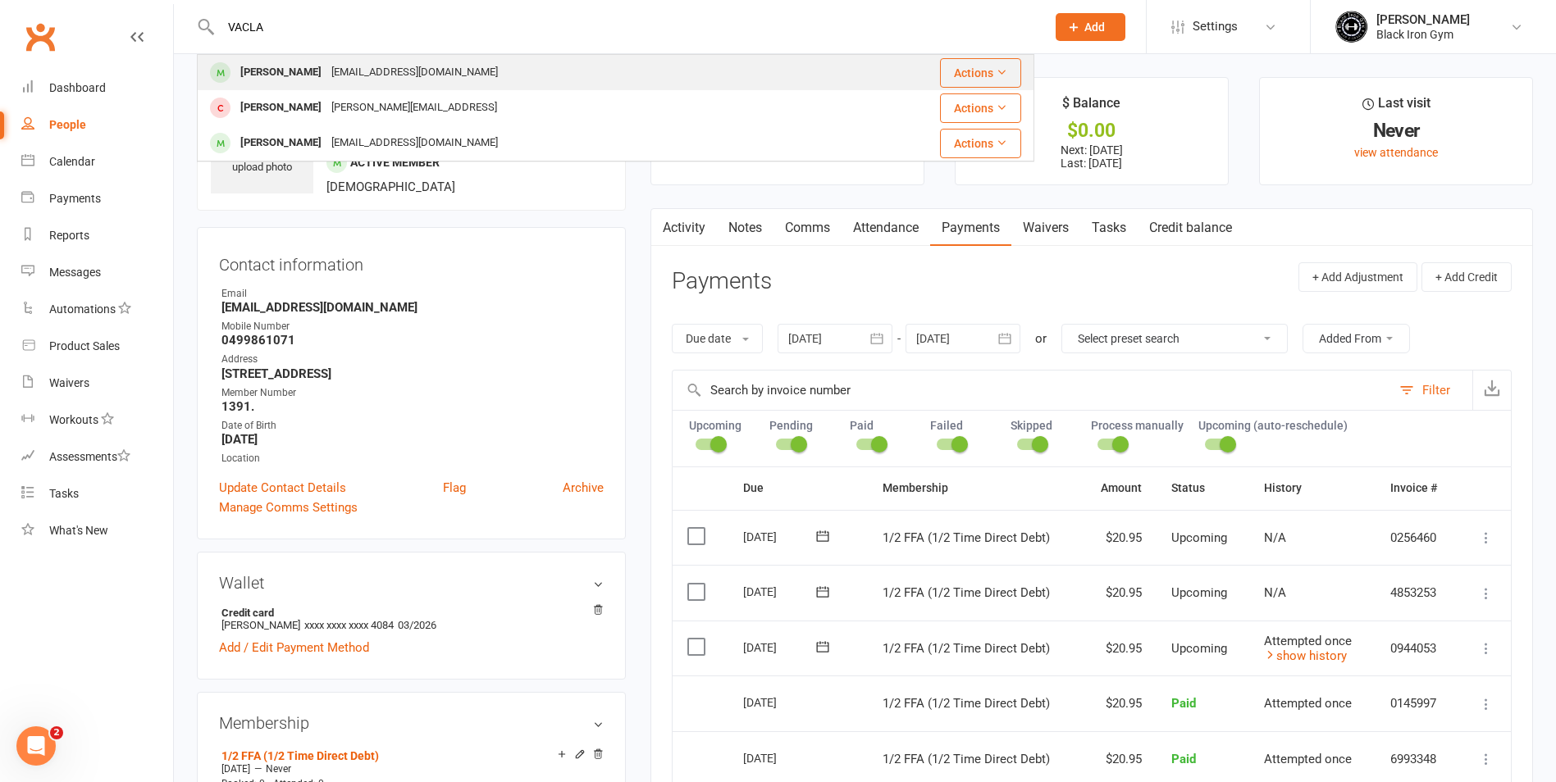
type input "VACLA"
click at [407, 75] on div "[EMAIL_ADDRESS][DOMAIN_NAME]" at bounding box center [414, 73] width 176 height 24
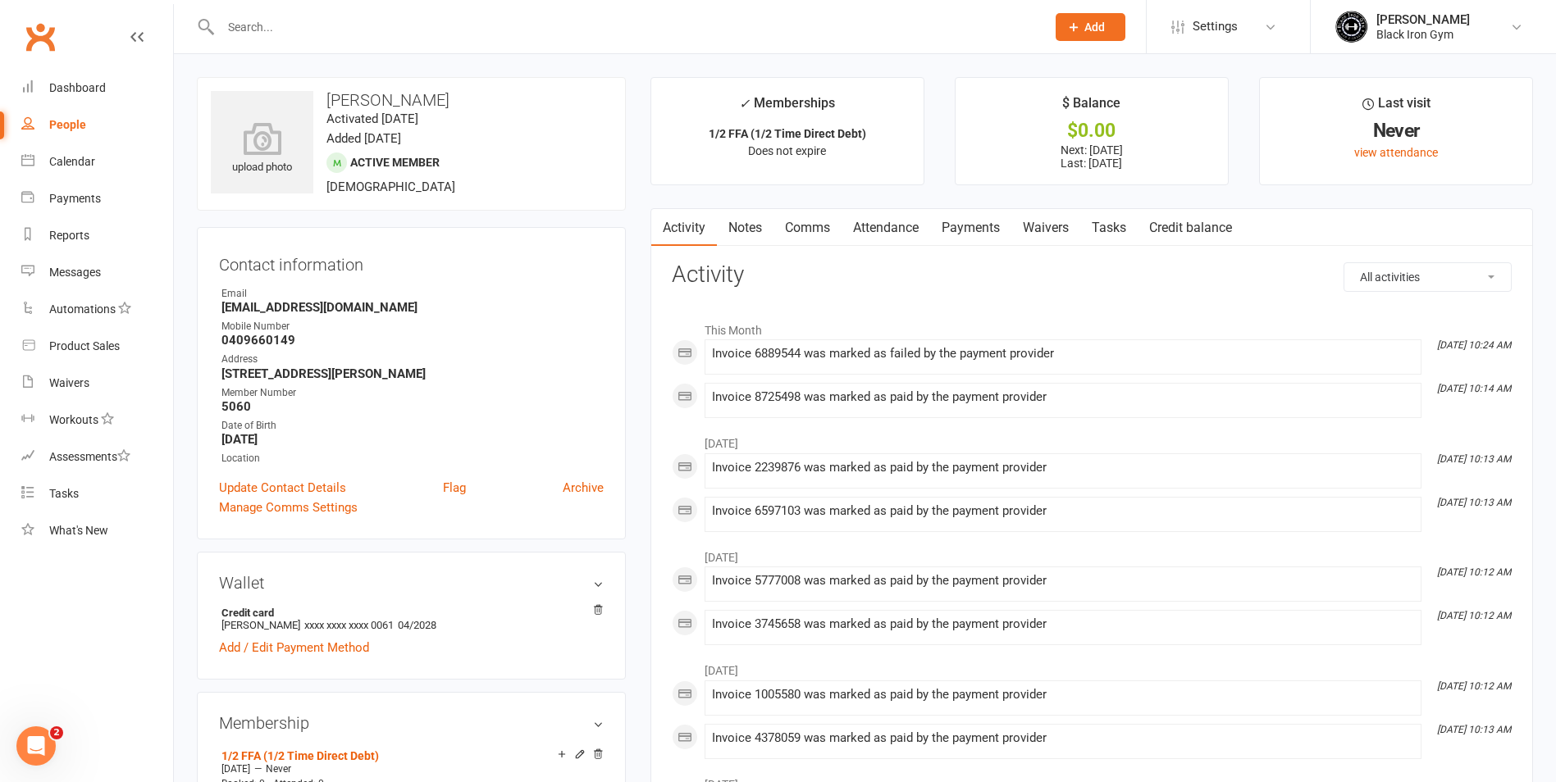
click at [952, 221] on link "Payments" at bounding box center [970, 228] width 81 height 38
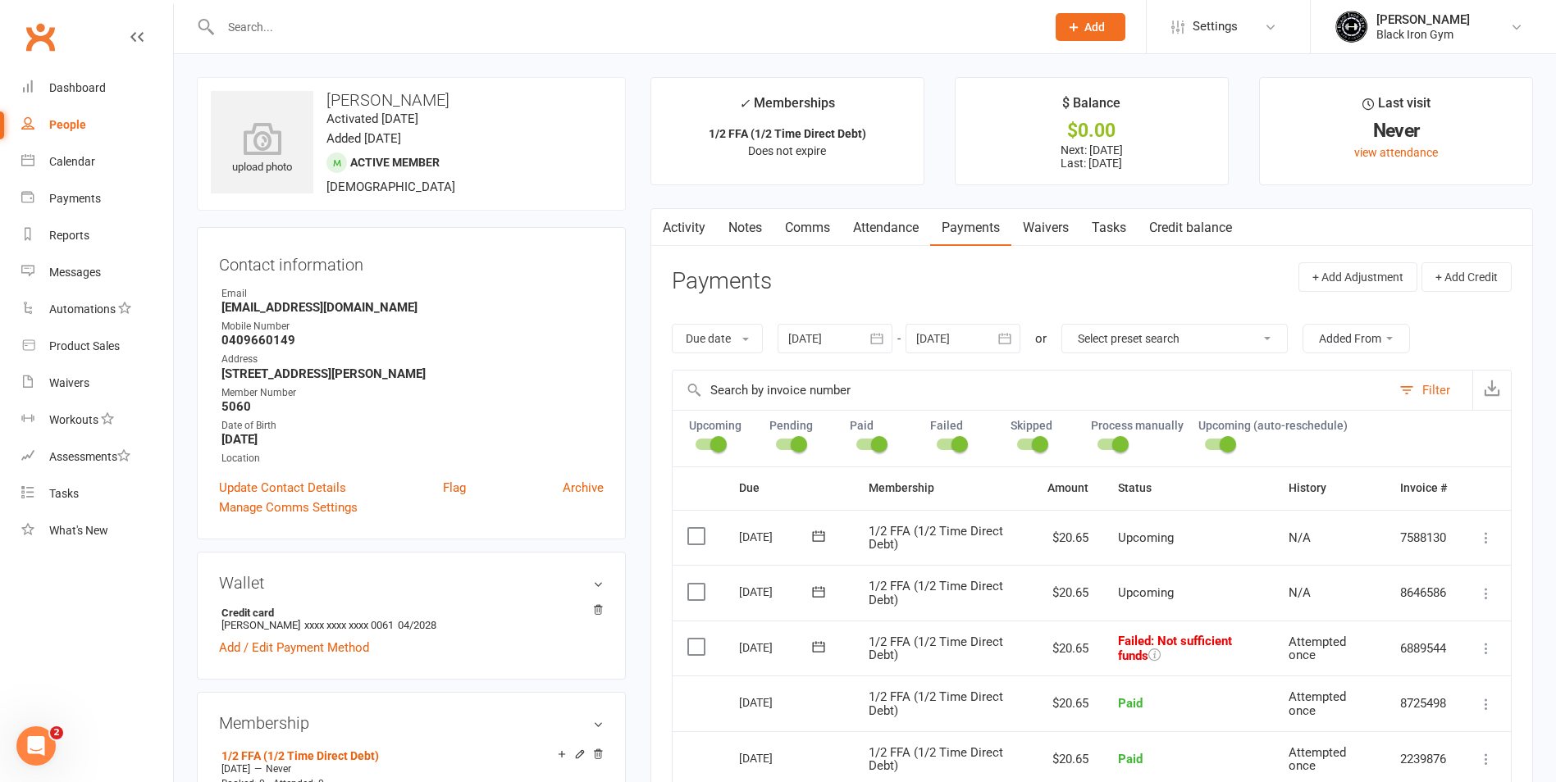
click at [286, 28] on input "text" at bounding box center [625, 27] width 819 height 23
paste input "[PERSON_NAME]"
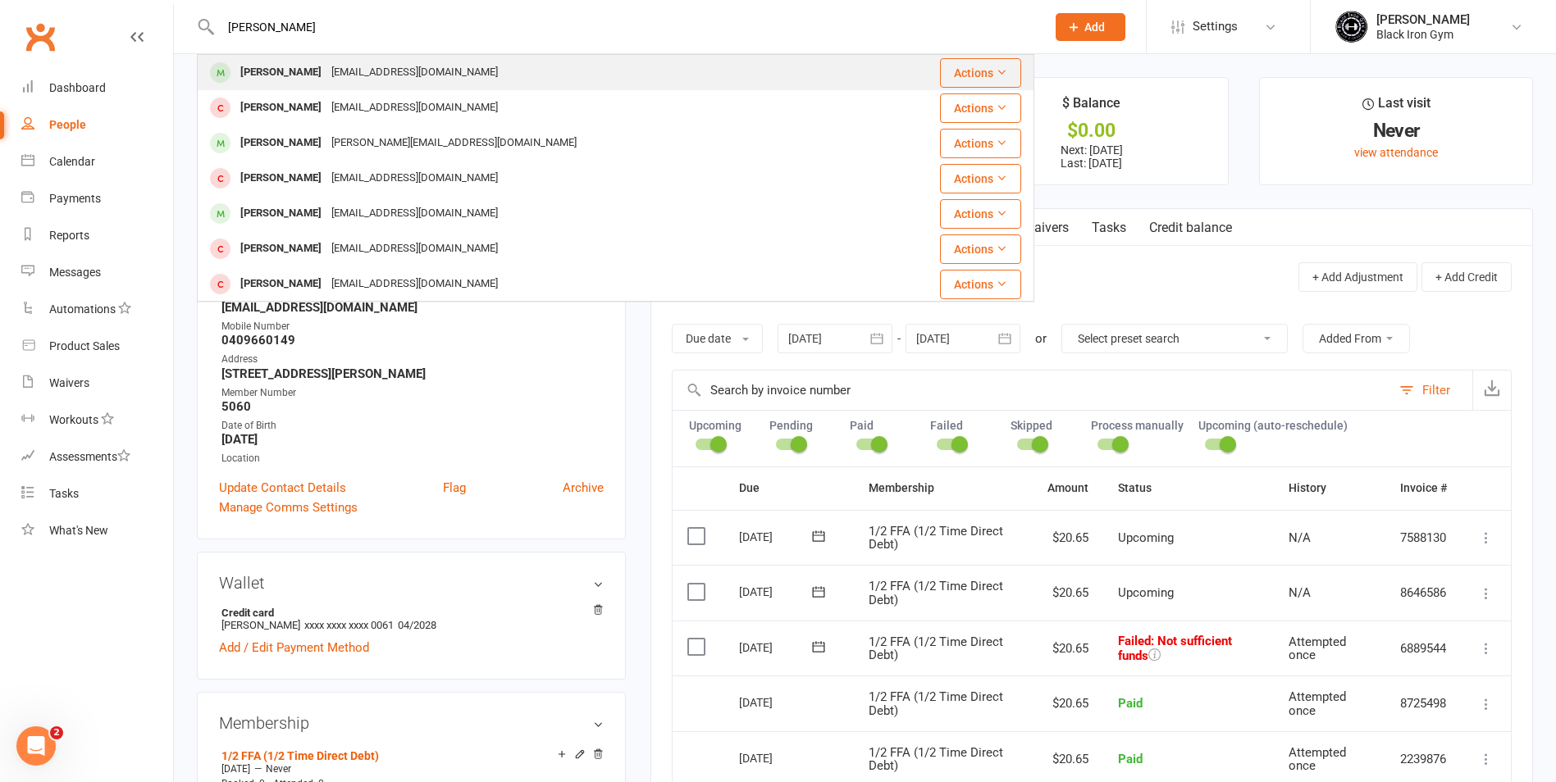
type input "[PERSON_NAME]"
click at [307, 78] on div "[PERSON_NAME]" at bounding box center [280, 73] width 91 height 24
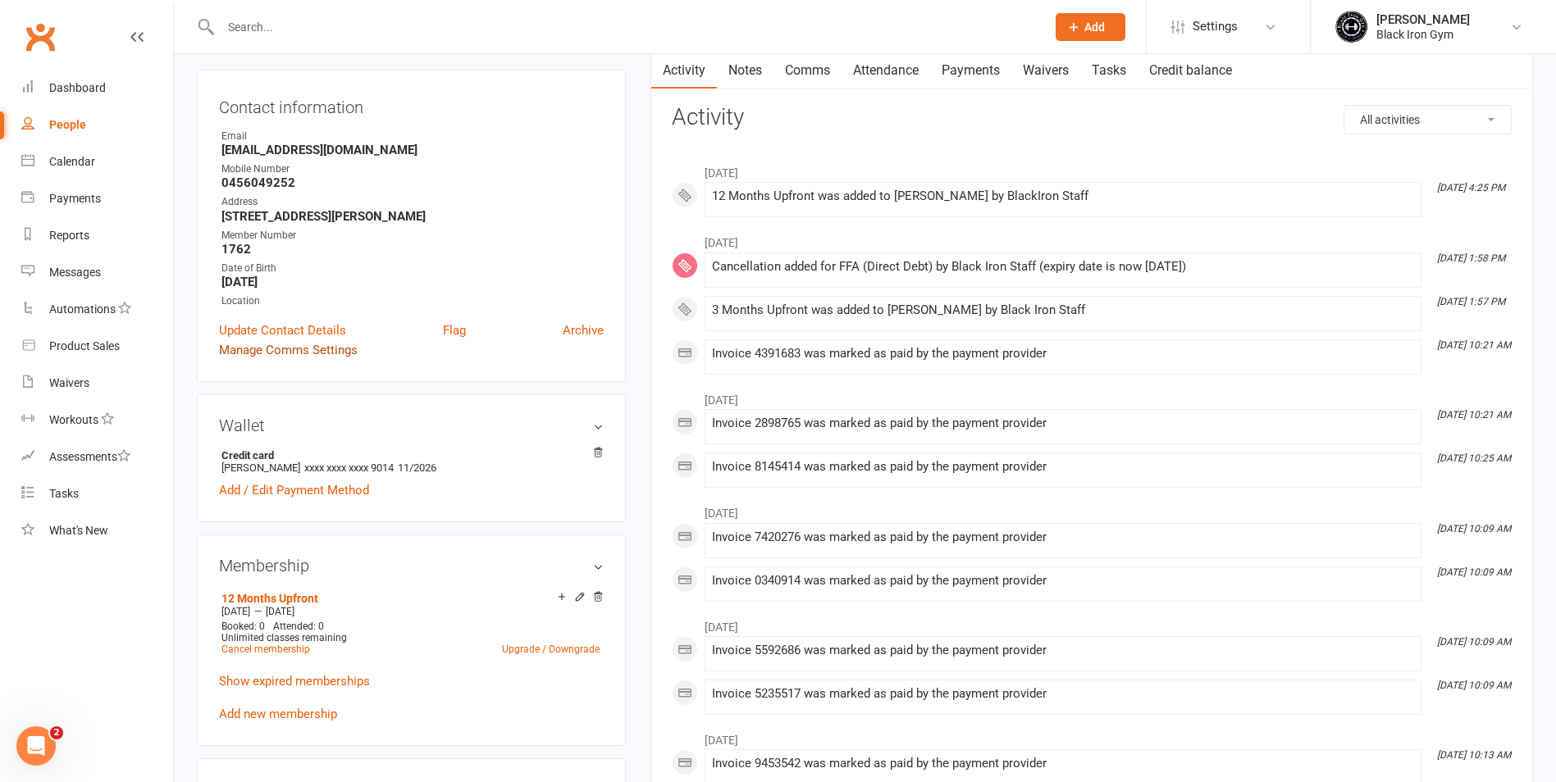
scroll to position [164, 0]
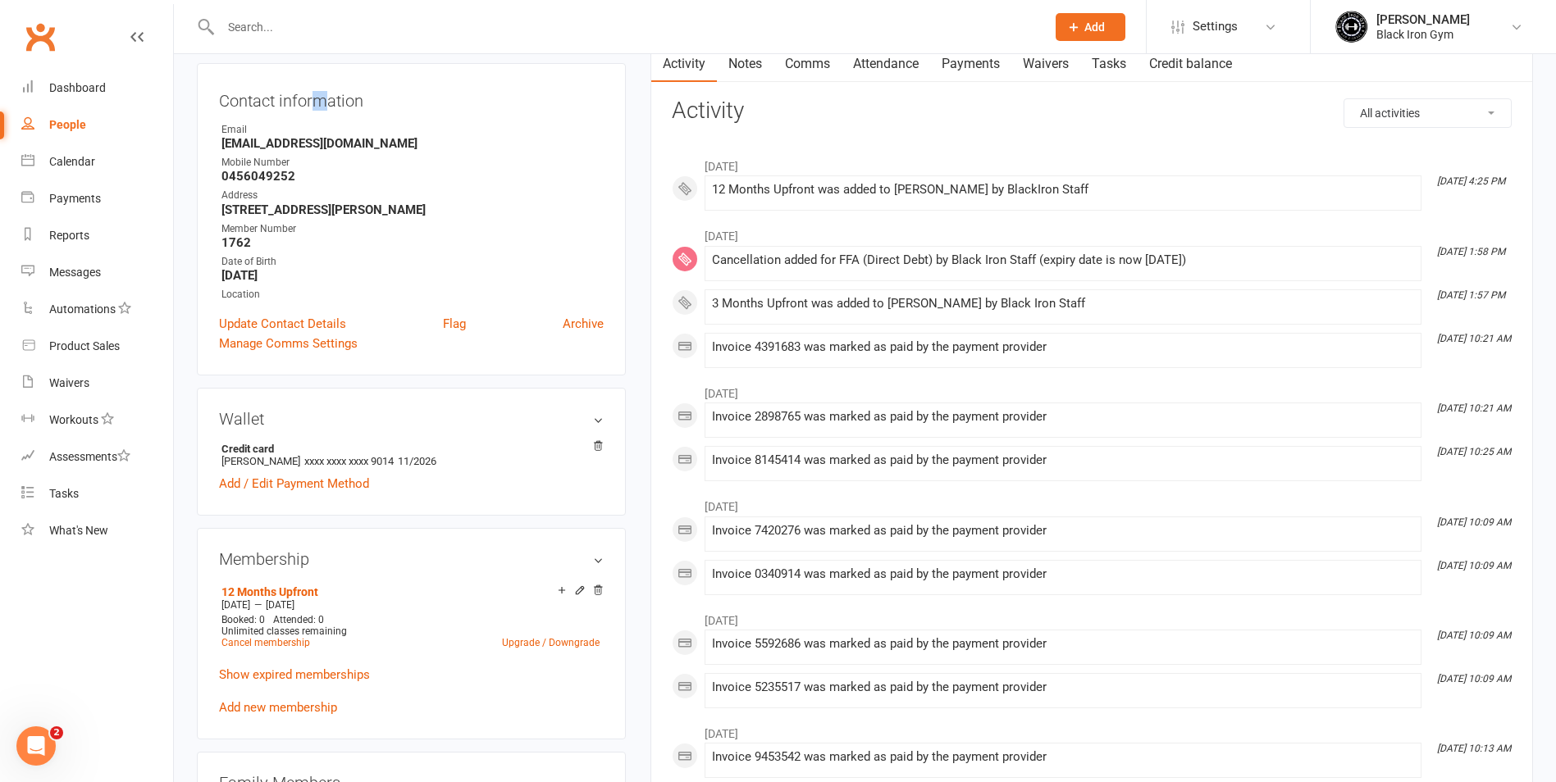
click at [320, 54] on contact-information "upload photo [PERSON_NAME] Activated [DATE] Added [DATE] Active member [DEMOGRA…" at bounding box center [411, 144] width 429 height 463
drag, startPoint x: 320, startPoint y: 53, endPoint x: 310, endPoint y: 36, distance: 19.8
click at [310, 36] on input "text" at bounding box center [625, 27] width 819 height 23
paste input "[PERSON_NAME]"
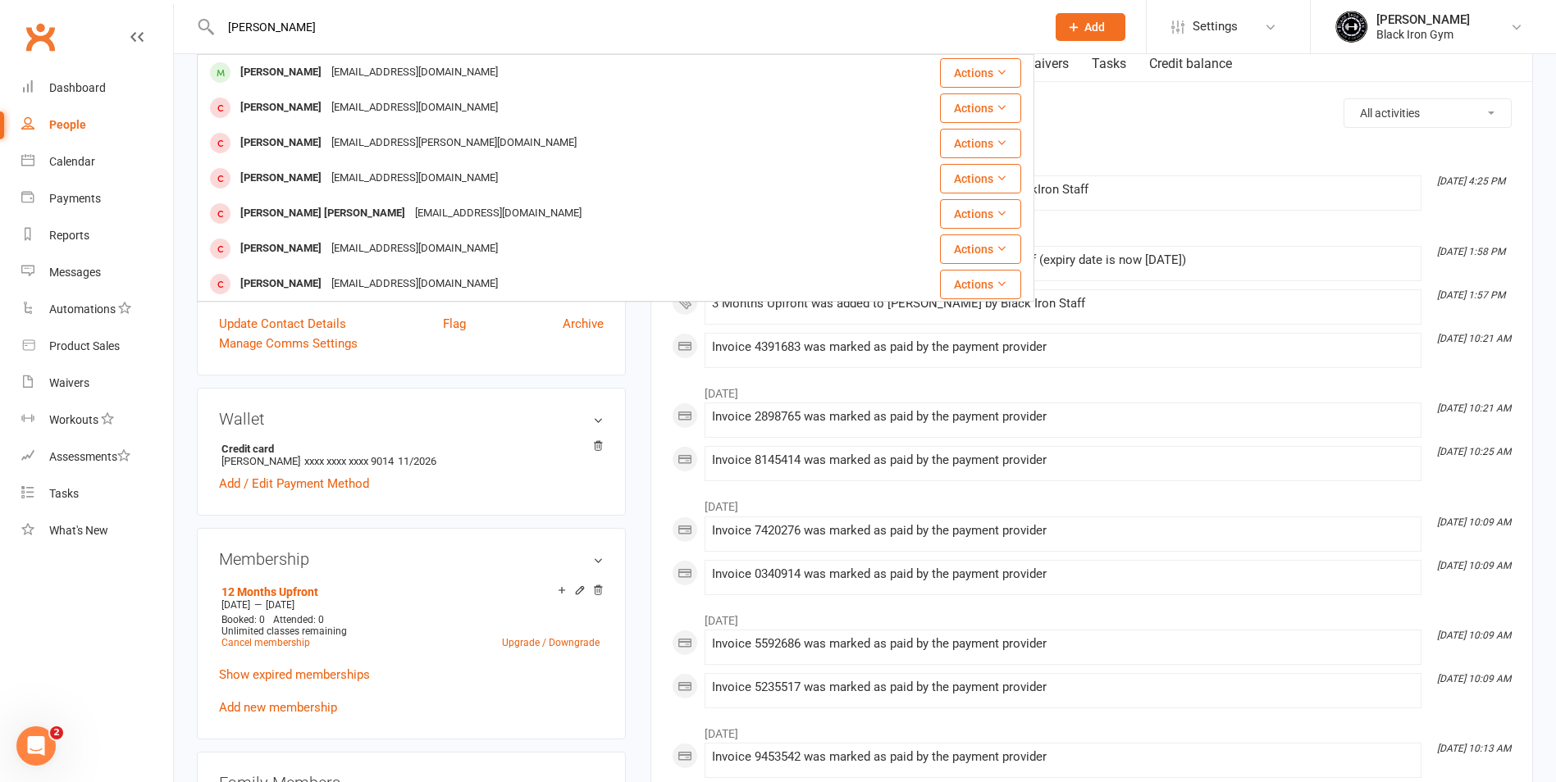
type input "[PERSON_NAME]"
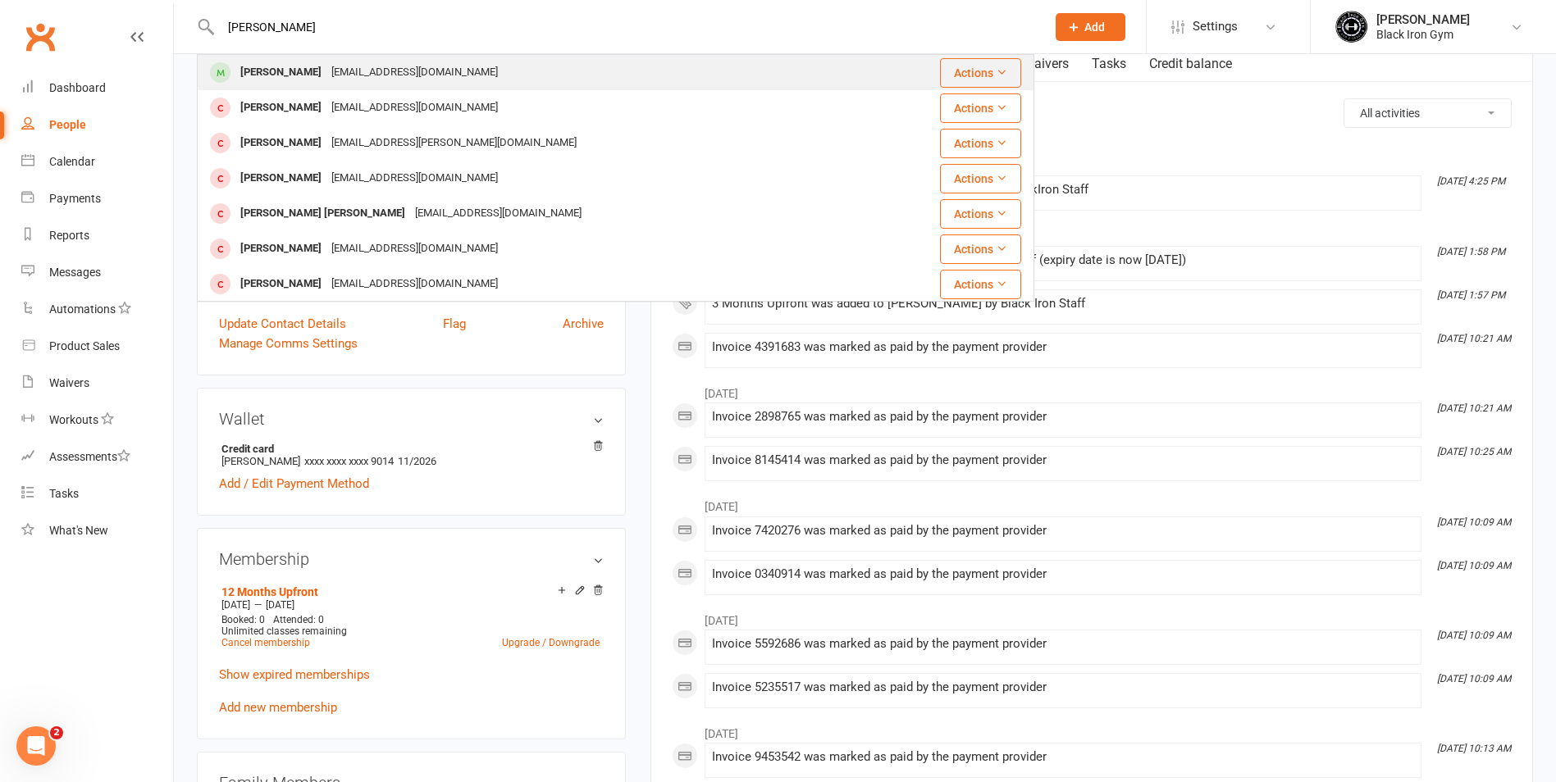
click at [301, 71] on div "[PERSON_NAME]" at bounding box center [280, 73] width 91 height 24
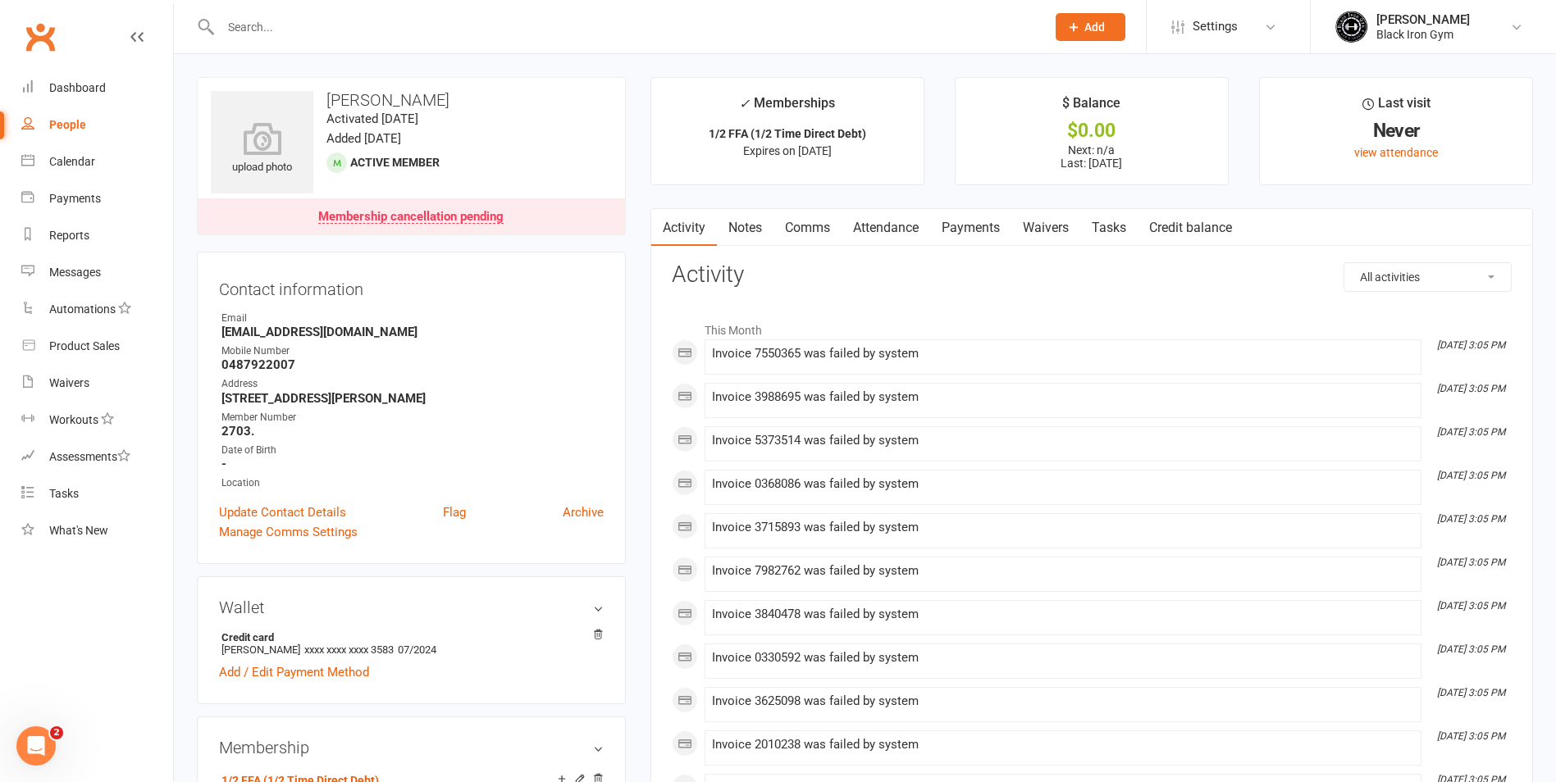
click at [285, 39] on div at bounding box center [615, 26] width 837 height 53
drag, startPoint x: 292, startPoint y: 14, endPoint x: 253, endPoint y: 37, distance: 44.9
click at [253, 37] on input "text" at bounding box center [625, 27] width 819 height 23
paste input "[PERSON_NAME]"
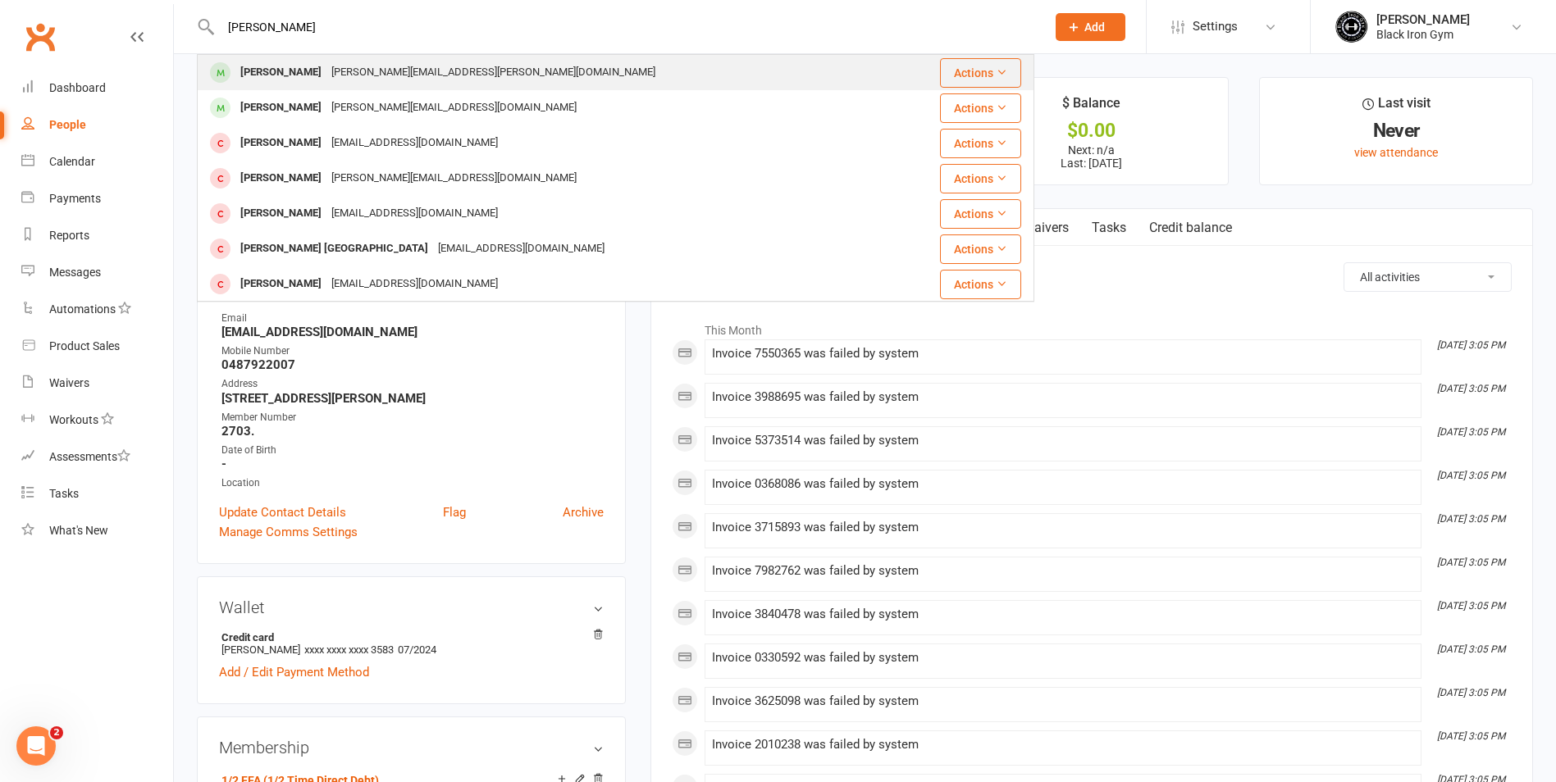
type input "[PERSON_NAME]"
click at [281, 75] on div "[PERSON_NAME]" at bounding box center [280, 73] width 91 height 24
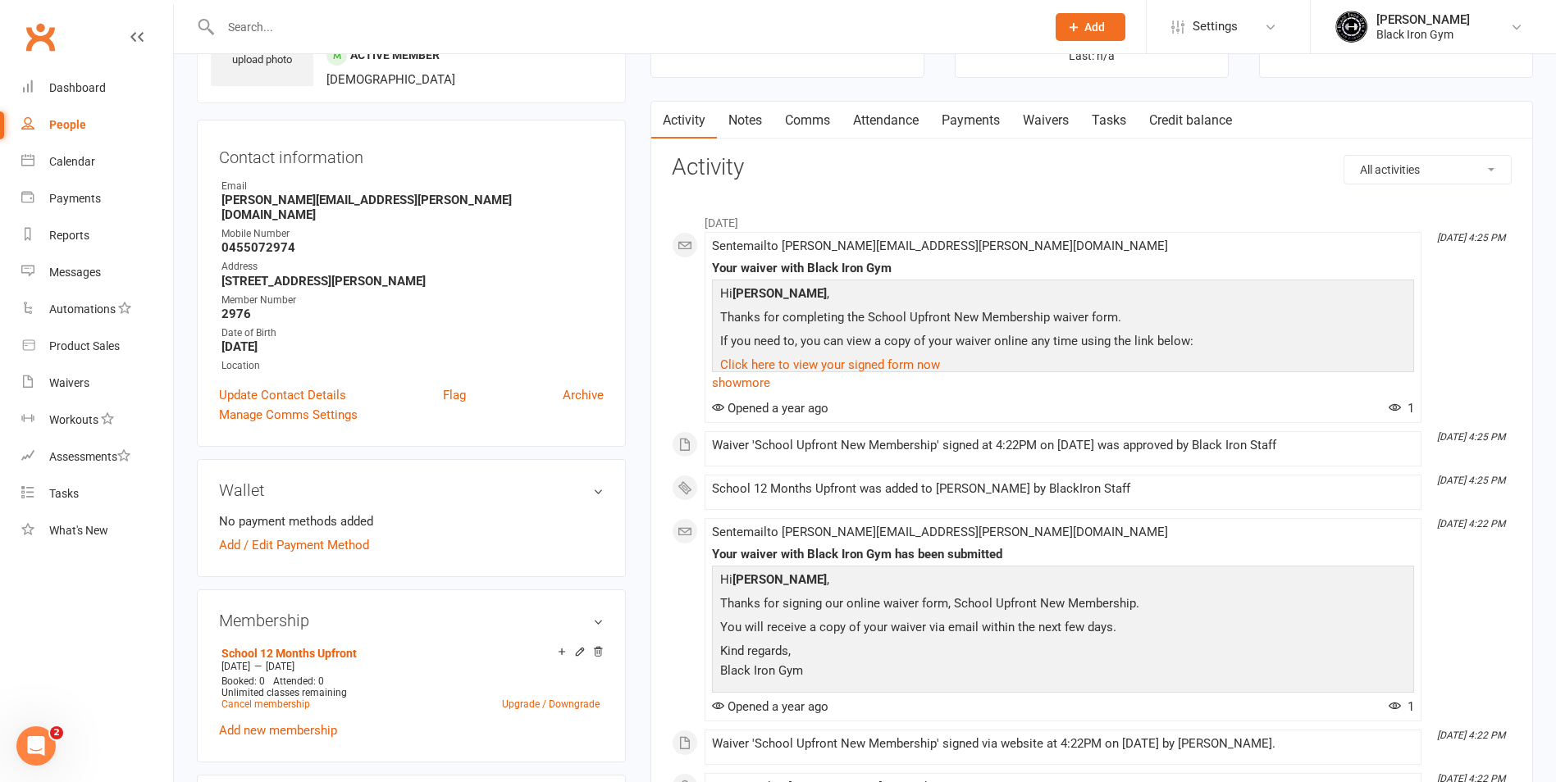
scroll to position [82, 0]
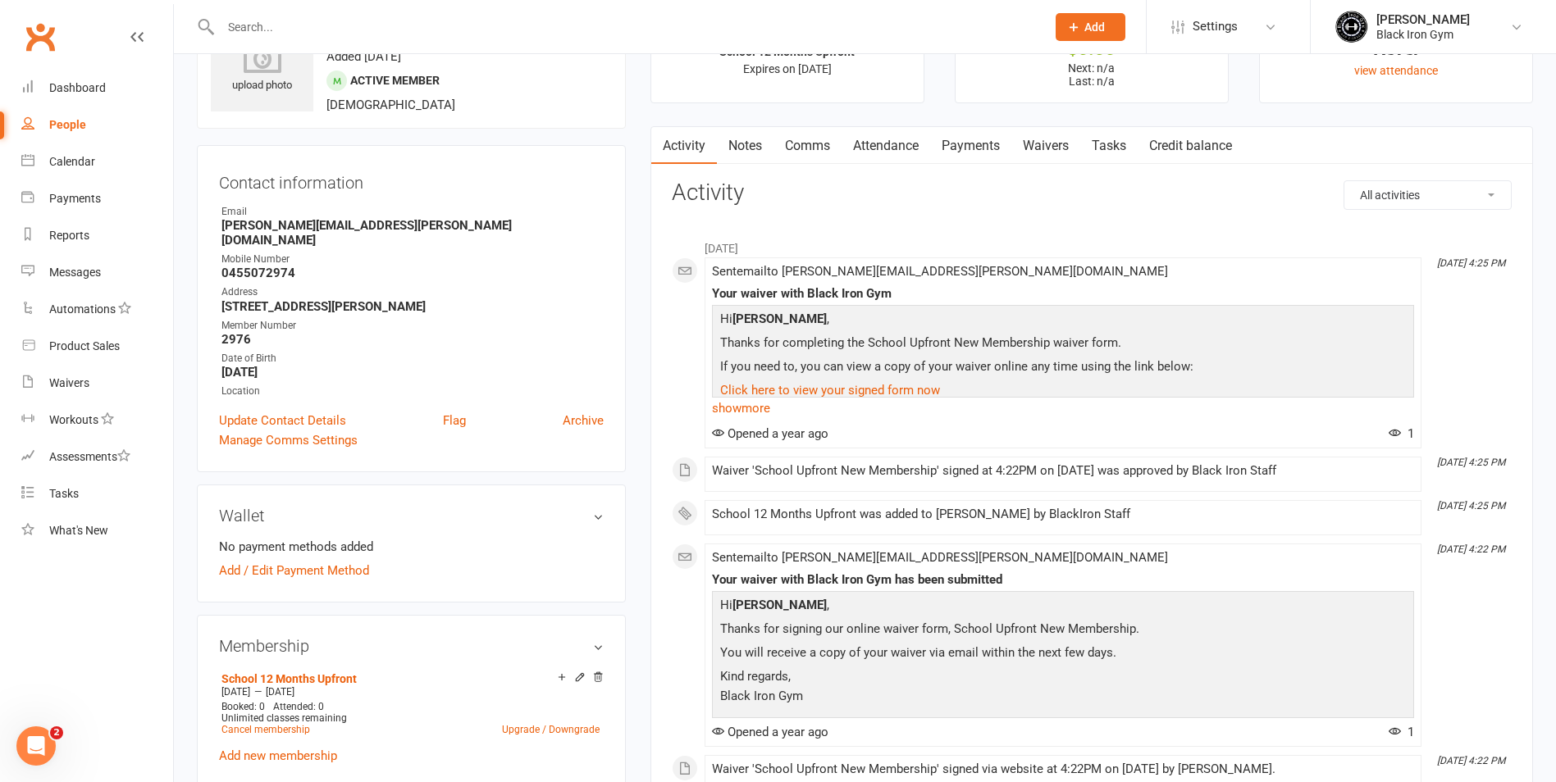
click at [327, 41] on div at bounding box center [615, 26] width 837 height 53
click at [264, 28] on input "text" at bounding box center [625, 27] width 819 height 23
paste input "[PERSON_NAME]"
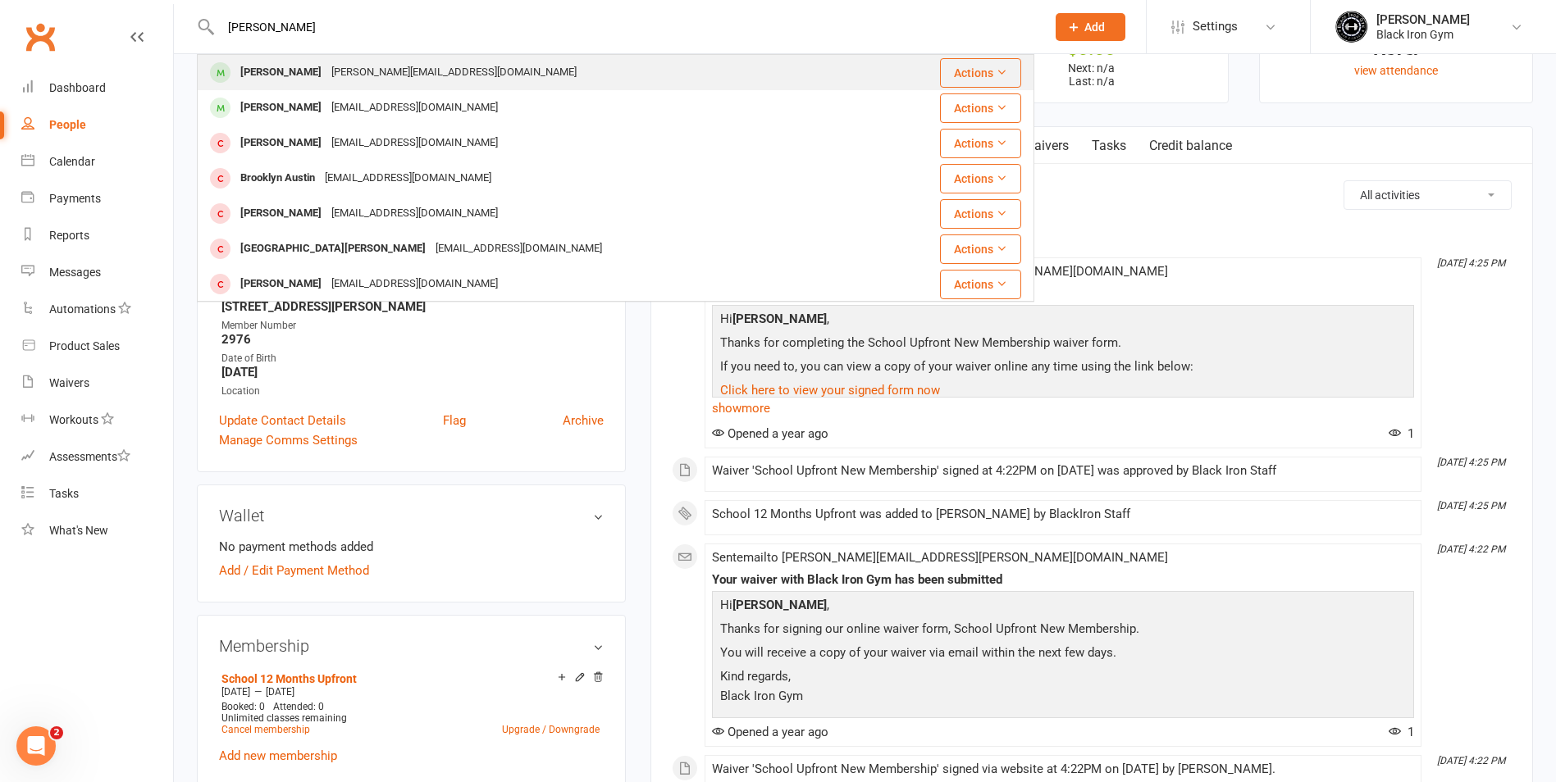
type input "[PERSON_NAME]"
click at [334, 68] on div "[PERSON_NAME][EMAIL_ADDRESS][DOMAIN_NAME]" at bounding box center [453, 73] width 255 height 24
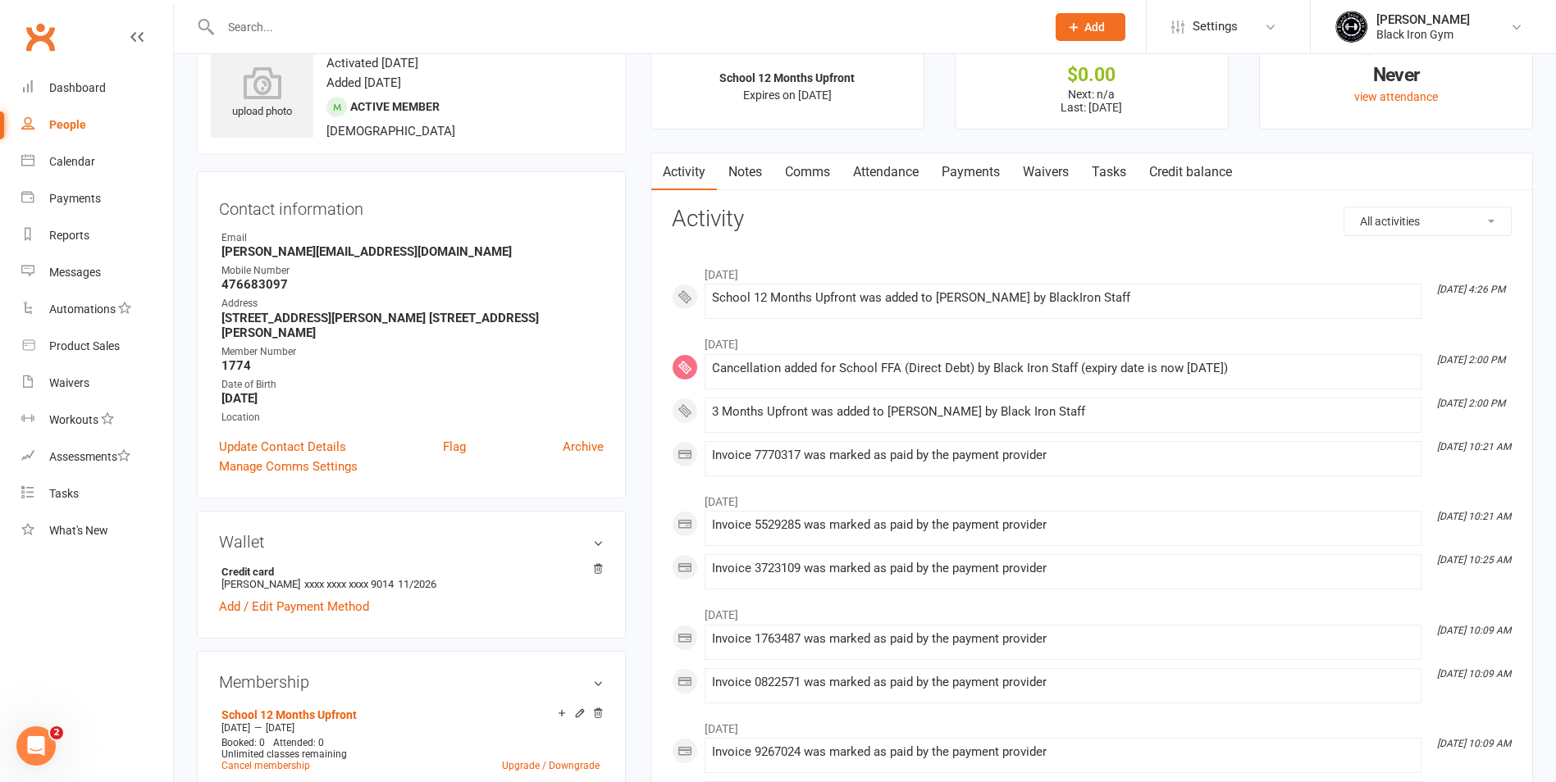
scroll to position [82, 0]
